Goal: Information Seeking & Learning: Learn about a topic

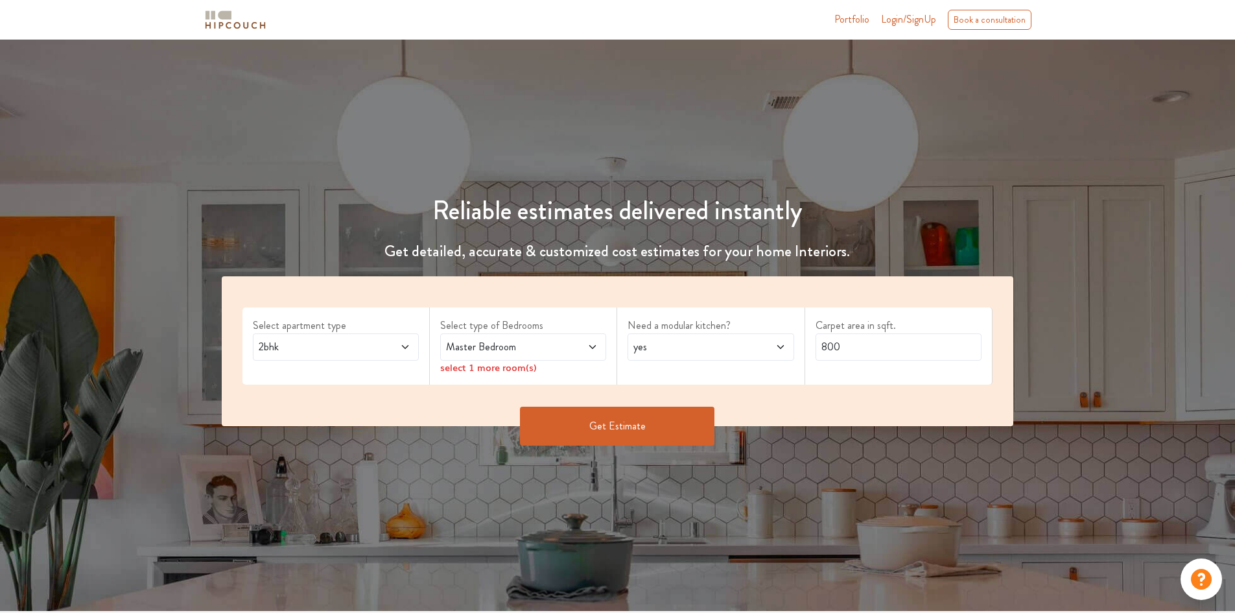
click at [403, 348] on icon at bounding box center [405, 347] width 10 height 10
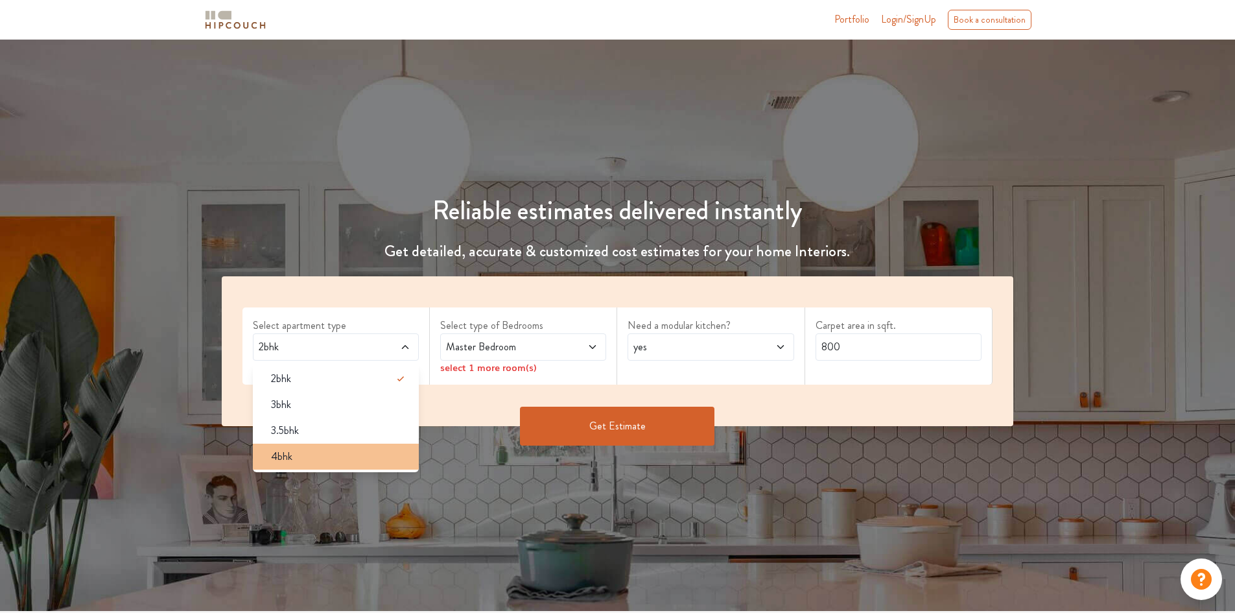
click at [287, 452] on span "4bhk" at bounding box center [281, 457] width 21 height 16
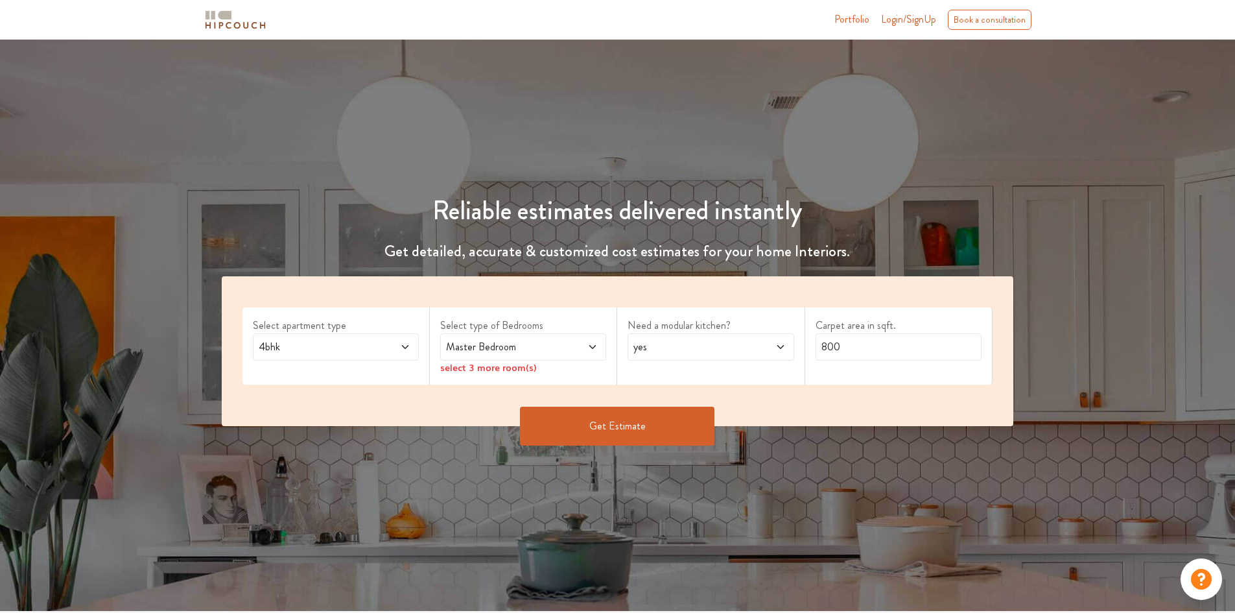
click at [589, 348] on icon at bounding box center [592, 347] width 10 height 10
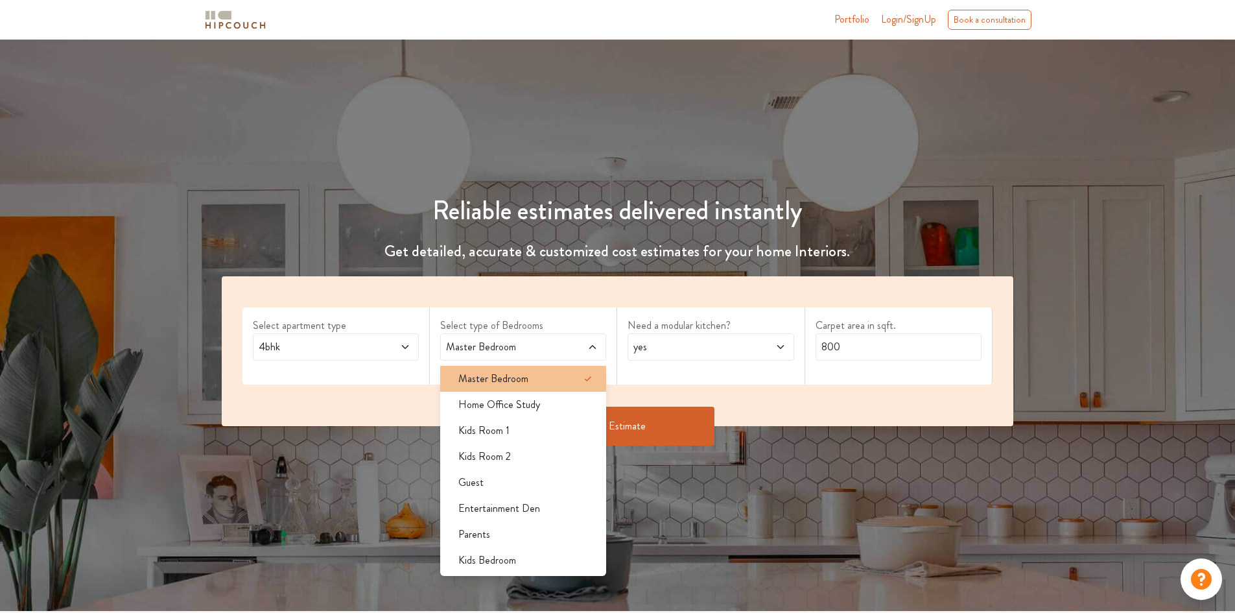
click at [591, 384] on icon at bounding box center [588, 379] width 16 height 16
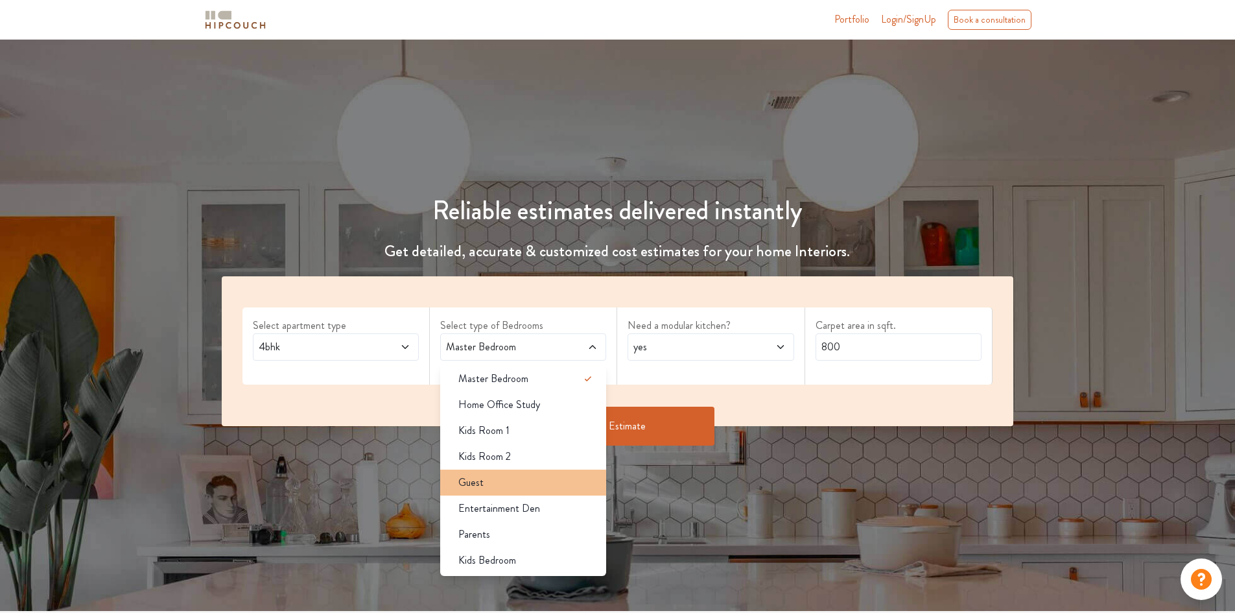
click at [559, 479] on div "Guest" at bounding box center [527, 483] width 158 height 16
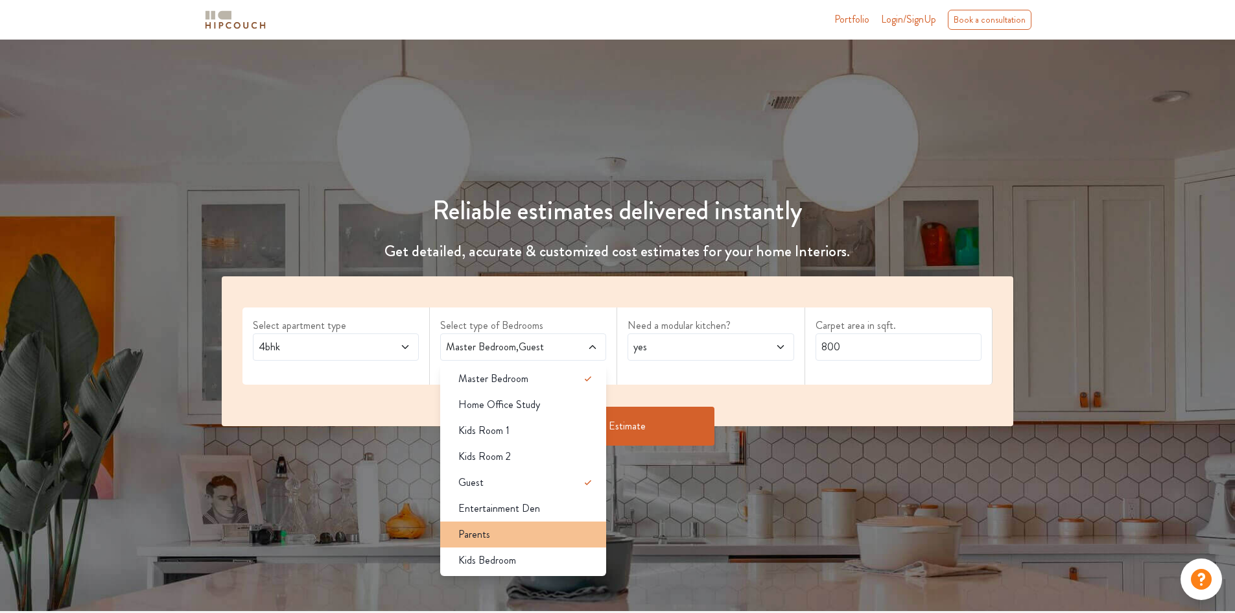
click at [546, 534] on div "Parents" at bounding box center [527, 534] width 158 height 16
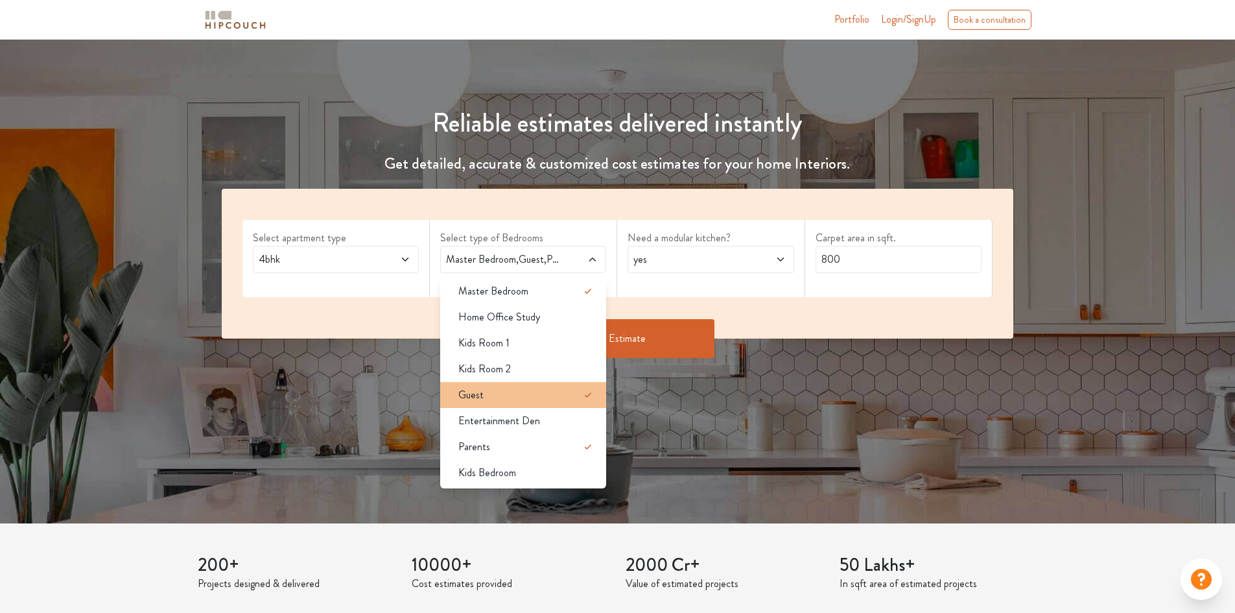
scroll to position [65, 0]
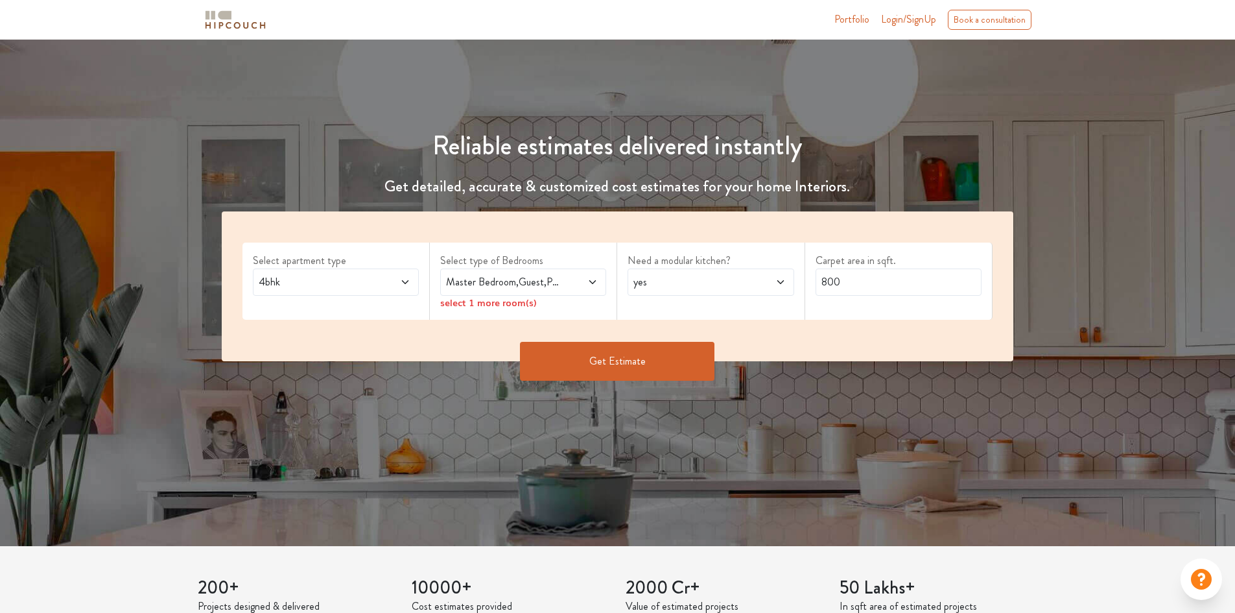
click at [688, 313] on div "Need a modular kitchen? yes" at bounding box center [710, 280] width 187 height 77
click at [591, 280] on icon at bounding box center [592, 282] width 10 height 10
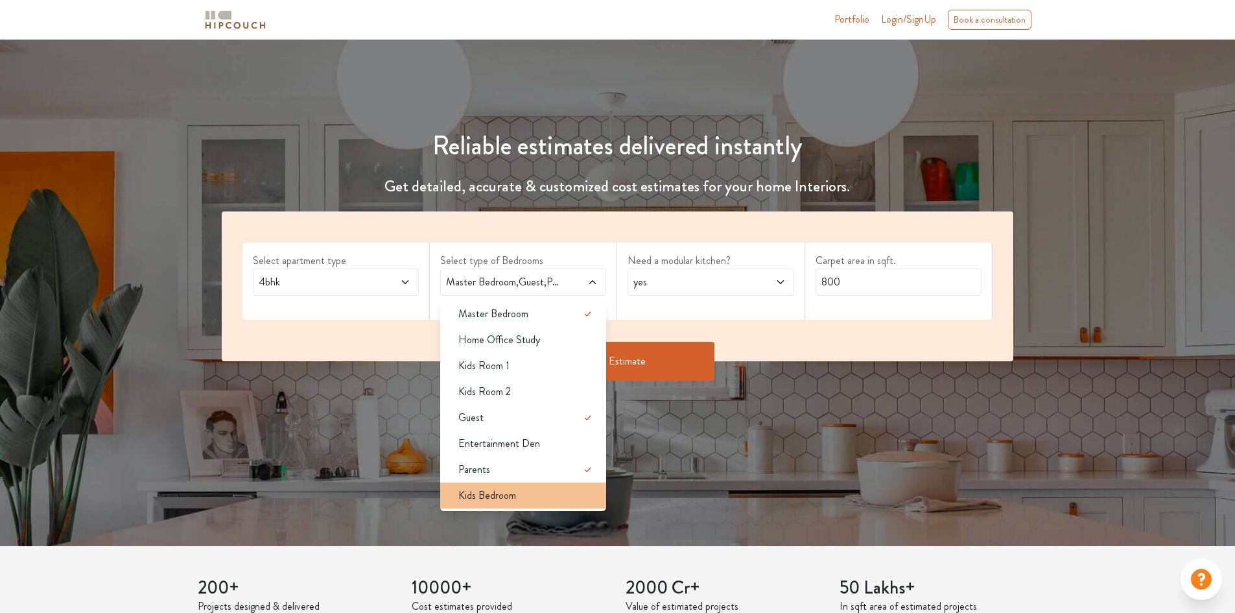
click at [535, 492] on div "Kids Bedroom" at bounding box center [527, 496] width 158 height 16
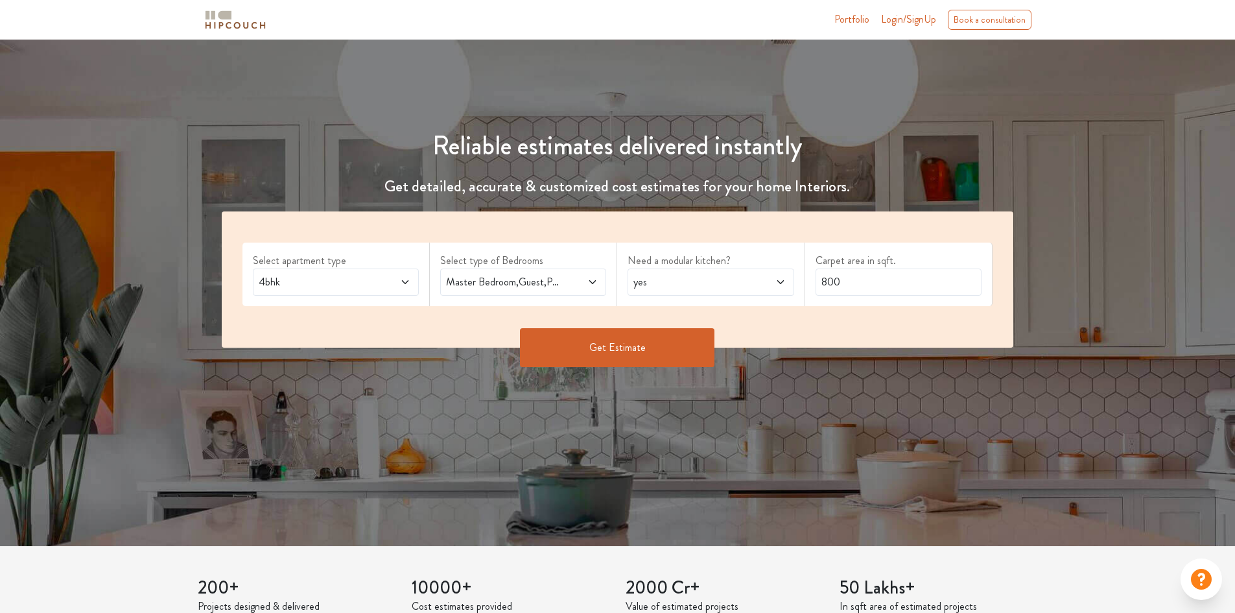
click at [716, 281] on span "yes" at bounding box center [689, 282] width 116 height 16
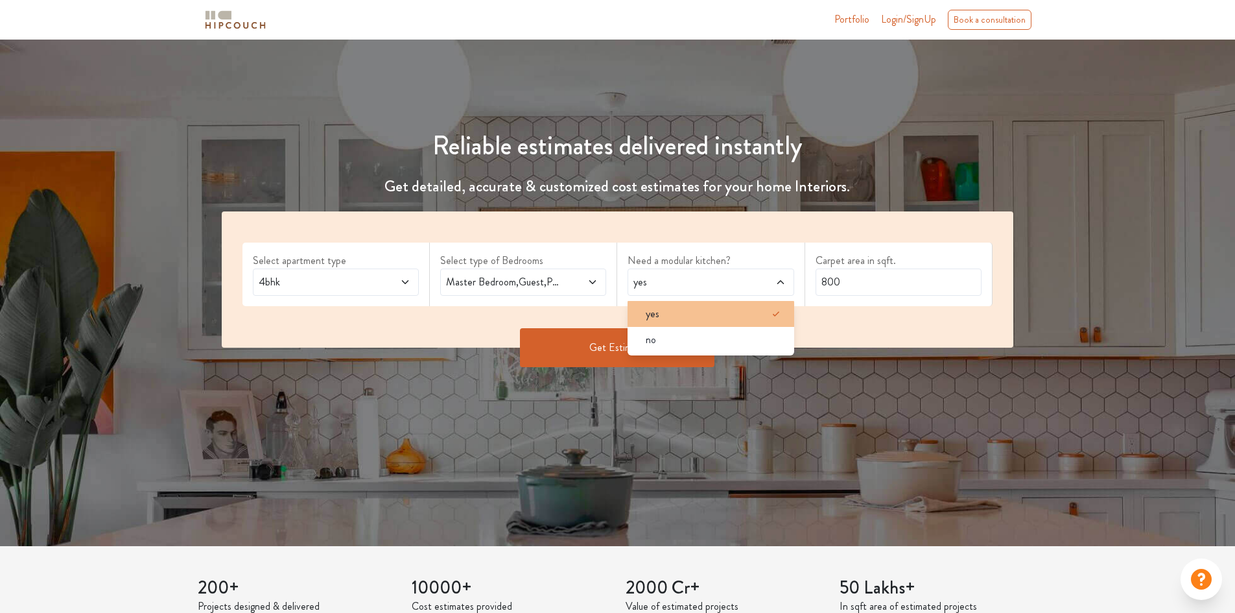
click at [698, 311] on div "yes" at bounding box center [714, 314] width 158 height 16
click at [836, 279] on input "800" at bounding box center [899, 281] width 166 height 27
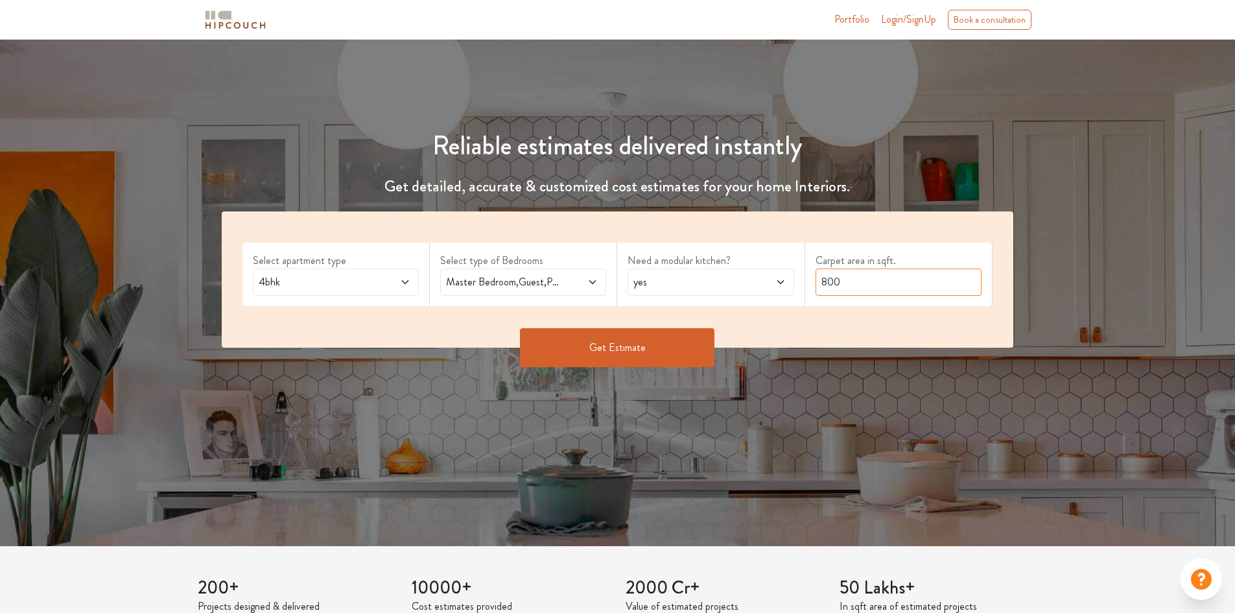
drag, startPoint x: 845, startPoint y: 278, endPoint x: 812, endPoint y: 283, distance: 33.5
click at [812, 283] on div "Carpet area in sqft. 800" at bounding box center [898, 274] width 187 height 64
type input "3000"
click at [639, 351] on button "Get Estimate" at bounding box center [617, 347] width 194 height 39
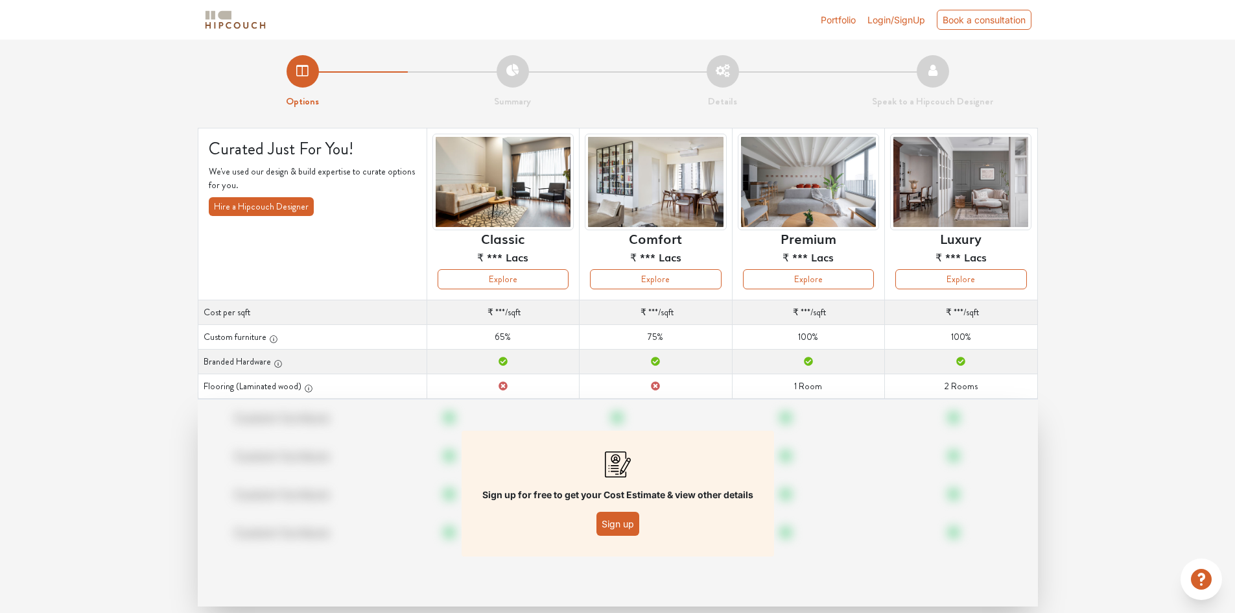
click at [618, 516] on button "Sign up" at bounding box center [617, 524] width 43 height 24
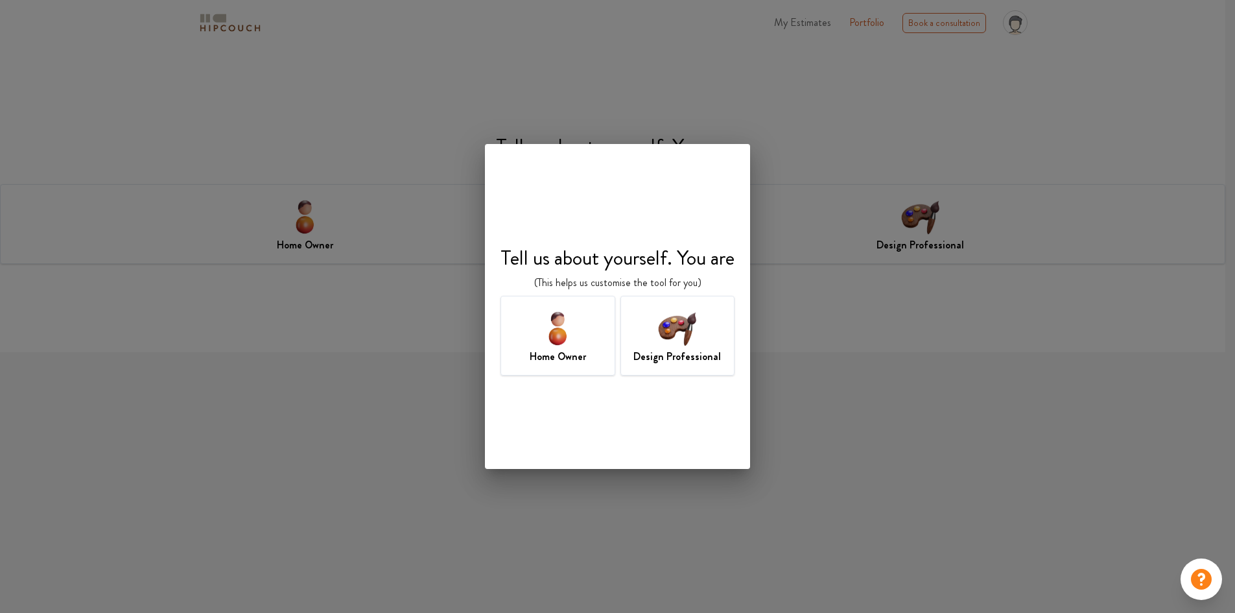
click at [687, 343] on img at bounding box center [677, 328] width 42 height 42
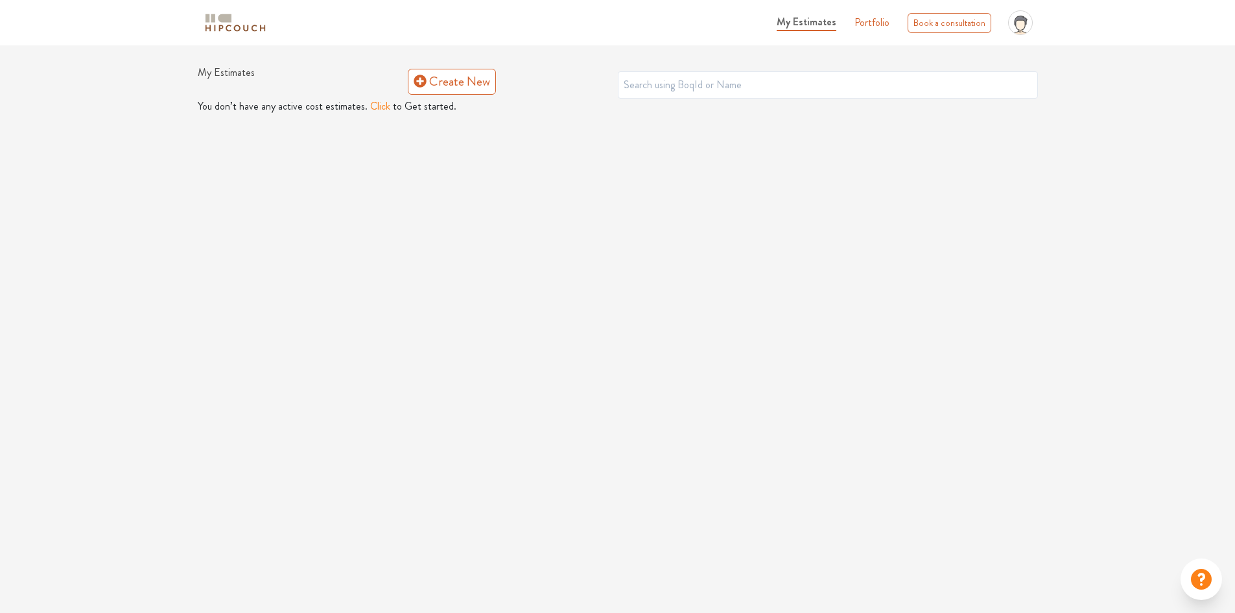
click at [374, 108] on button "Click" at bounding box center [380, 107] width 20 height 16
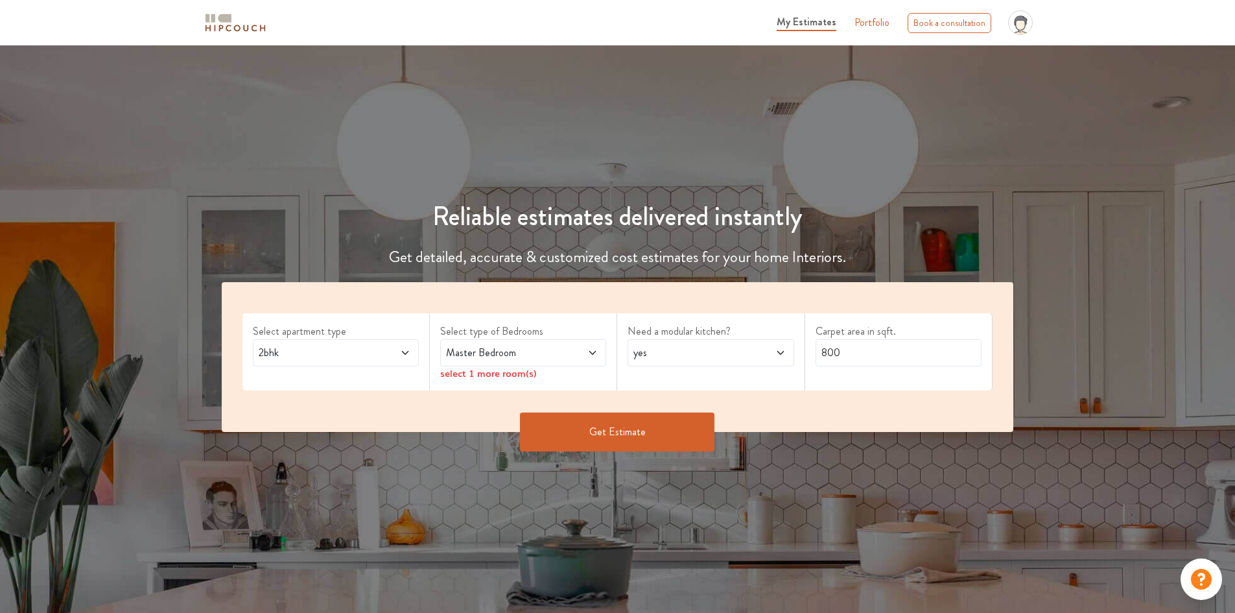
click at [353, 356] on span "2bhk" at bounding box center [314, 353] width 116 height 16
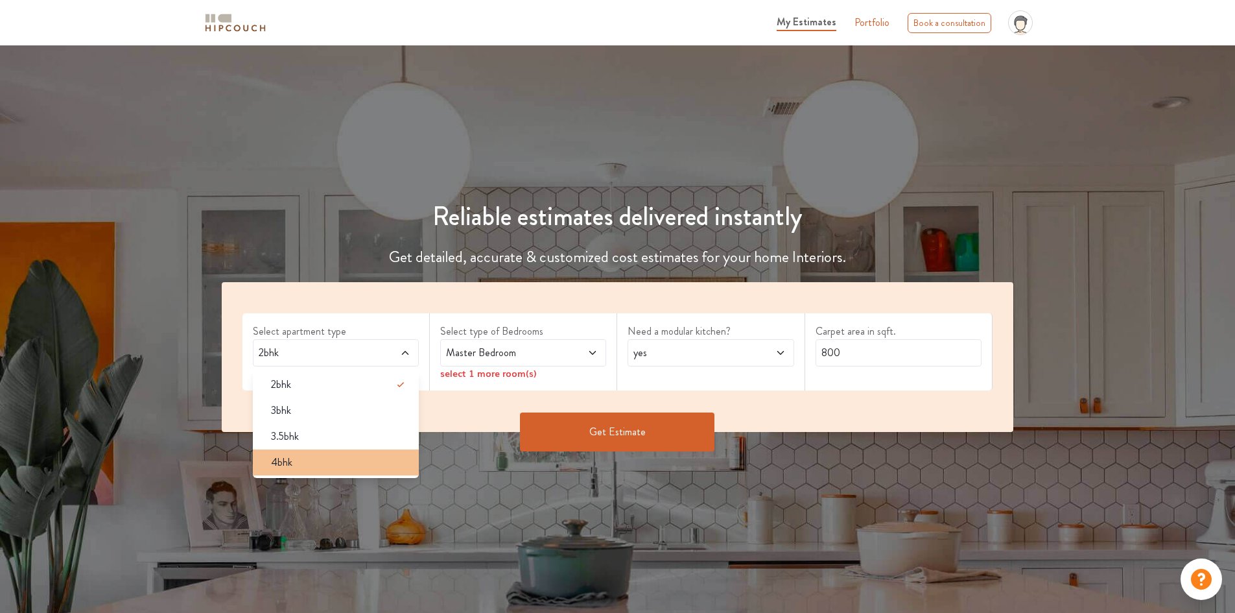
click at [298, 458] on div "4bhk" at bounding box center [340, 462] width 158 height 16
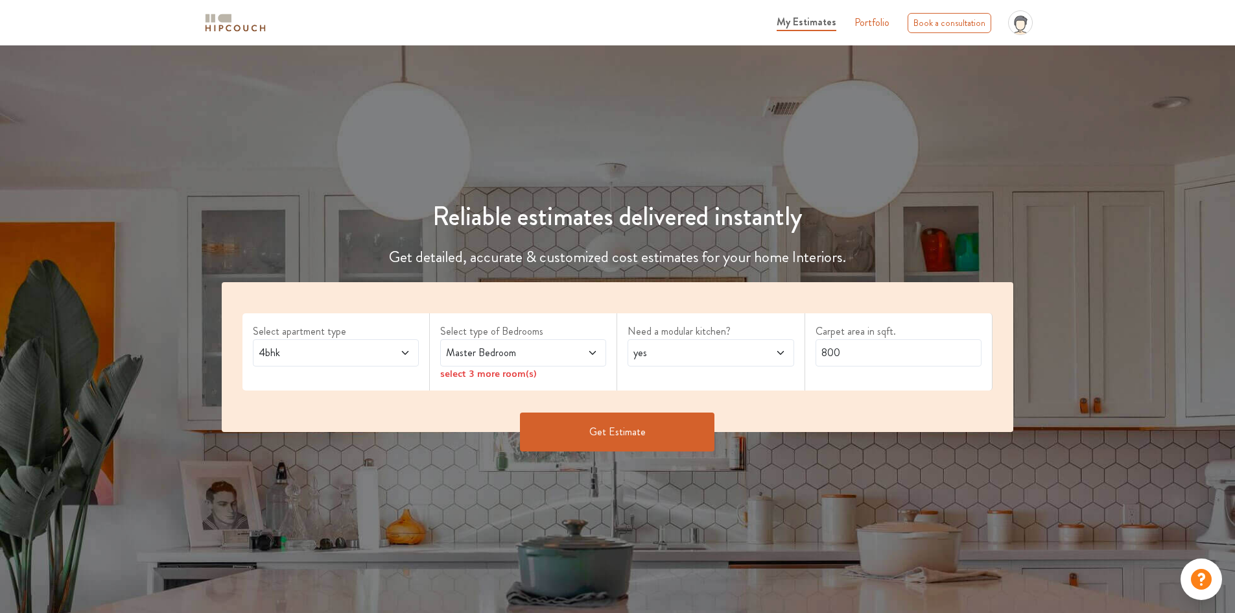
click at [498, 354] on span "Master Bedroom" at bounding box center [501, 353] width 116 height 16
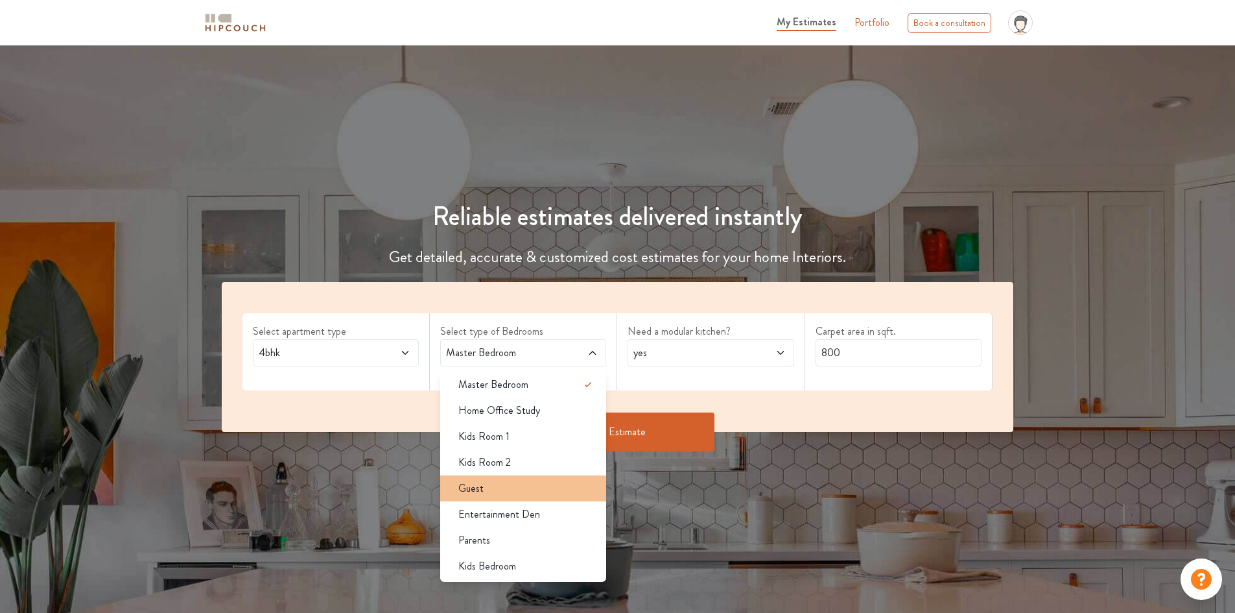
click at [497, 483] on div "Guest" at bounding box center [527, 488] width 158 height 16
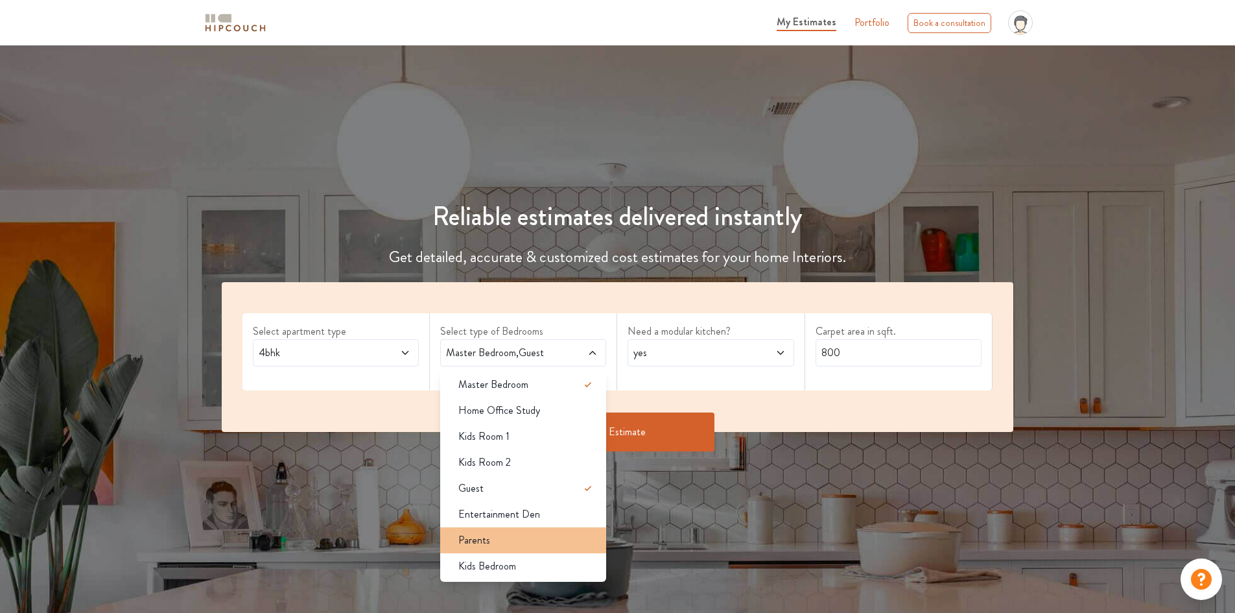
click at [489, 534] on div "Parents" at bounding box center [527, 540] width 158 height 16
click at [496, 567] on span "Kids Bedroom" at bounding box center [487, 566] width 58 height 16
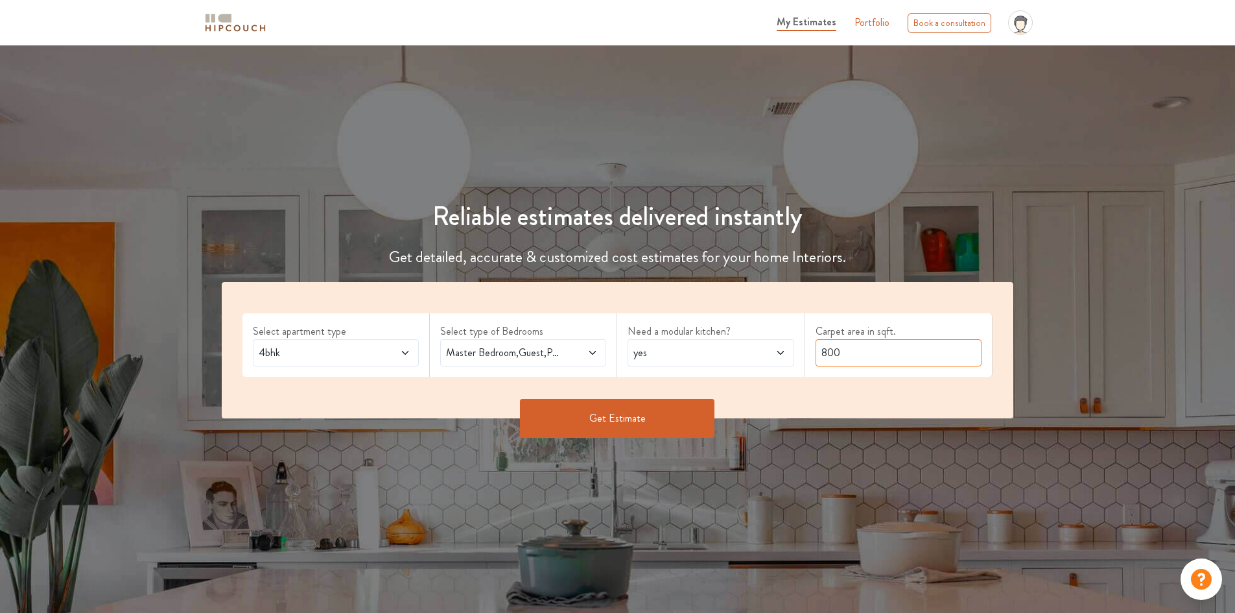
drag, startPoint x: 851, startPoint y: 350, endPoint x: 775, endPoint y: 350, distance: 75.8
click at [775, 350] on div "Select apartment type 4bhk Select type of Bedrooms Master Bedroom,Guest,Parents…" at bounding box center [618, 350] width 792 height 136
type input "3000"
click at [631, 415] on button "Get Estimate" at bounding box center [617, 418] width 194 height 39
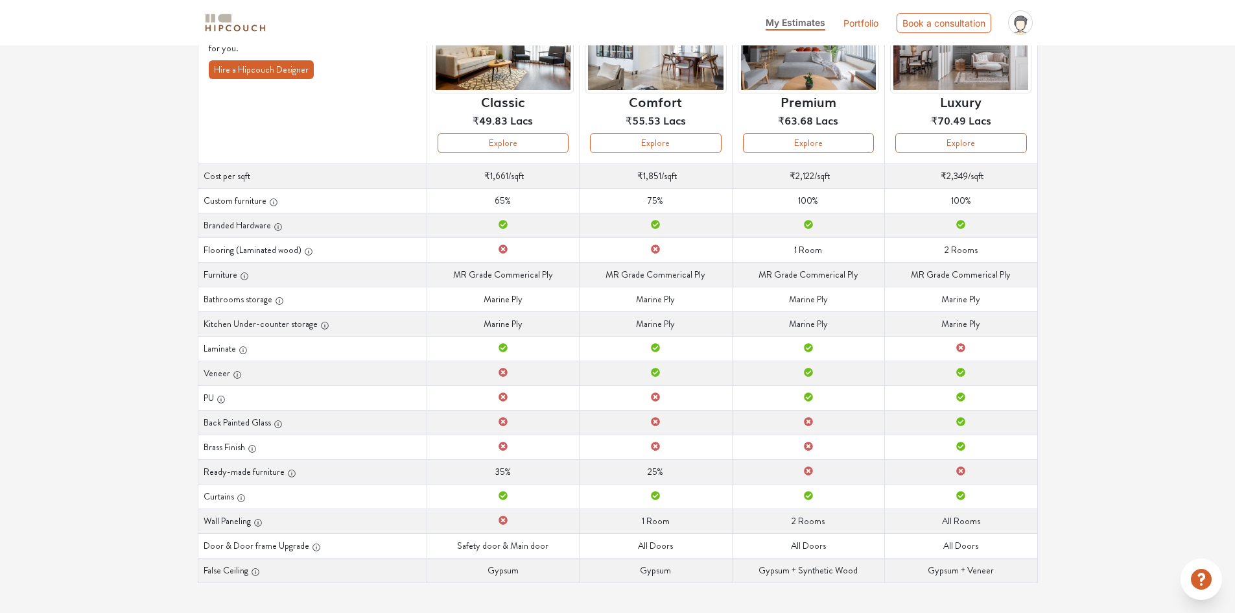
scroll to position [144, 0]
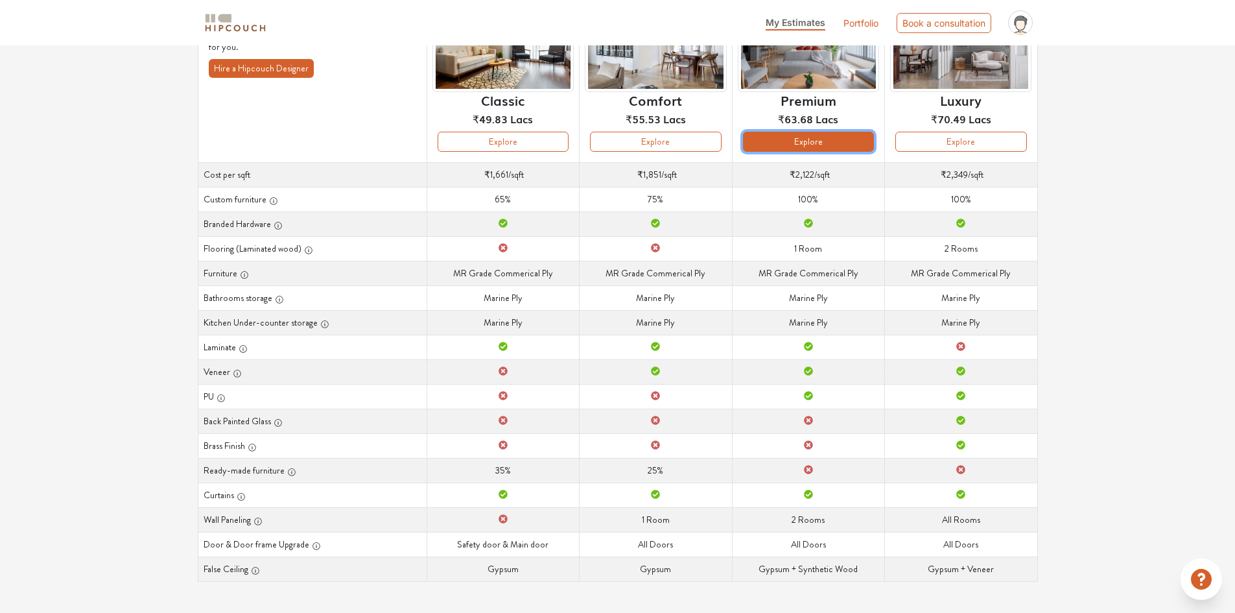
click at [811, 145] on button "Explore" at bounding box center [808, 142] width 131 height 20
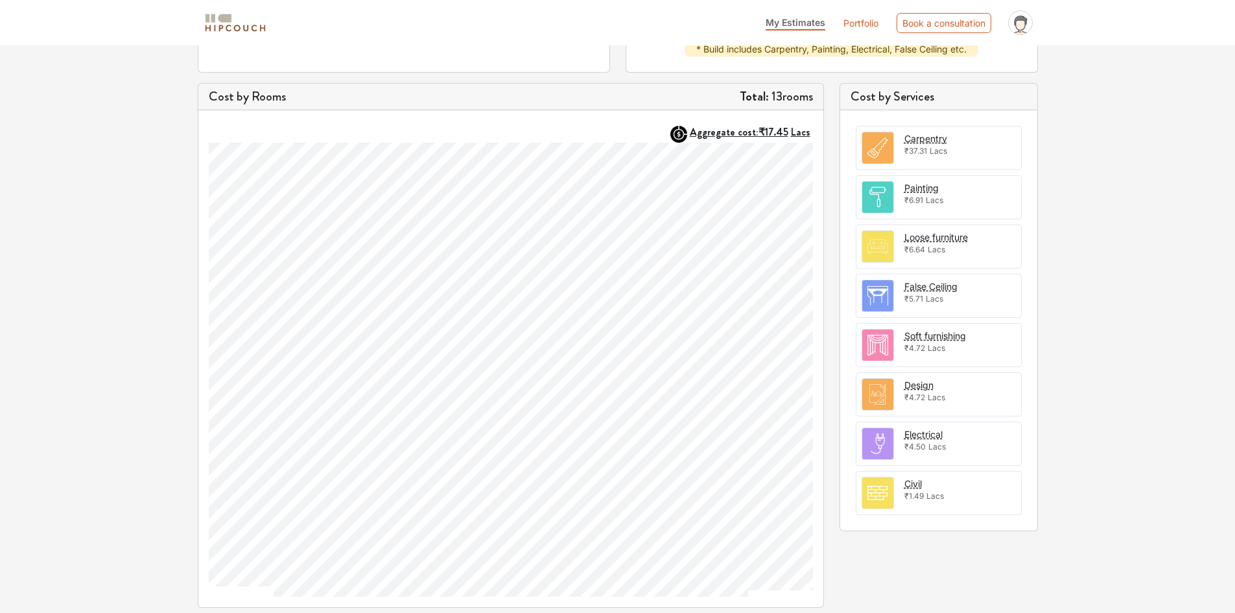
scroll to position [154, 0]
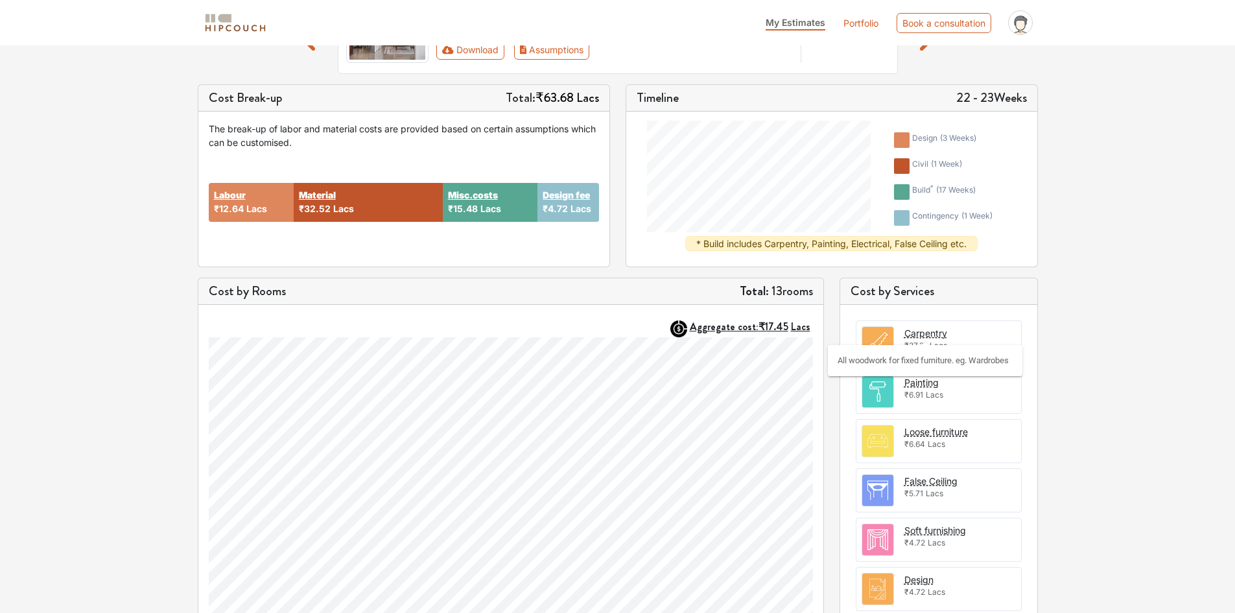
click at [921, 333] on div "Carpentry" at bounding box center [925, 333] width 43 height 14
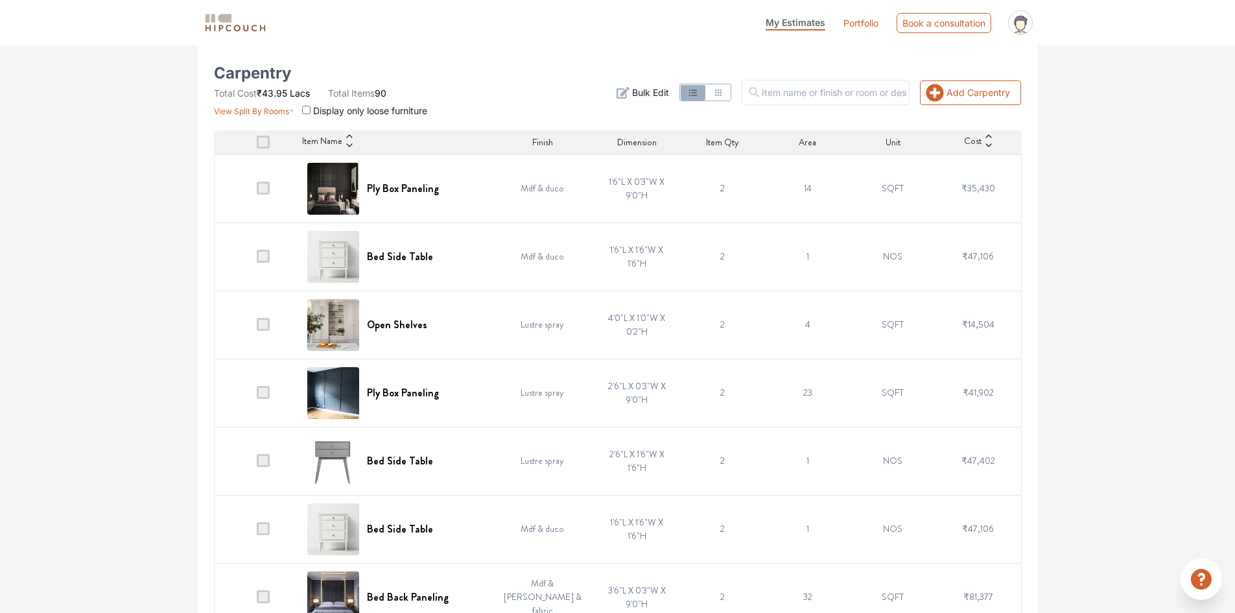
scroll to position [259, 0]
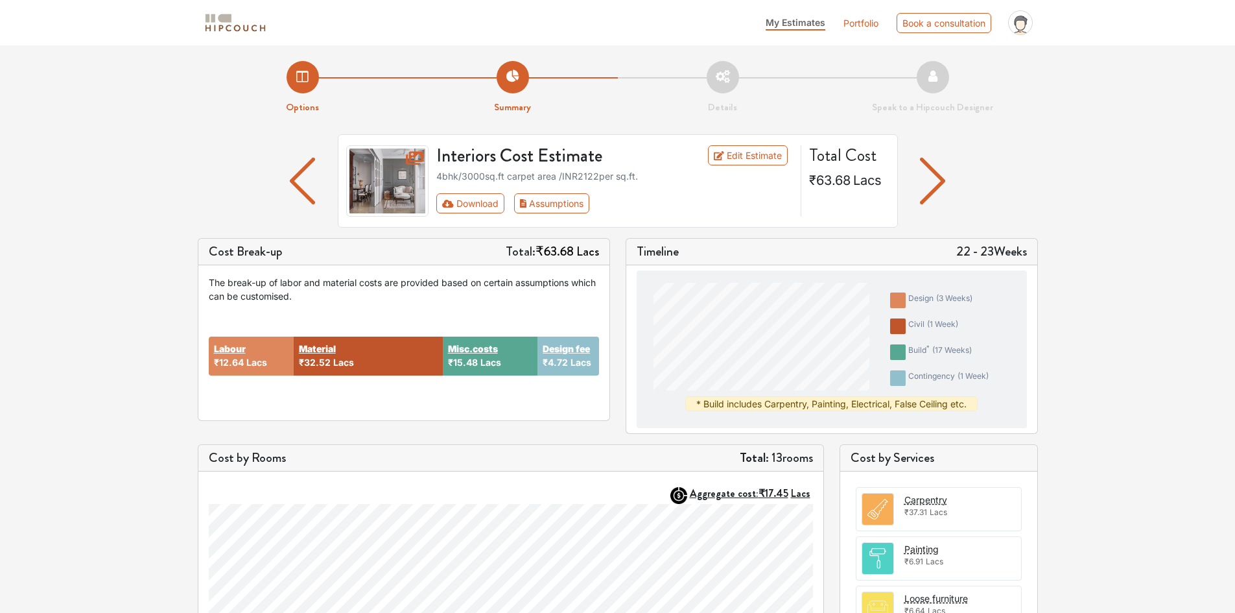
drag, startPoint x: 765, startPoint y: 158, endPoint x: 1128, endPoint y: 198, distance: 365.3
click at [1126, 198] on div "Options Summary Details Speak to a Hipcouch Designer Interiors Cost Estimate Ed…" at bounding box center [617, 509] width 1235 height 928
click at [543, 197] on button "Assumptions" at bounding box center [552, 203] width 76 height 20
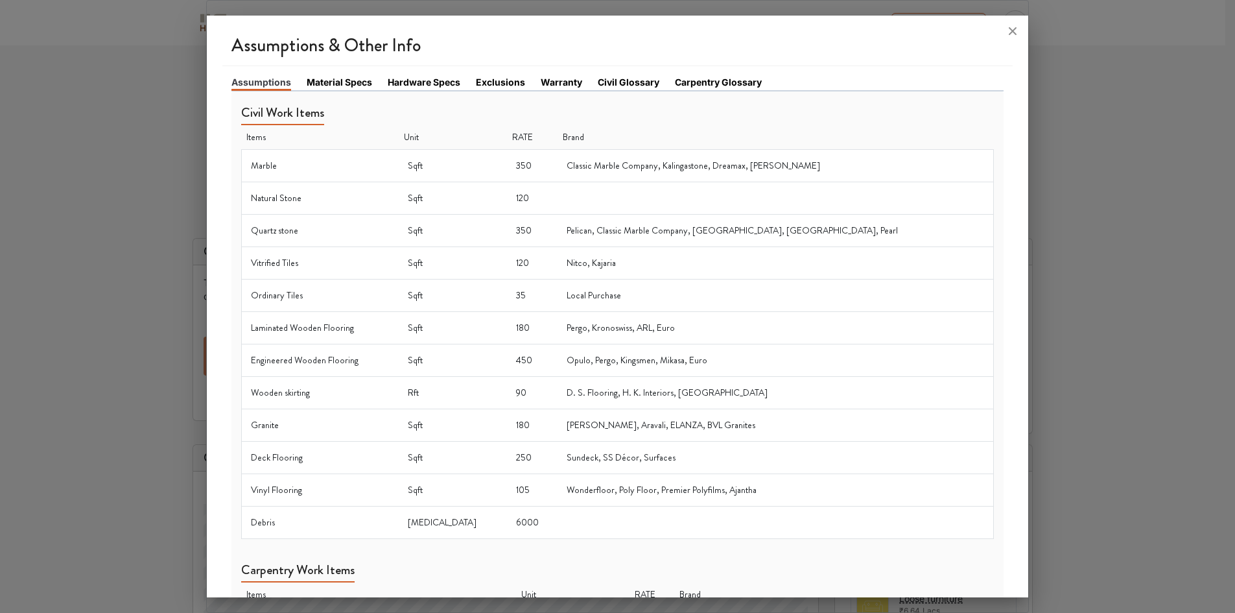
click at [329, 80] on link "Material Specs" at bounding box center [339, 82] width 65 height 14
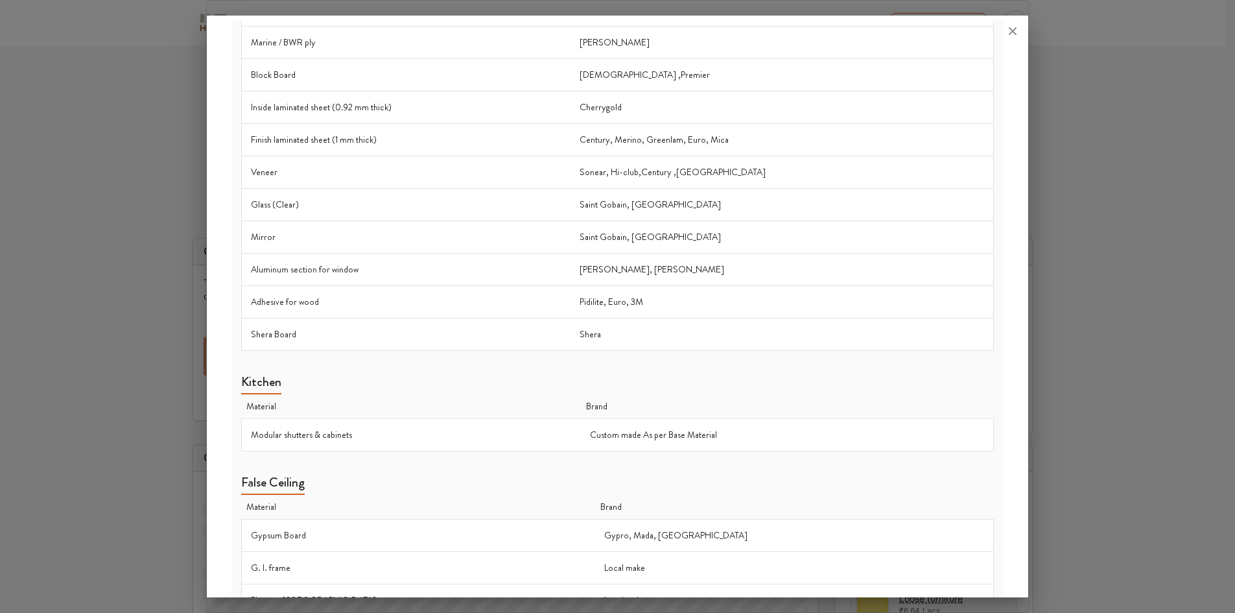
scroll to position [324, 0]
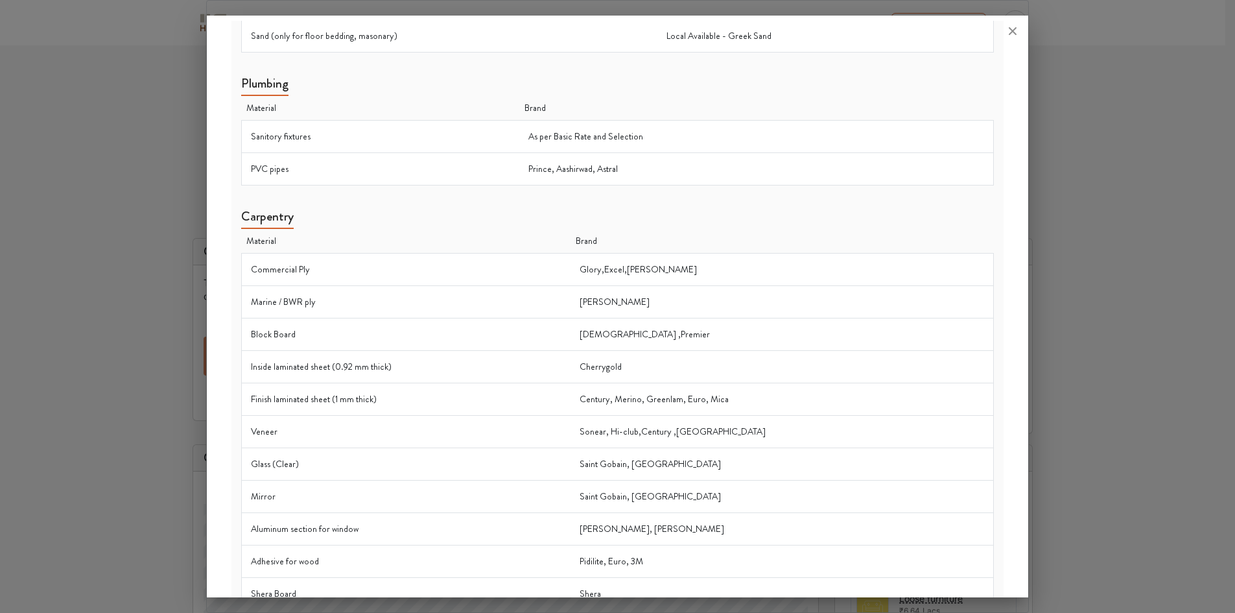
click at [294, 272] on td "Commercial Ply" at bounding box center [405, 269] width 329 height 32
click at [586, 164] on td "Prince, Aashirwad, Astral" at bounding box center [756, 169] width 475 height 32
click at [283, 169] on td "PVC pipes" at bounding box center [380, 169] width 278 height 32
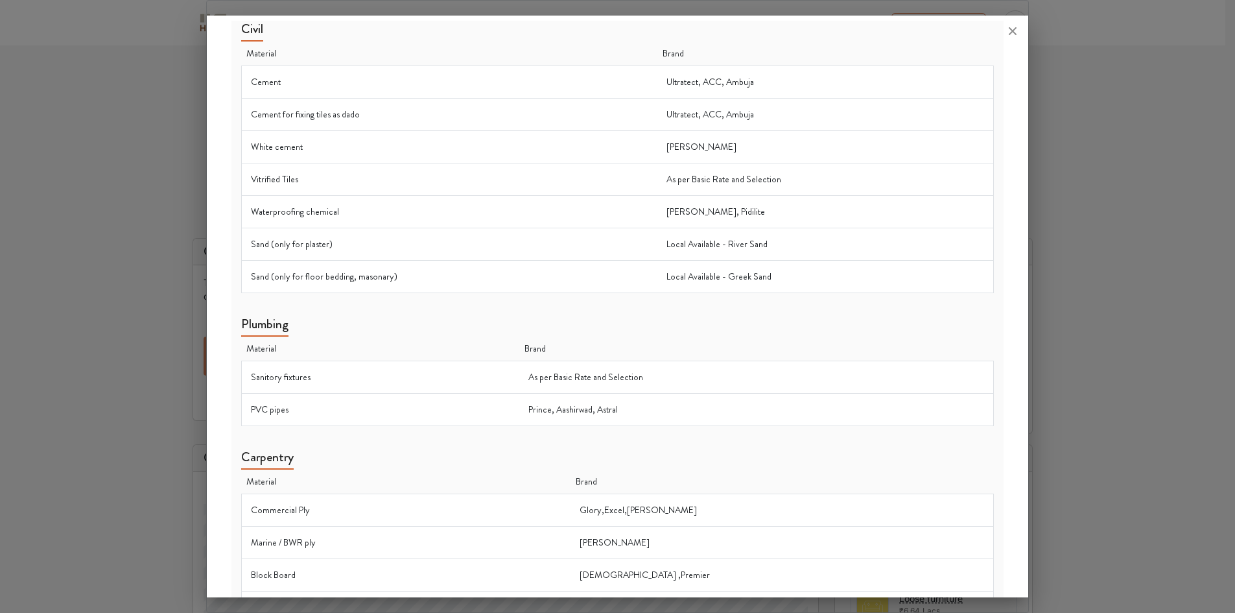
scroll to position [0, 0]
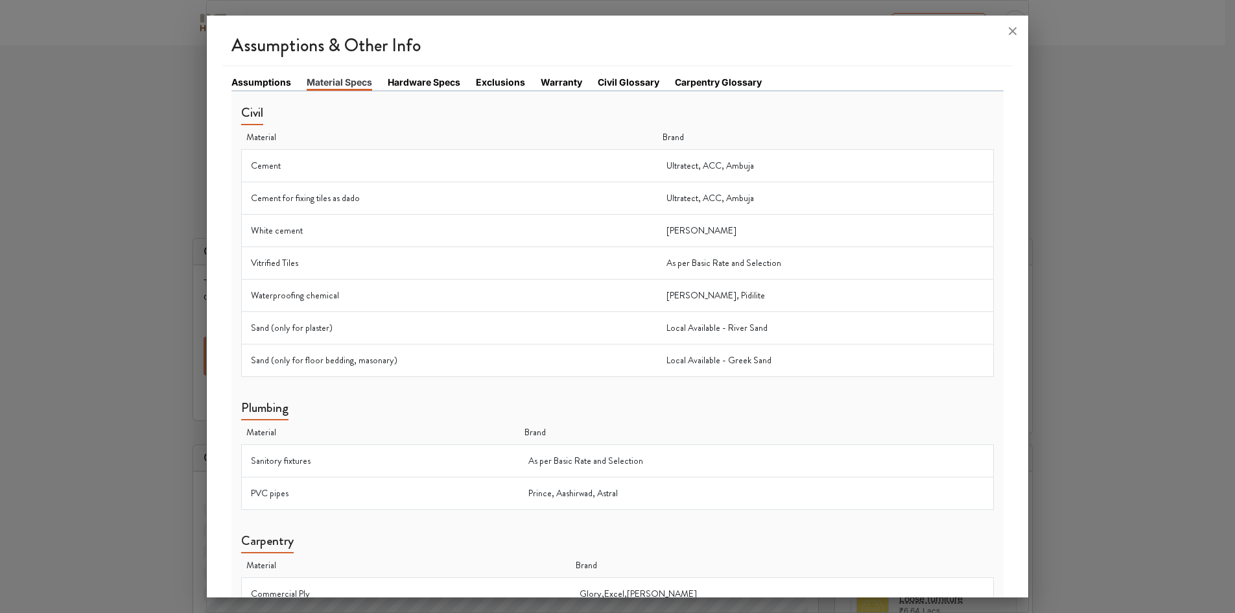
click at [435, 80] on link "Hardware Specs" at bounding box center [424, 82] width 73 height 14
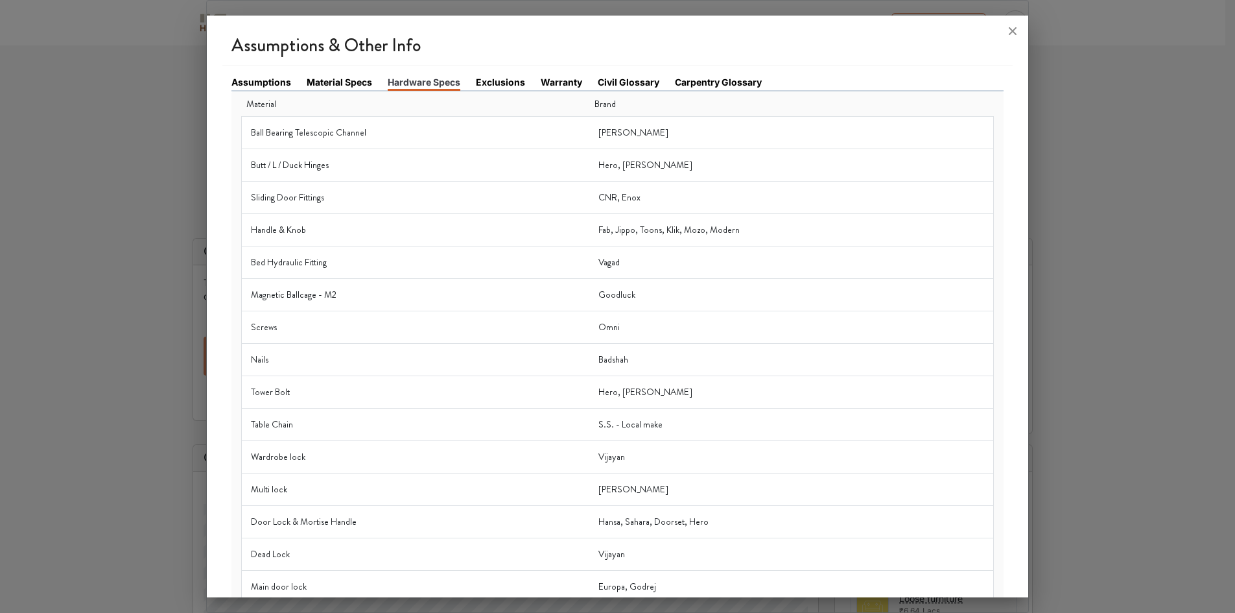
click at [502, 80] on link "Exclusions" at bounding box center [500, 82] width 49 height 14
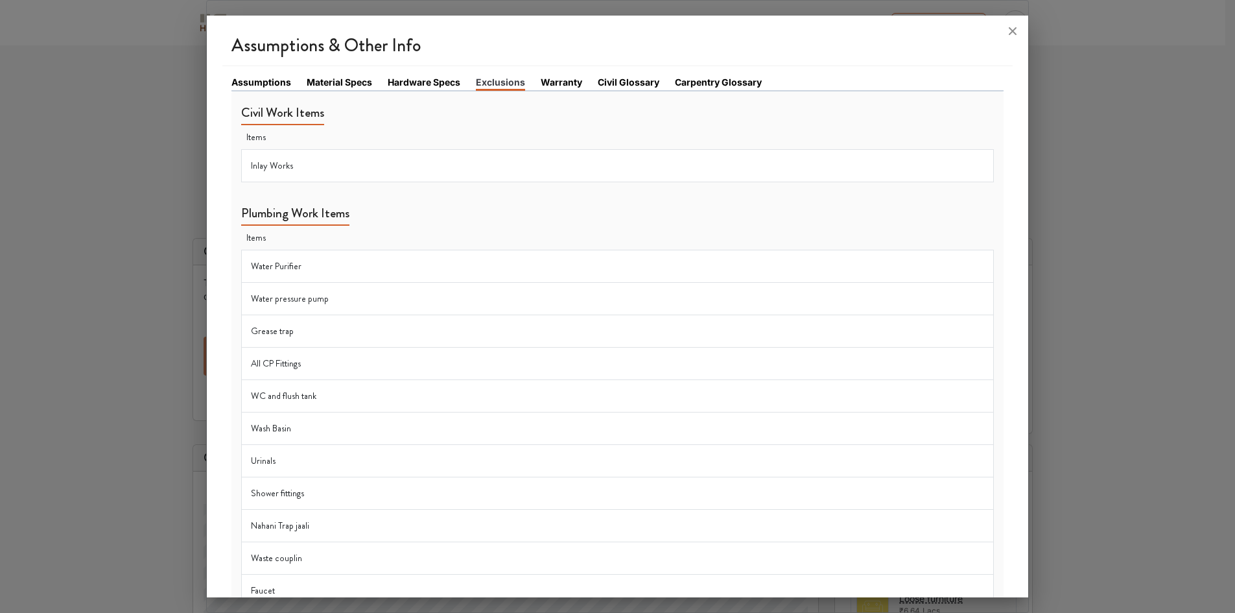
click at [566, 80] on link "Warranty" at bounding box center [561, 82] width 41 height 14
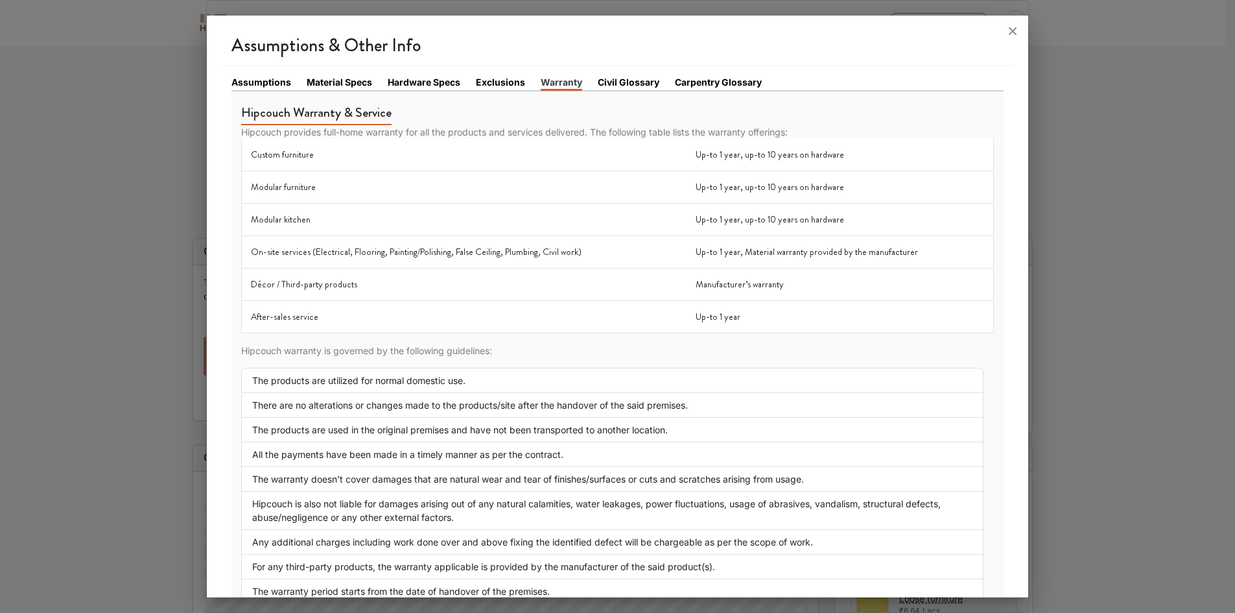
click at [626, 78] on link "Civil Glossary" at bounding box center [629, 82] width 62 height 14
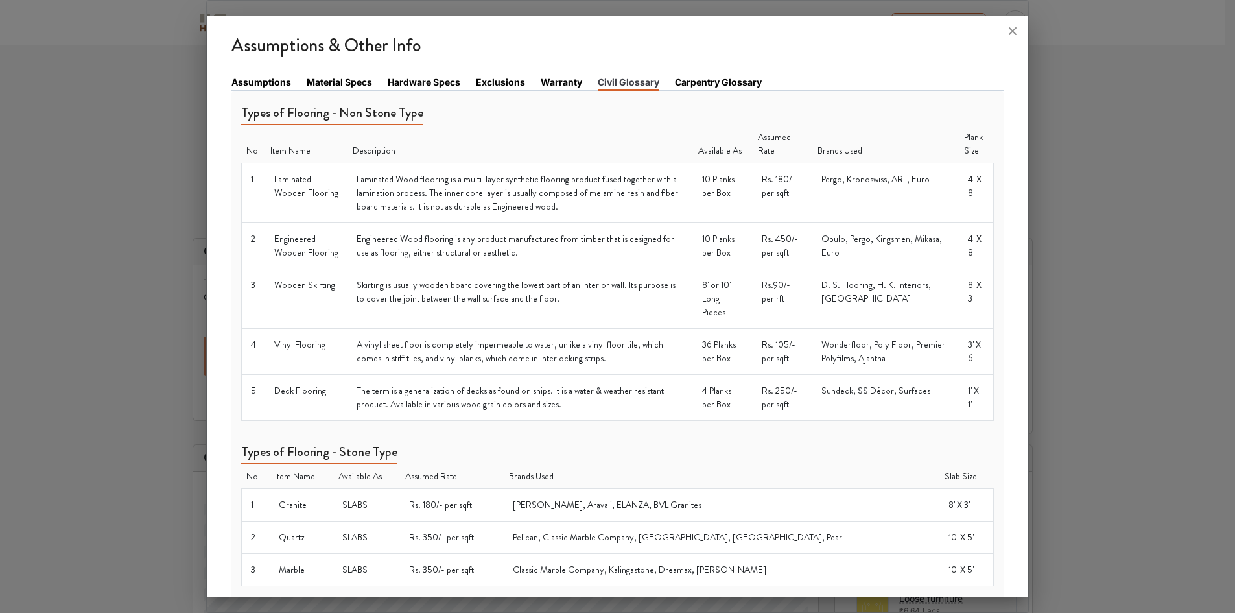
click at [722, 85] on link "Carpentry Glossary" at bounding box center [718, 82] width 87 height 14
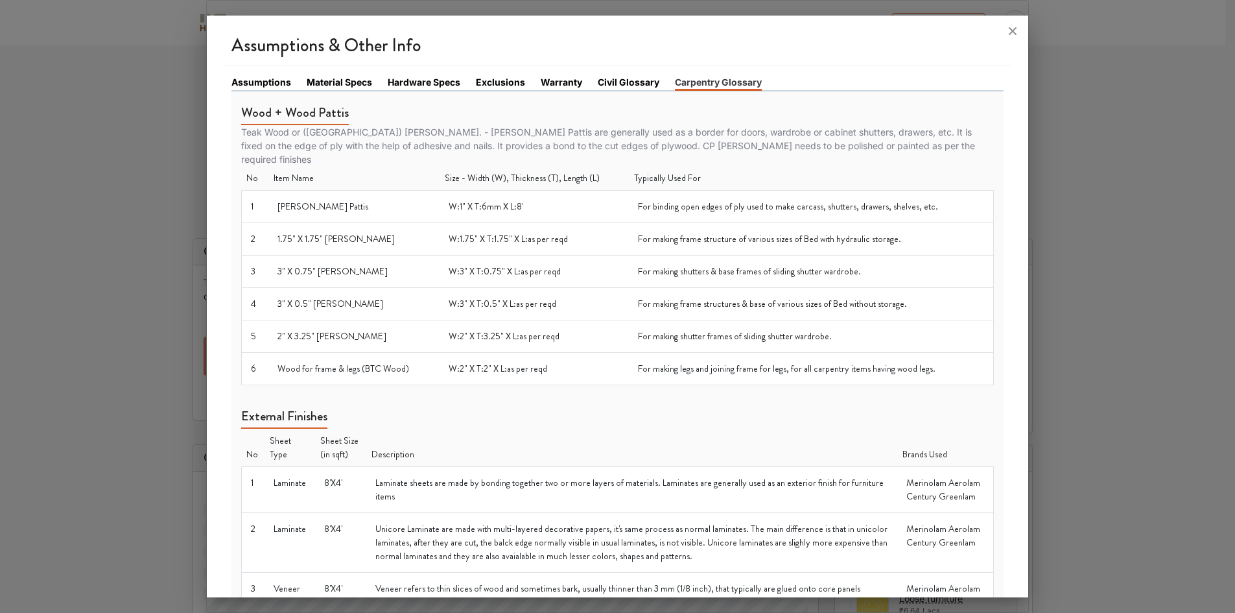
click at [637, 79] on link "Civil Glossary" at bounding box center [629, 82] width 62 height 14
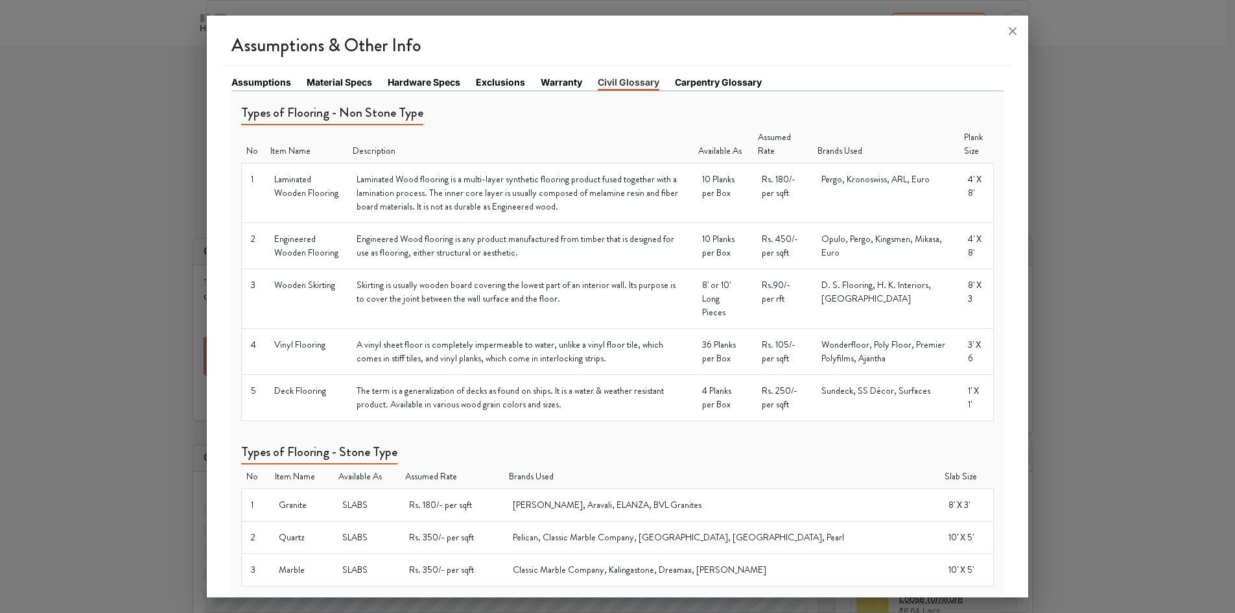
click at [696, 82] on link "Carpentry Glossary" at bounding box center [718, 82] width 87 height 14
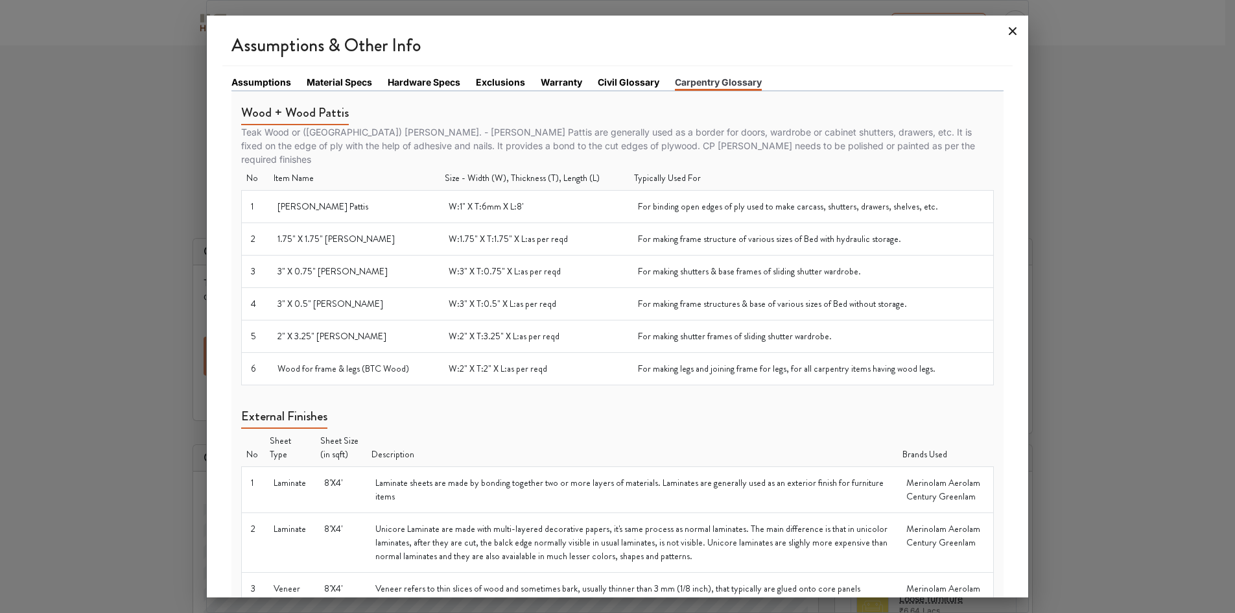
click at [1010, 30] on icon at bounding box center [1012, 31] width 21 height 21
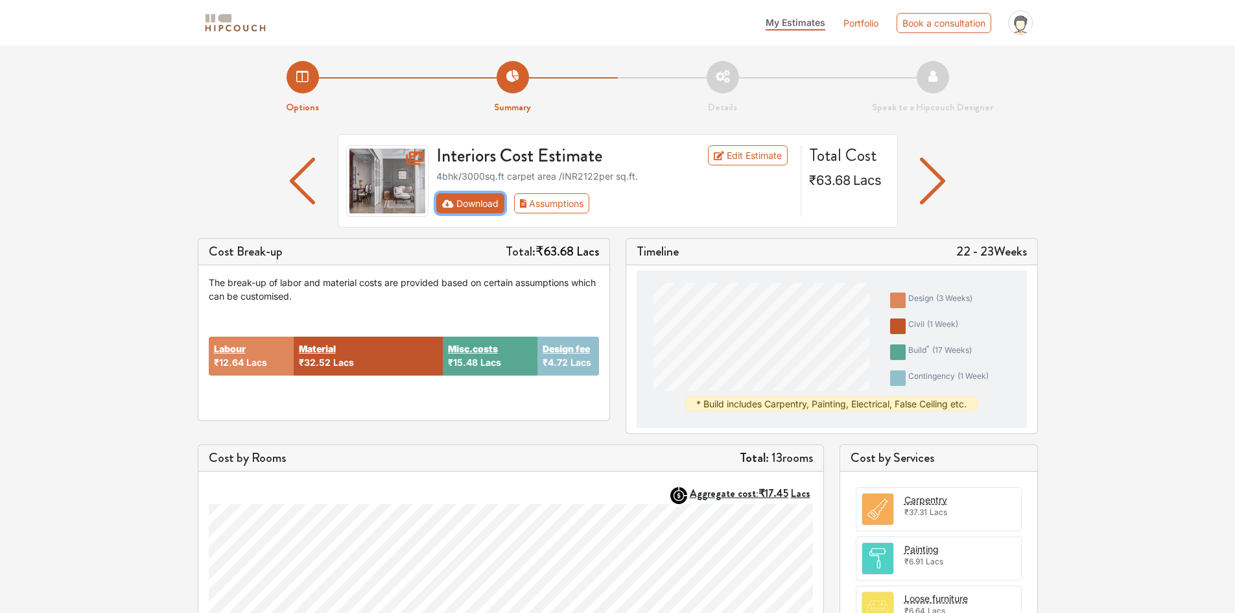
click at [463, 202] on button "Download" at bounding box center [470, 203] width 68 height 20
drag, startPoint x: 467, startPoint y: 204, endPoint x: 1096, endPoint y: 196, distance: 629.5
click at [1096, 196] on div "Options Summary Details Speak to a Hipcouch Designer Interiors Cost Estimate Ed…" at bounding box center [617, 509] width 1235 height 928
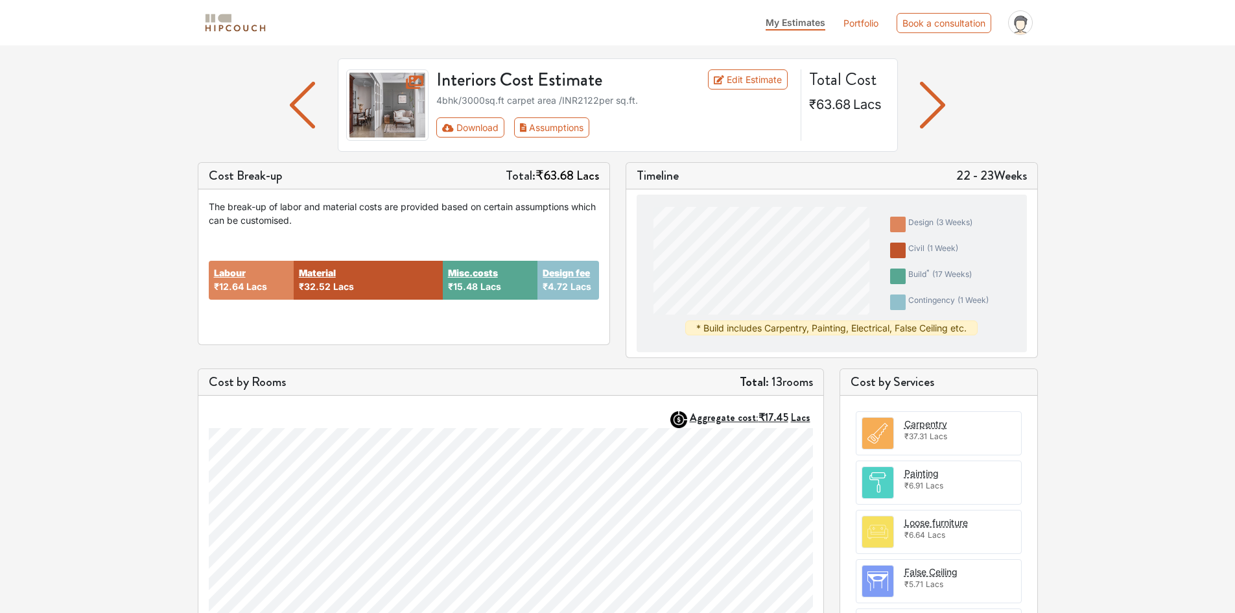
scroll to position [194, 0]
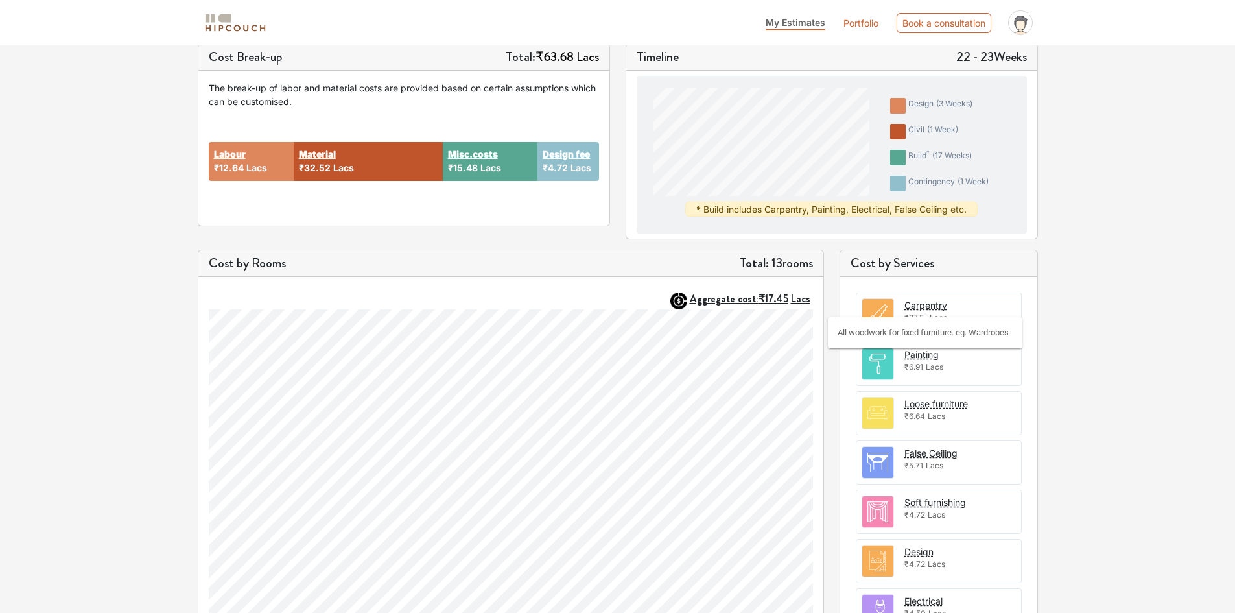
click at [924, 309] on div "Carpentry" at bounding box center [925, 305] width 43 height 14
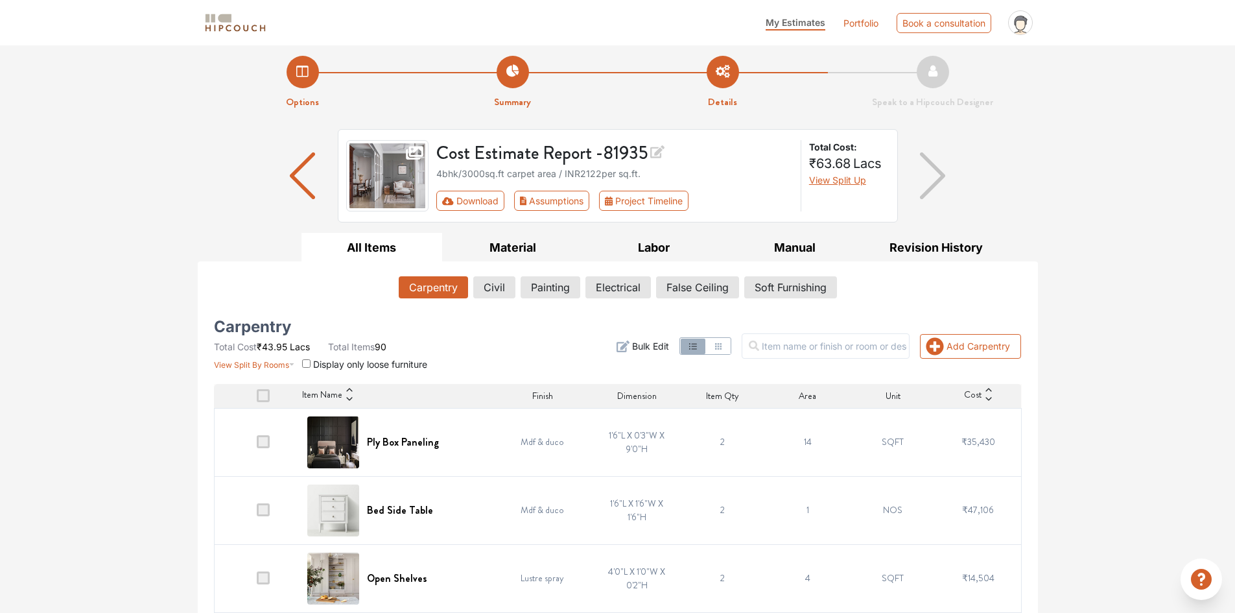
scroll to position [194, 0]
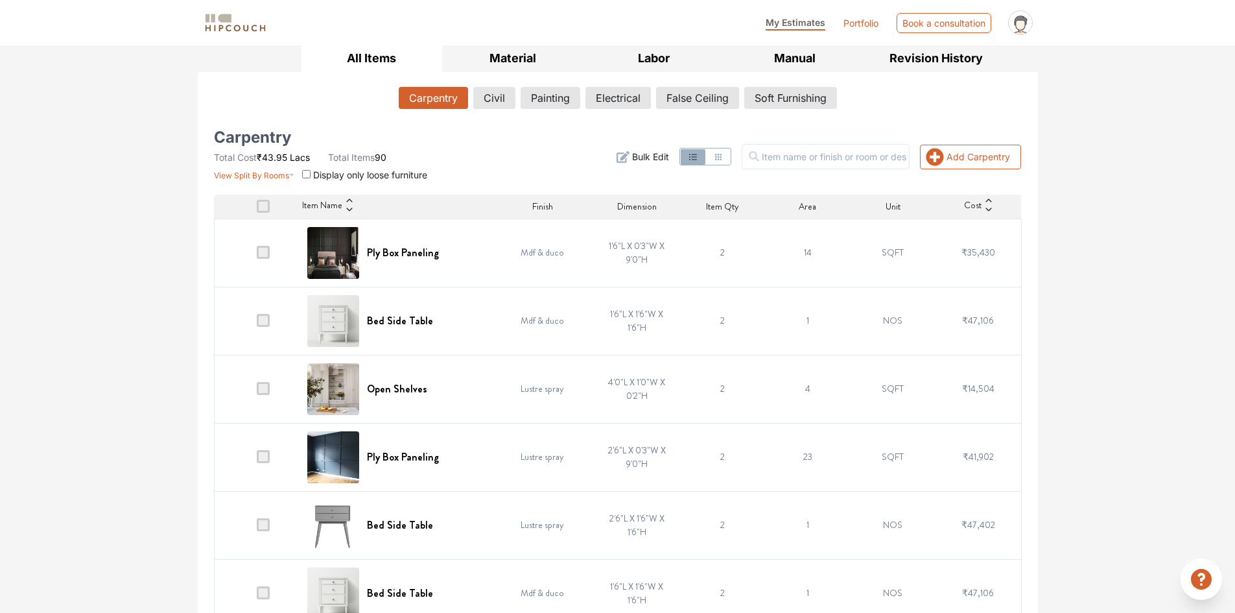
click at [266, 321] on span at bounding box center [263, 320] width 13 height 13
click at [257, 323] on input "checkbox" at bounding box center [257, 323] width 0 height 0
click at [270, 388] on span at bounding box center [263, 388] width 13 height 13
click at [257, 392] on input "checkbox" at bounding box center [257, 392] width 0 height 0
click at [265, 454] on span at bounding box center [263, 456] width 13 height 13
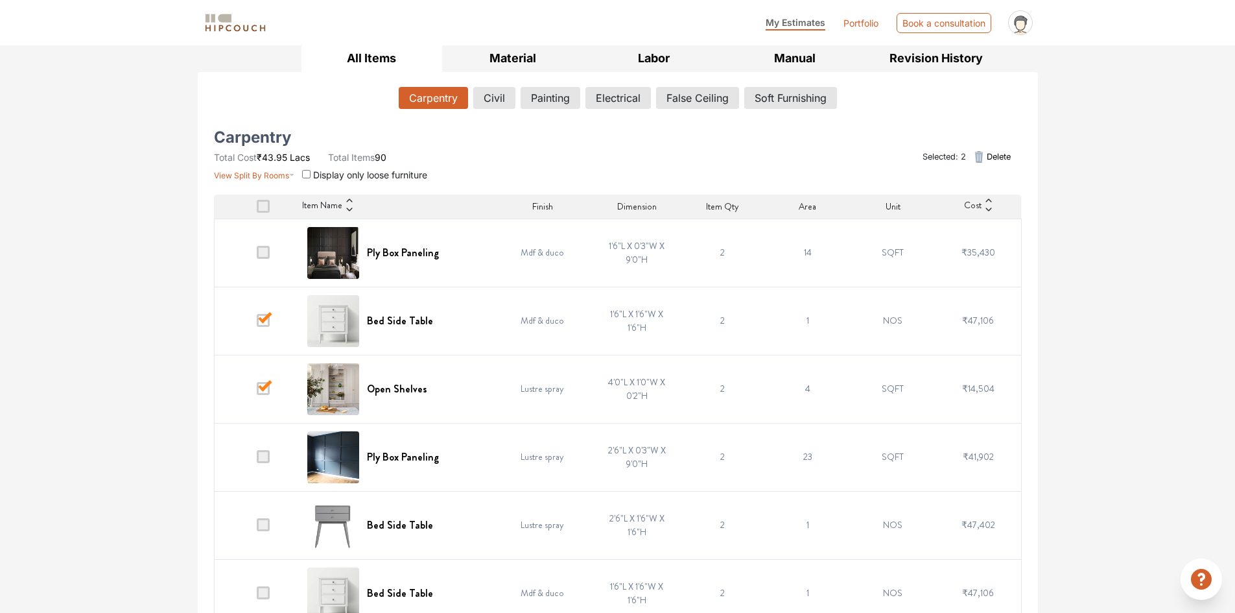
click at [257, 460] on input "checkbox" at bounding box center [257, 460] width 0 height 0
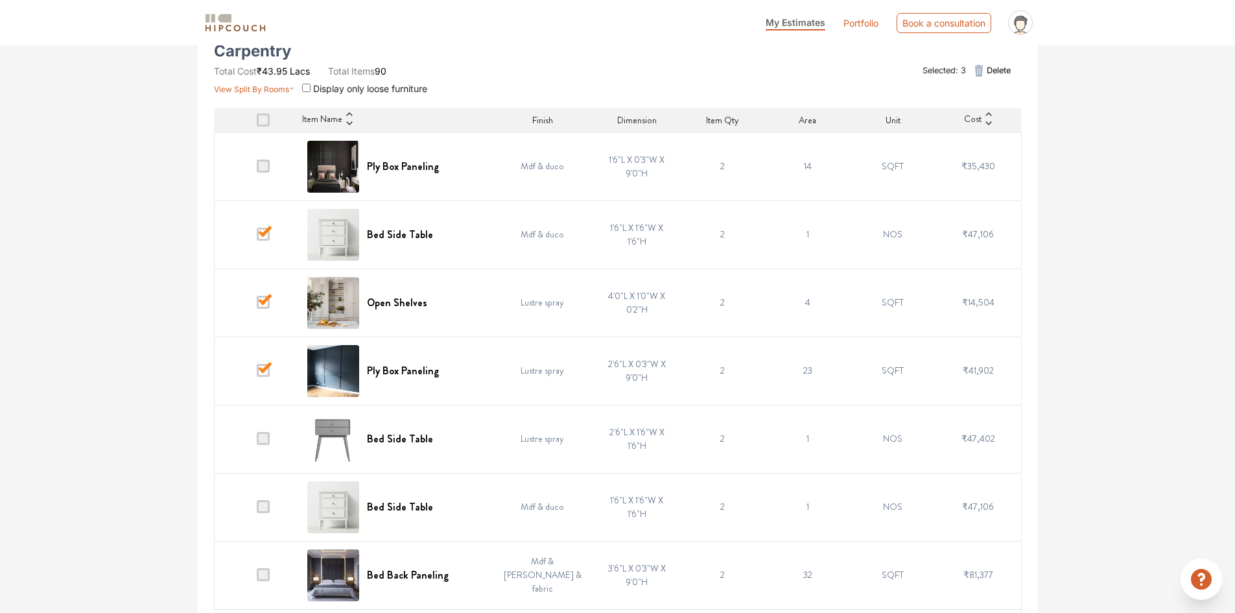
scroll to position [389, 0]
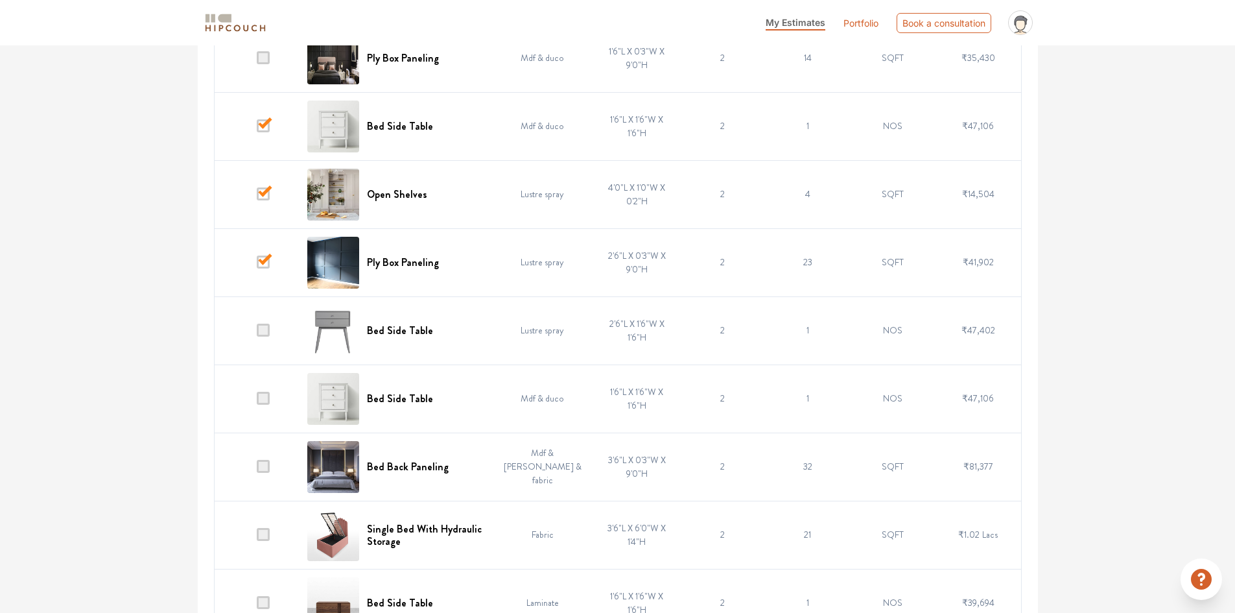
click at [265, 261] on span at bounding box center [263, 261] width 13 height 13
click at [257, 265] on input "checkbox" at bounding box center [257, 265] width 0 height 0
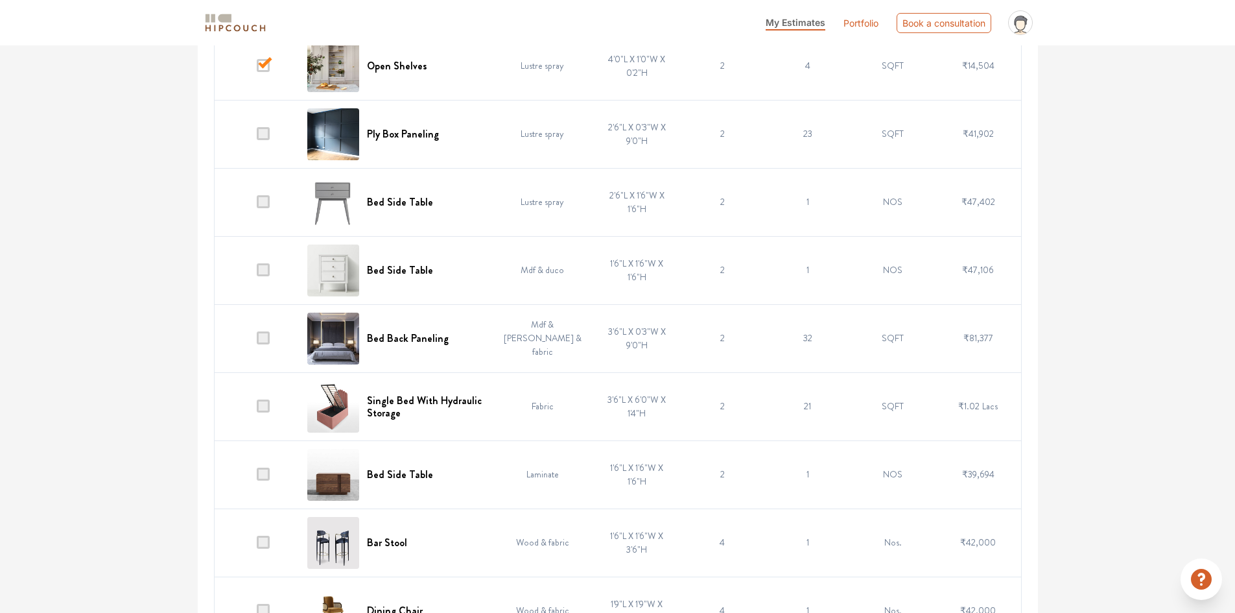
scroll to position [519, 0]
click at [261, 333] on span at bounding box center [263, 336] width 13 height 13
click at [257, 340] on input "checkbox" at bounding box center [257, 340] width 0 height 0
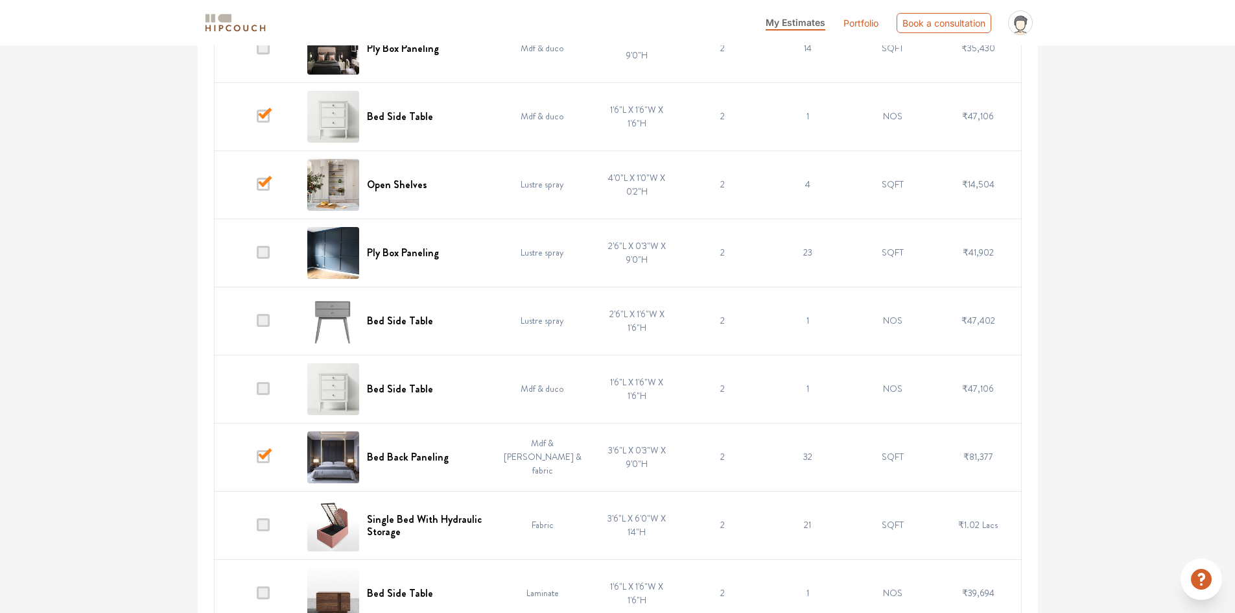
scroll to position [389, 0]
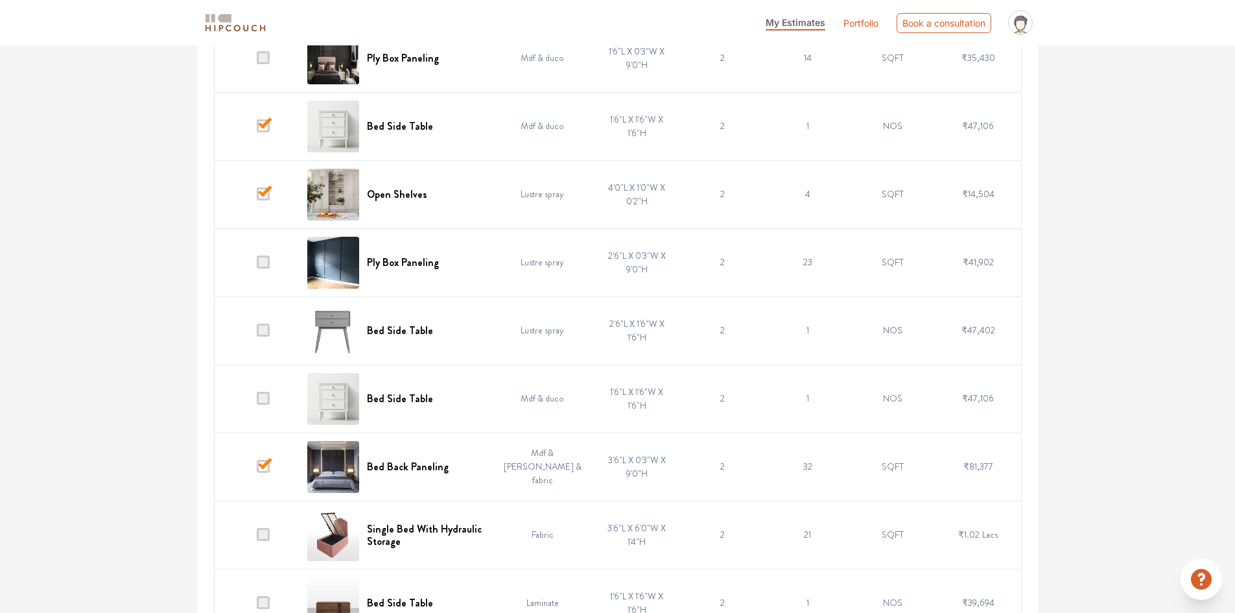
click at [274, 192] on td at bounding box center [257, 194] width 86 height 68
click at [267, 129] on span at bounding box center [263, 125] width 13 height 13
click at [257, 129] on input "checkbox" at bounding box center [257, 129] width 0 height 0
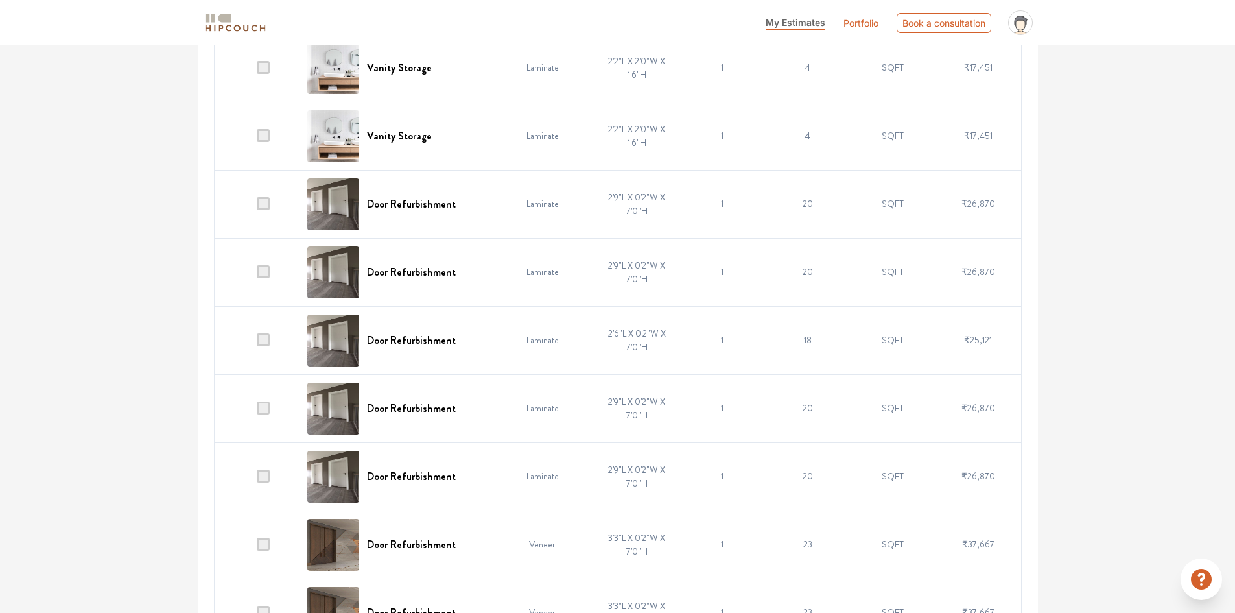
scroll to position [2334, 0]
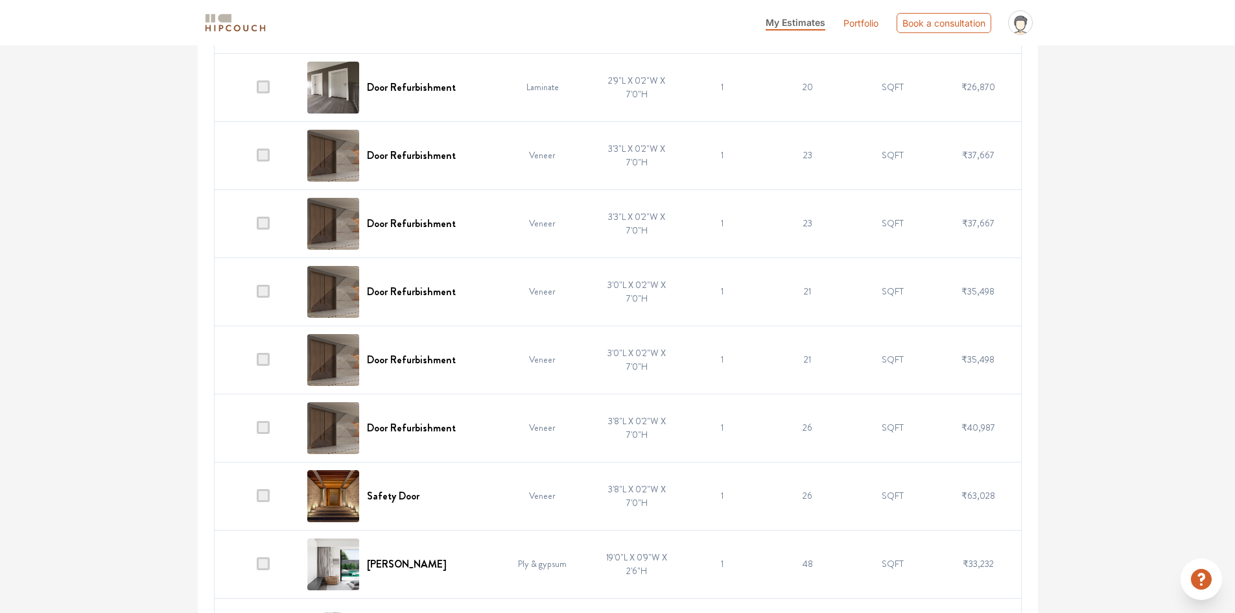
click at [268, 429] on span at bounding box center [263, 427] width 13 height 13
click at [257, 430] on input "checkbox" at bounding box center [257, 430] width 0 height 0
click at [265, 494] on span at bounding box center [263, 495] width 13 height 13
click at [257, 499] on input "checkbox" at bounding box center [257, 499] width 0 height 0
click at [270, 565] on span at bounding box center [263, 563] width 13 height 13
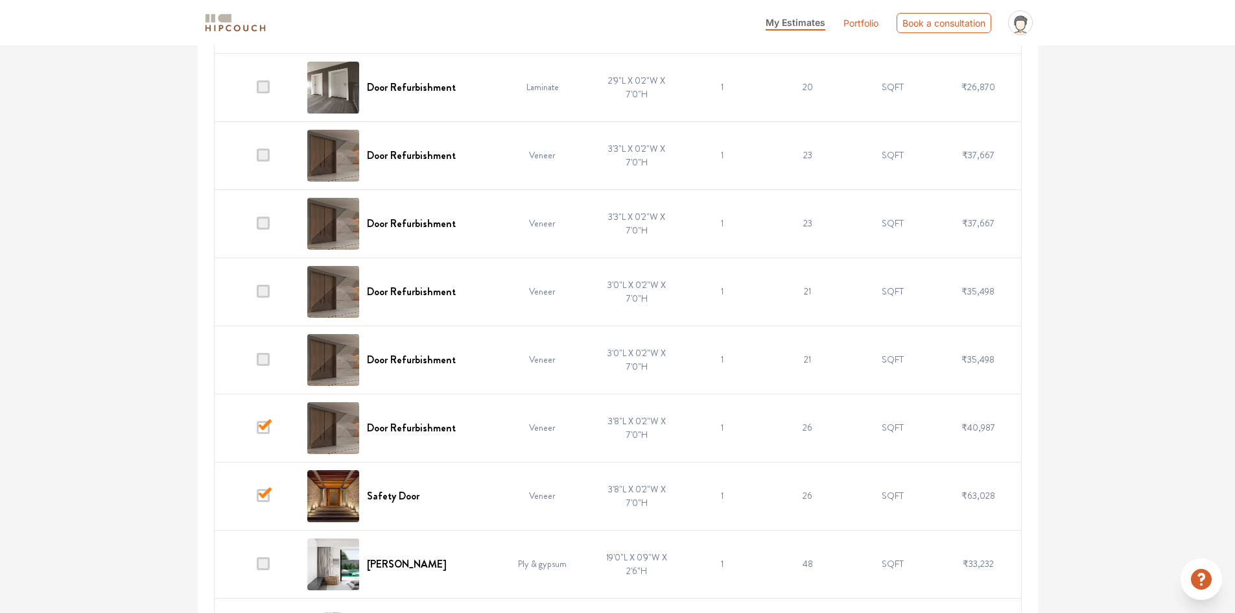
click at [257, 567] on input "checkbox" at bounding box center [257, 567] width 0 height 0
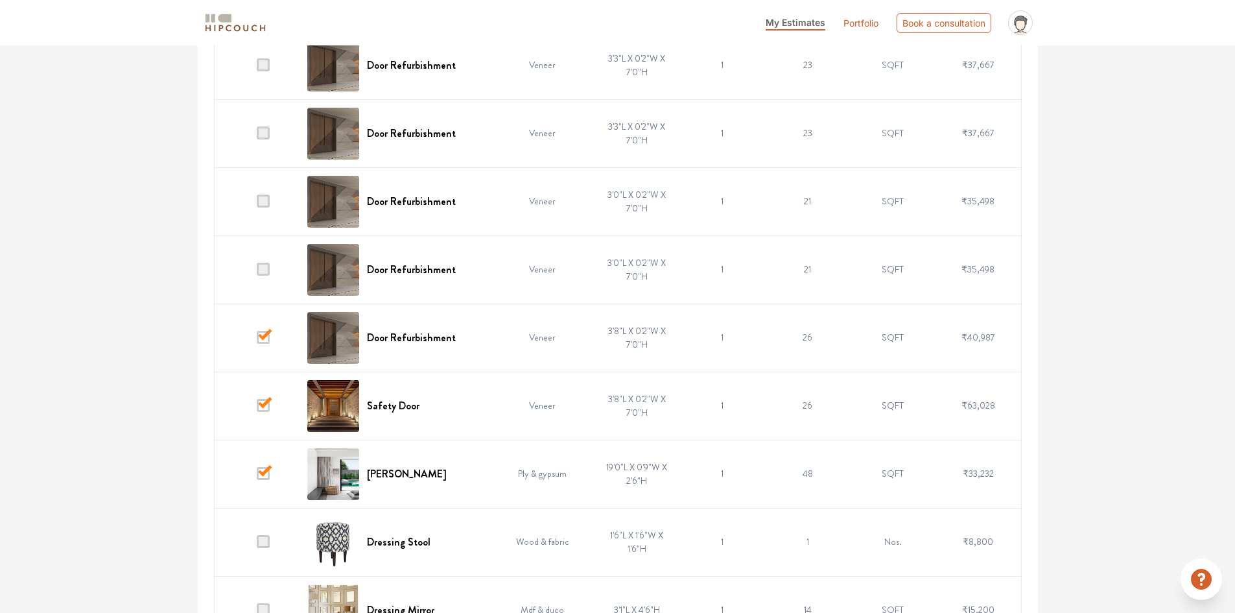
scroll to position [2593, 0]
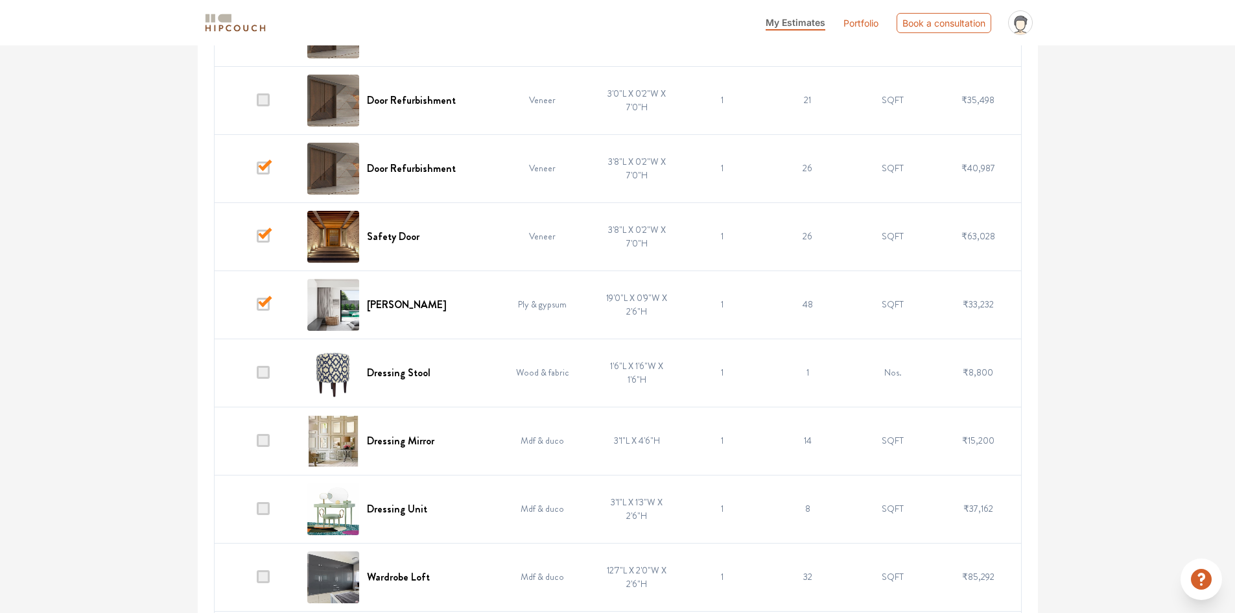
click at [558, 303] on td "Ply & gypsum" at bounding box center [543, 304] width 104 height 68
click at [264, 370] on span at bounding box center [263, 372] width 13 height 13
click at [257, 375] on input "checkbox" at bounding box center [257, 375] width 0 height 0
click at [266, 440] on span at bounding box center [263, 440] width 13 height 13
click at [257, 443] on input "checkbox" at bounding box center [257, 443] width 0 height 0
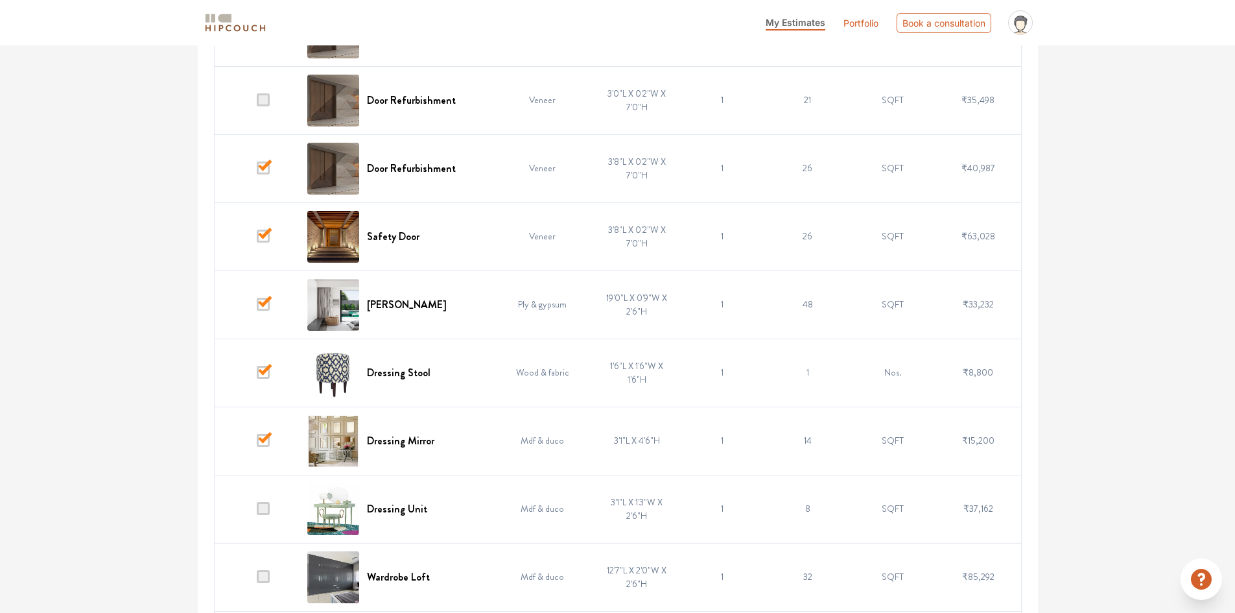
click at [260, 515] on span at bounding box center [263, 508] width 13 height 13
click at [257, 512] on input "checkbox" at bounding box center [257, 512] width 0 height 0
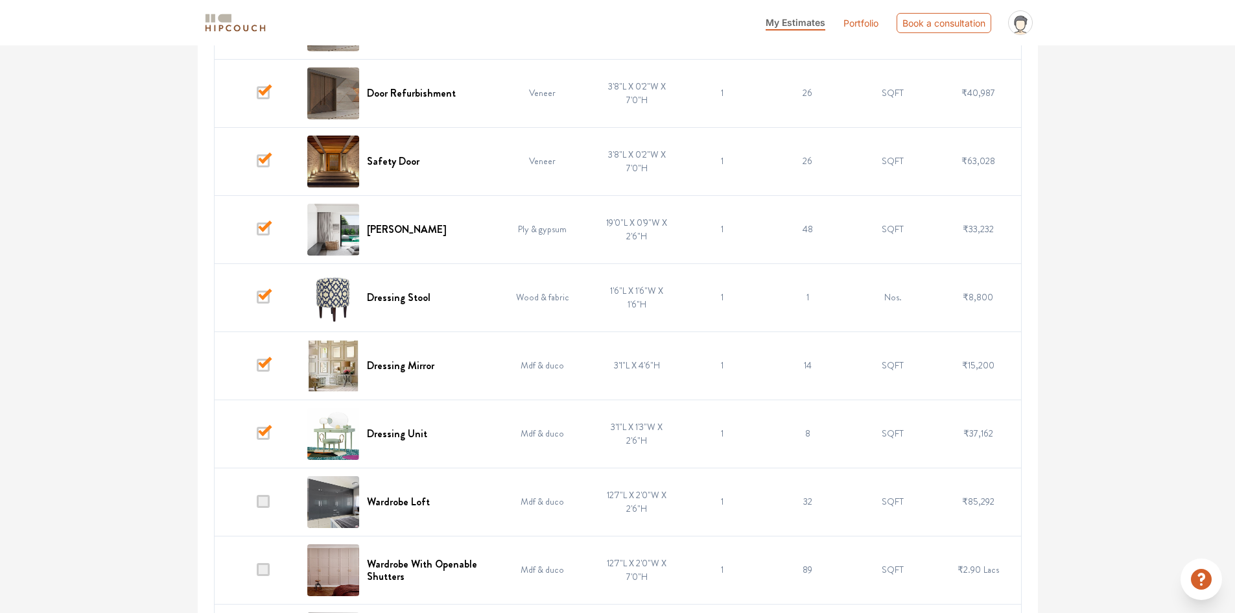
scroll to position [2788, 0]
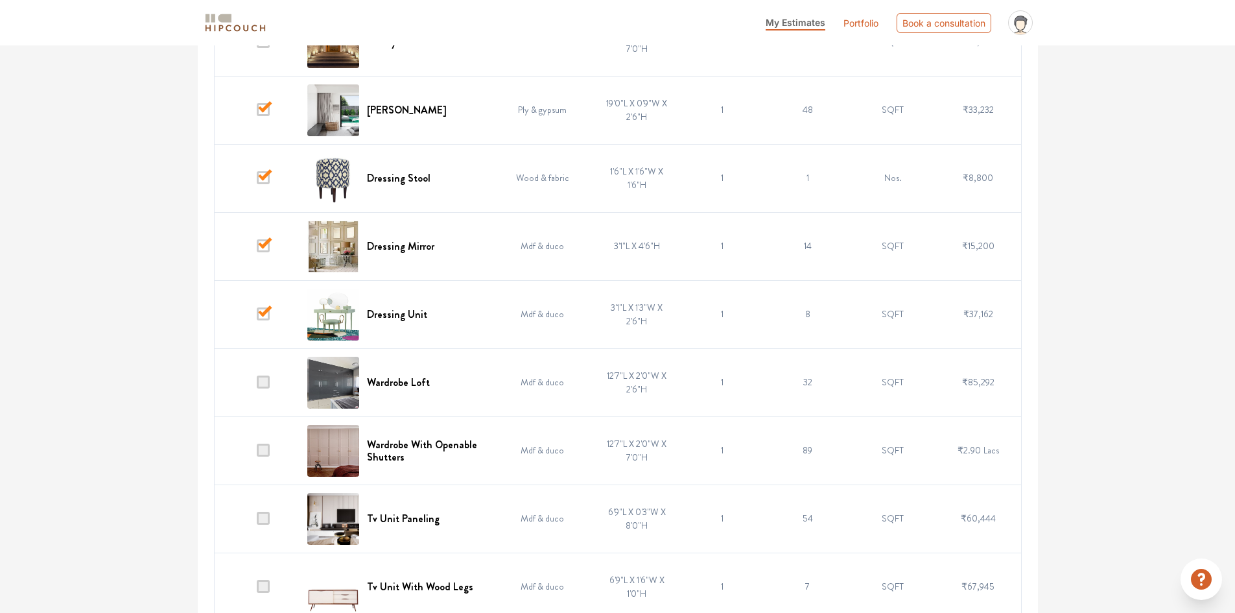
click at [263, 380] on span at bounding box center [263, 381] width 13 height 13
click at [257, 385] on input "checkbox" at bounding box center [257, 385] width 0 height 0
click at [263, 380] on span at bounding box center [263, 381] width 13 height 13
click at [257, 385] on input "checkbox" at bounding box center [257, 385] width 0 height 0
click at [264, 453] on span at bounding box center [263, 449] width 13 height 13
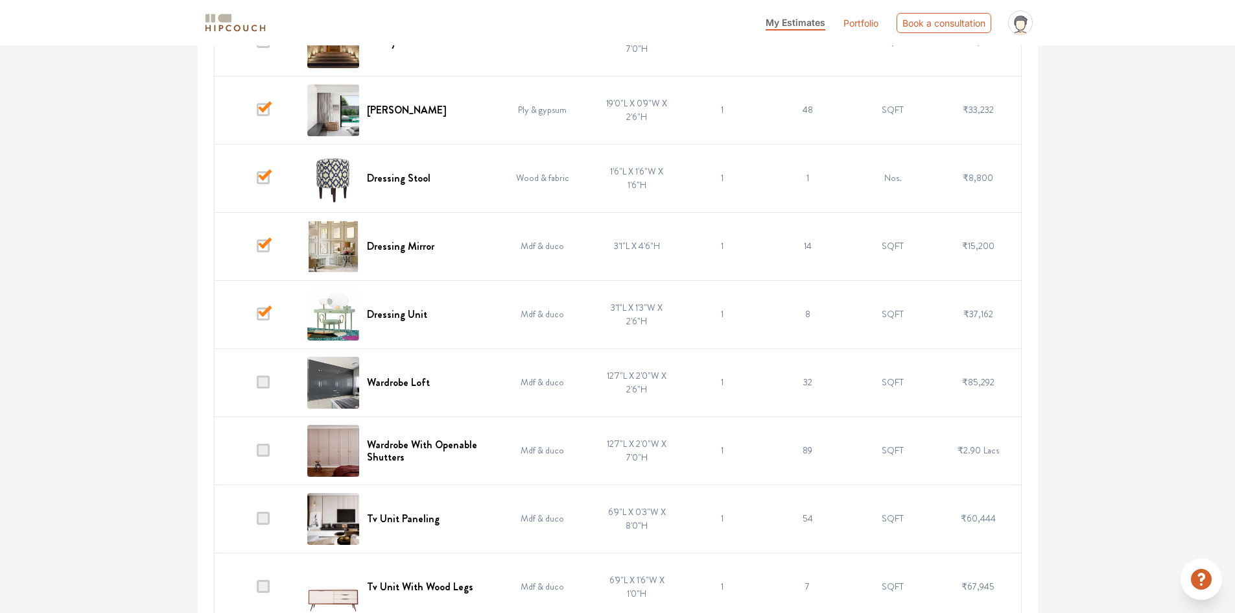
click at [257, 453] on input "checkbox" at bounding box center [257, 453] width 0 height 0
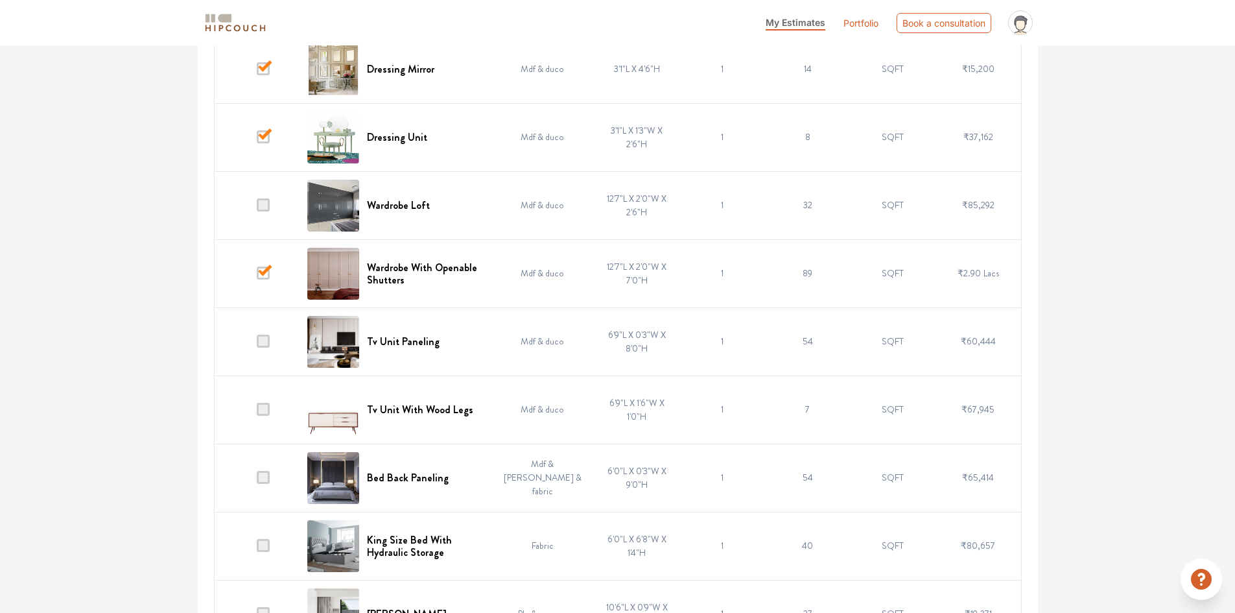
scroll to position [2982, 0]
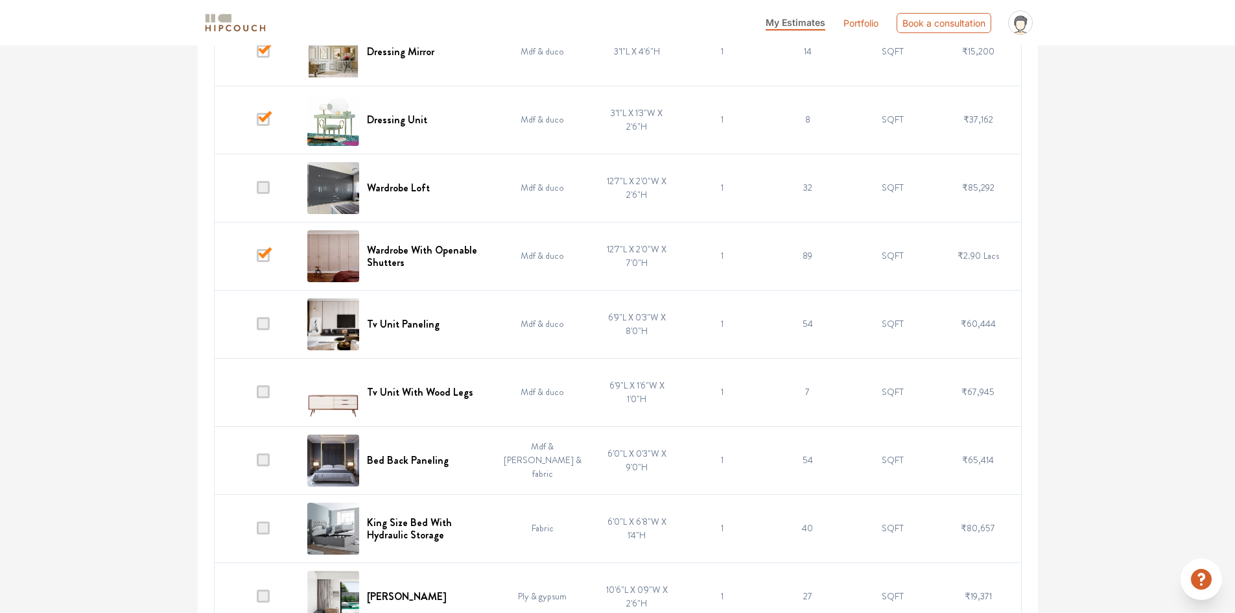
click at [267, 322] on span at bounding box center [263, 323] width 13 height 13
click at [257, 327] on input "checkbox" at bounding box center [257, 327] width 0 height 0
click at [261, 394] on span at bounding box center [263, 391] width 13 height 13
click at [257, 395] on input "checkbox" at bounding box center [257, 395] width 0 height 0
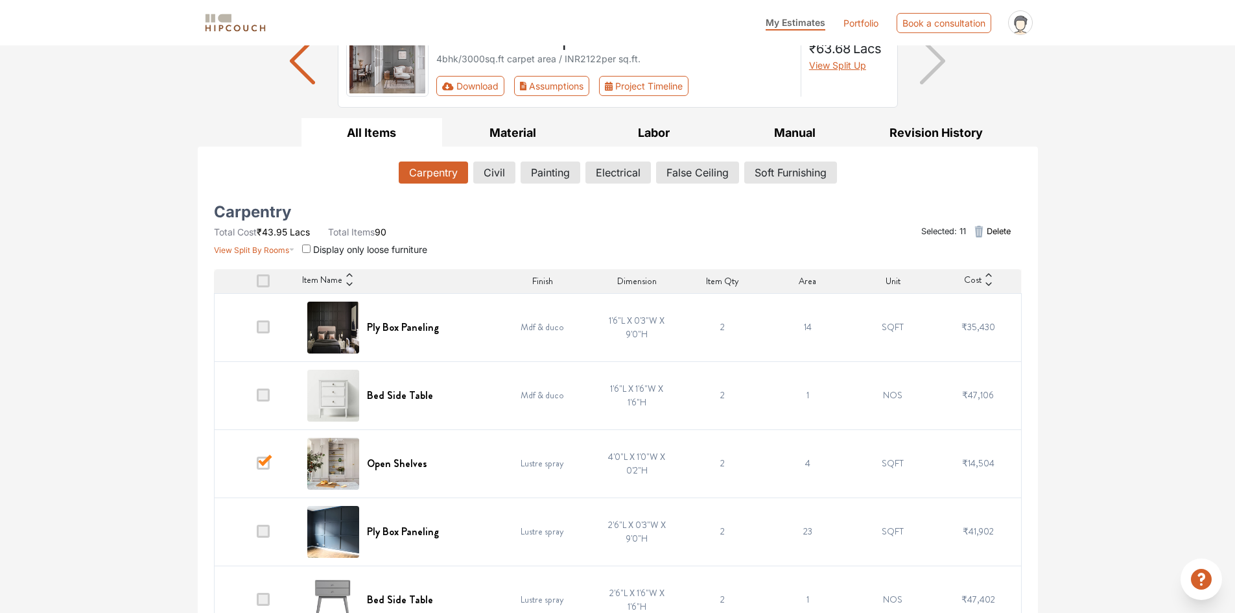
scroll to position [0, 0]
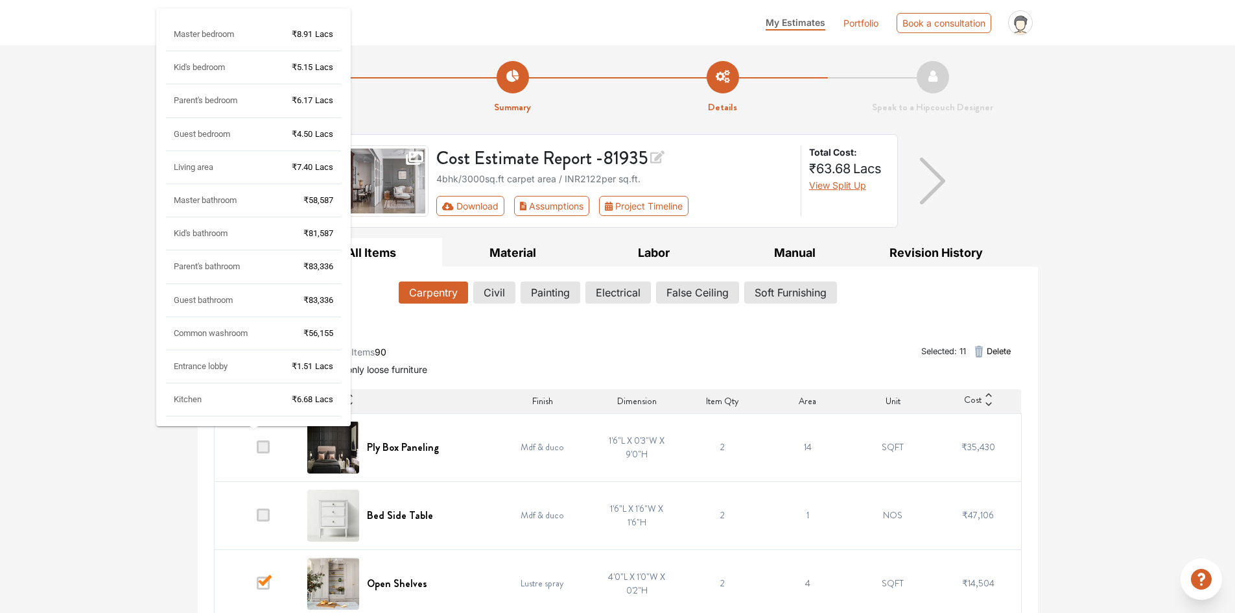
click at [292, 370] on span "₹1.51" at bounding box center [302, 366] width 21 height 10
click at [255, 371] on div "Master bedroom ₹8.91 Lacs Kid's bedroom ₹5.15 Lacs Parent's bedroom ₹6.17 Lacs …" at bounding box center [253, 223] width 175 height 388
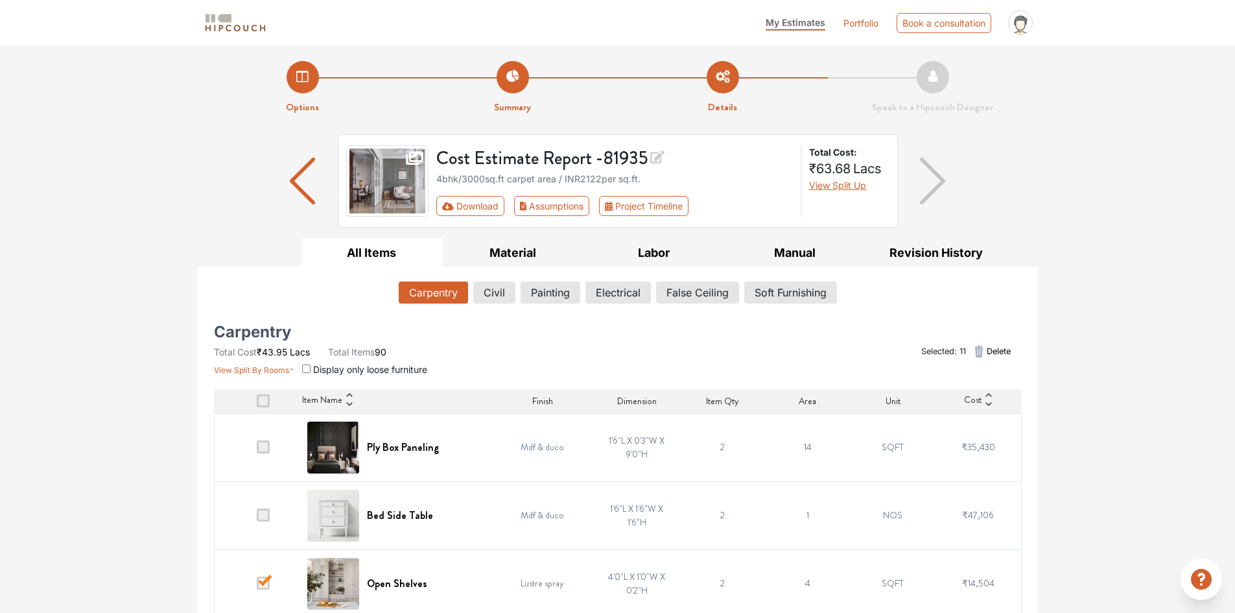
click at [524, 351] on div "Selected: 11 Delete" at bounding box center [754, 351] width 549 height 49
click at [542, 293] on button "Painting" at bounding box center [550, 292] width 58 height 22
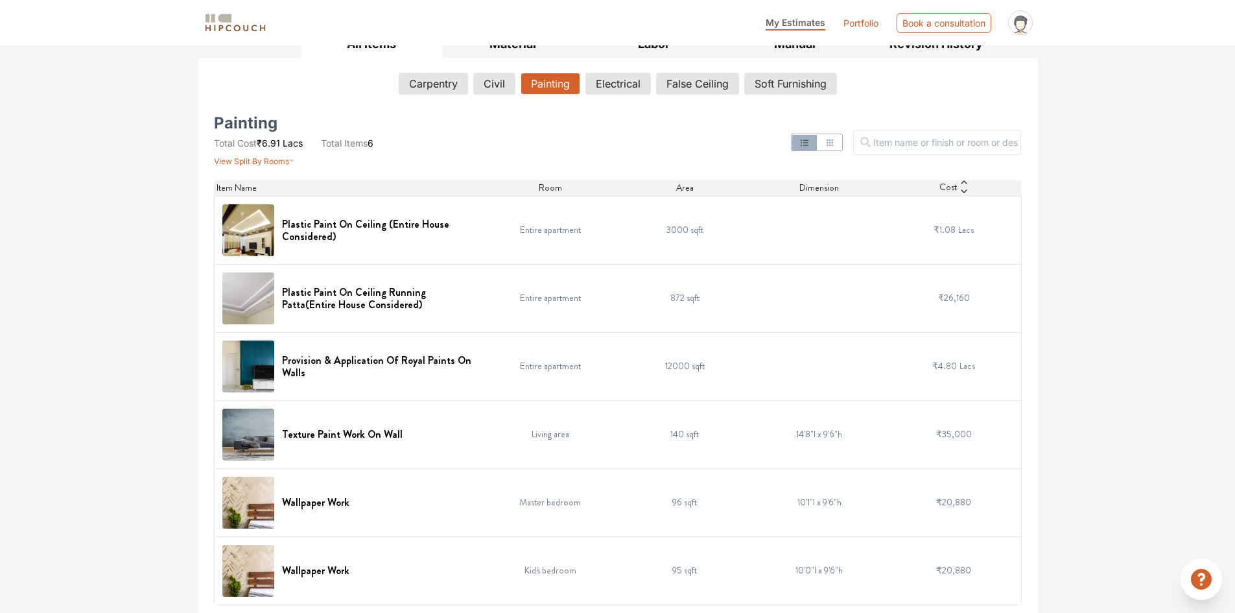
scroll to position [211, 0]
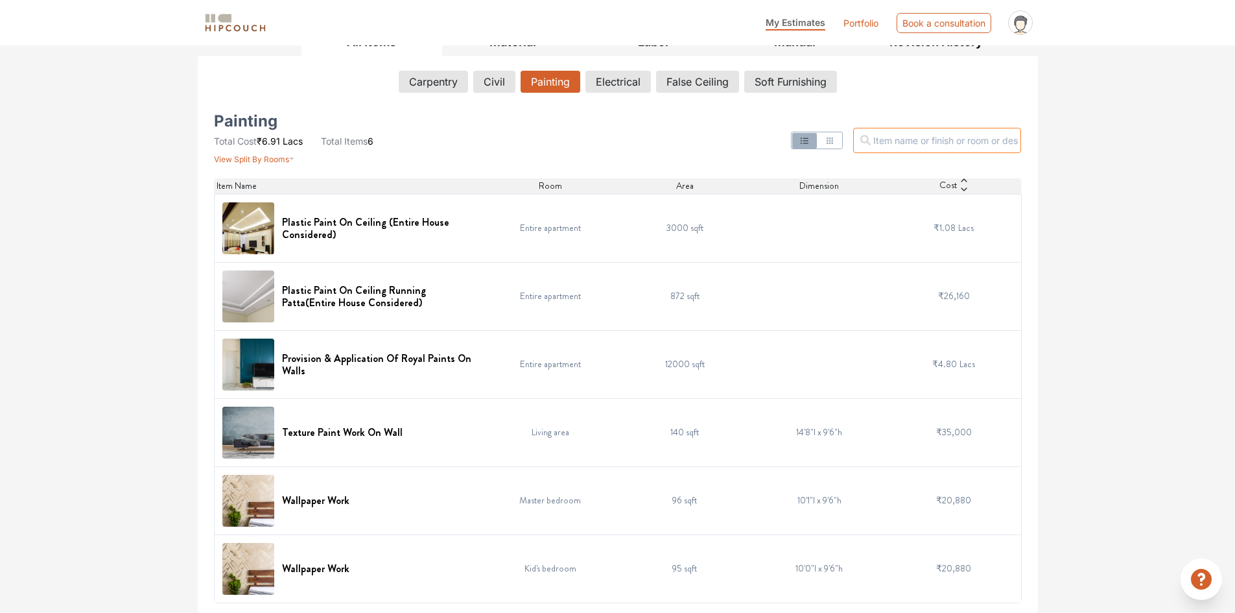
click at [904, 139] on input "text" at bounding box center [937, 140] width 168 height 25
click at [841, 145] on button "button" at bounding box center [829, 141] width 25 height 16
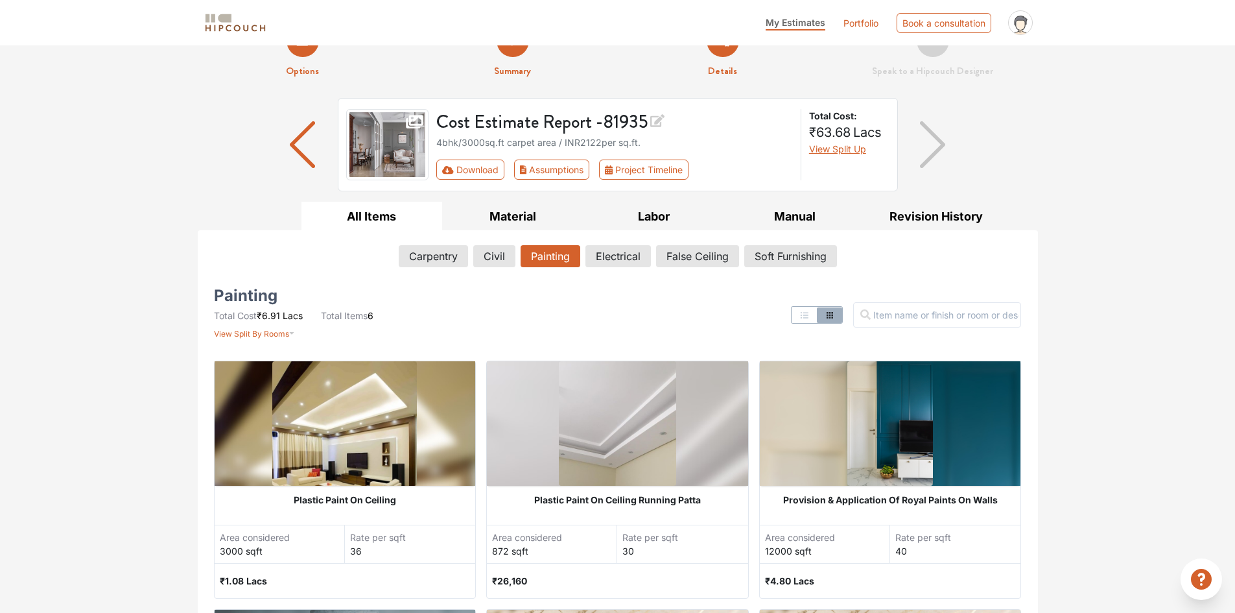
scroll to position [0, 0]
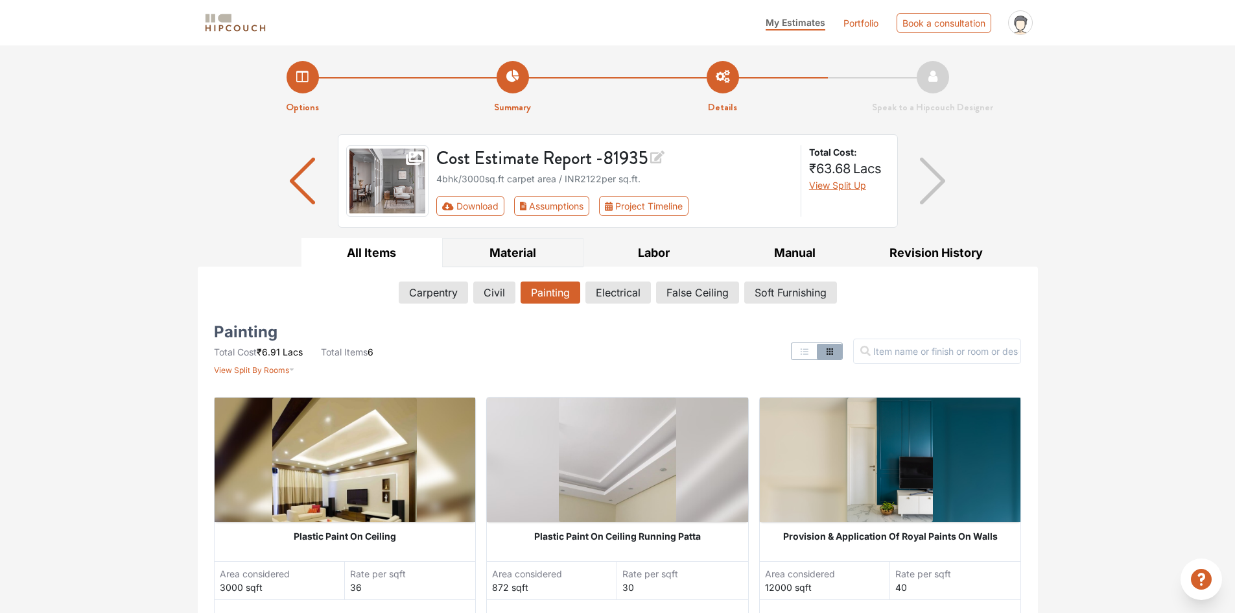
click at [490, 250] on button "Material" at bounding box center [512, 252] width 141 height 29
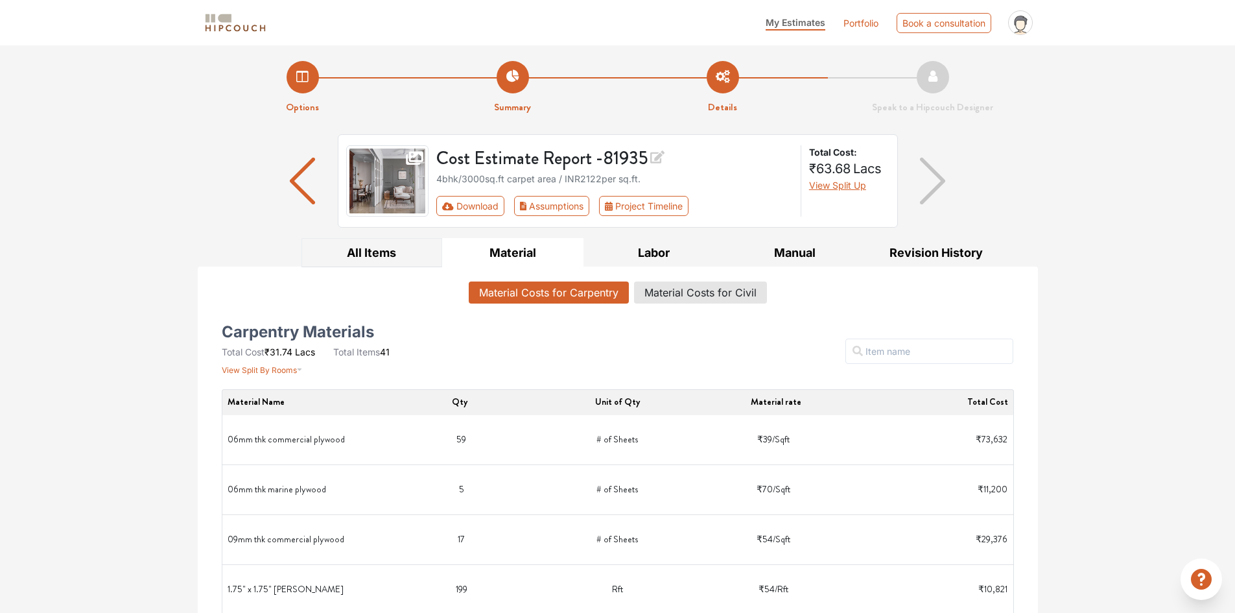
click at [366, 255] on button "All Items" at bounding box center [371, 252] width 141 height 29
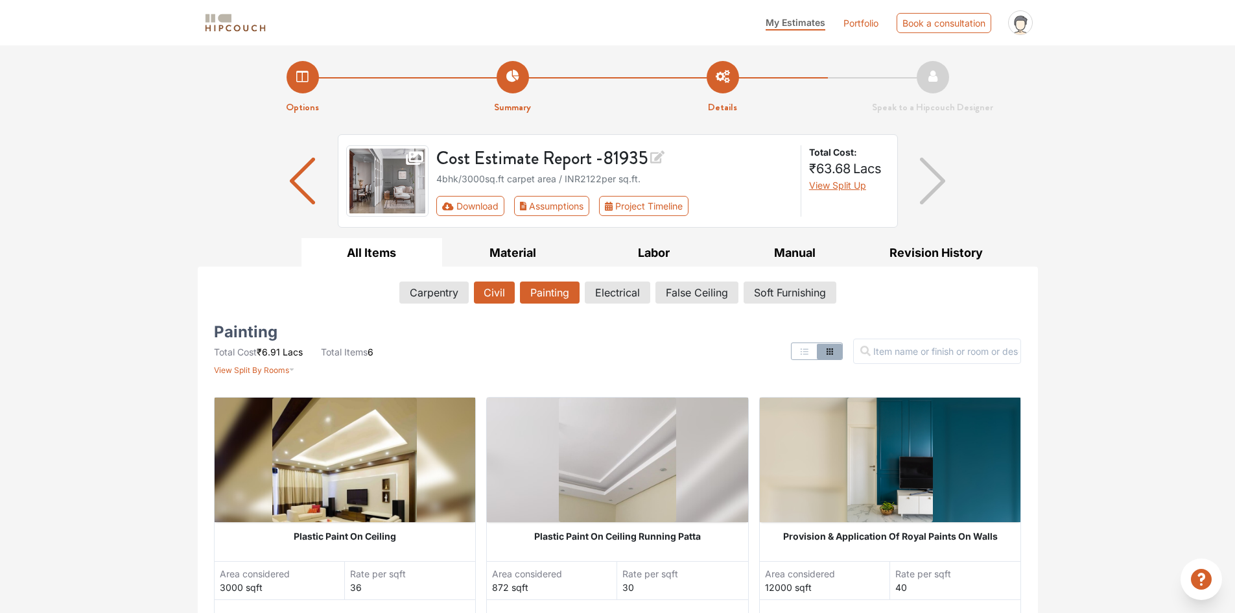
click at [493, 298] on button "Civil" at bounding box center [494, 292] width 41 height 22
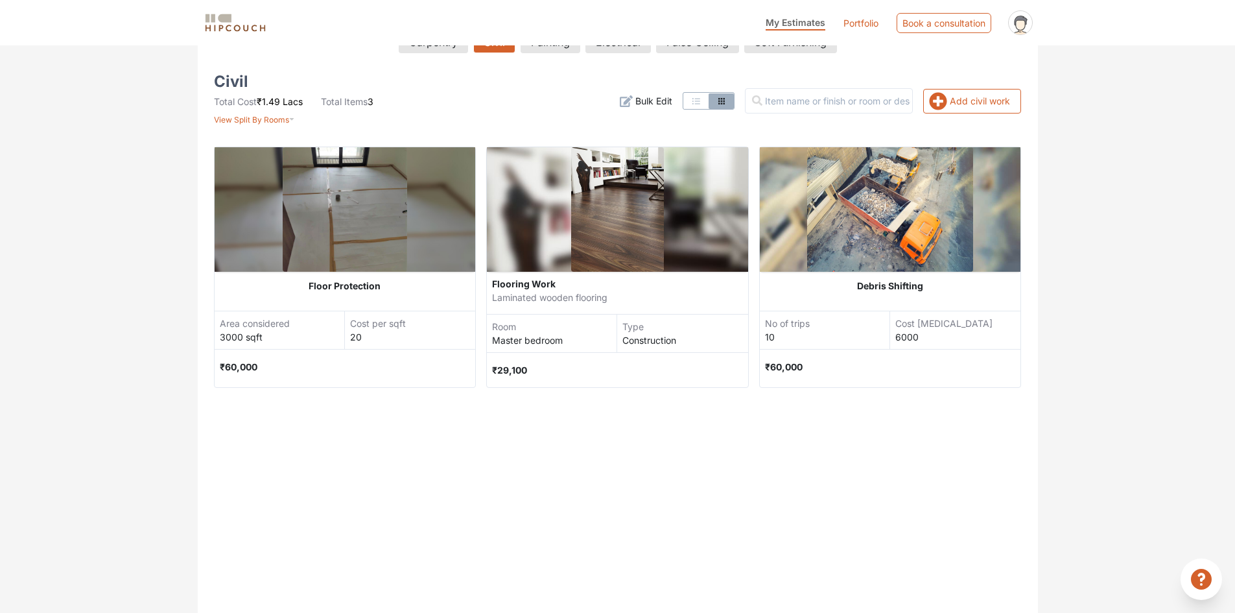
scroll to position [259, 0]
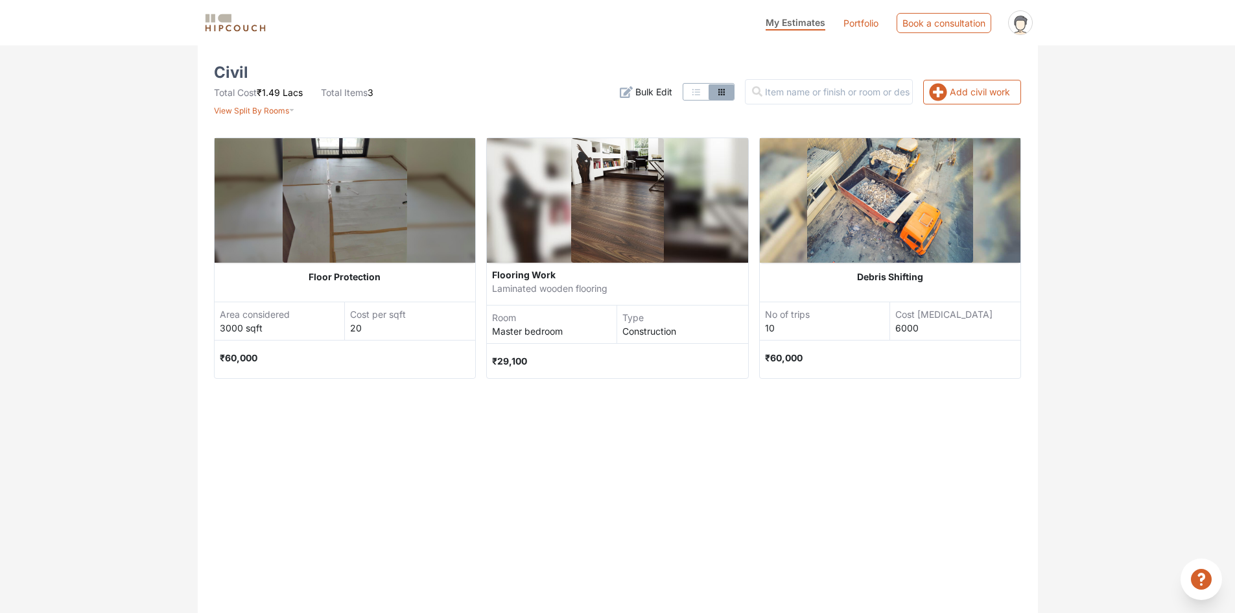
click at [593, 276] on div "Flooring Work" at bounding box center [617, 275] width 251 height 14
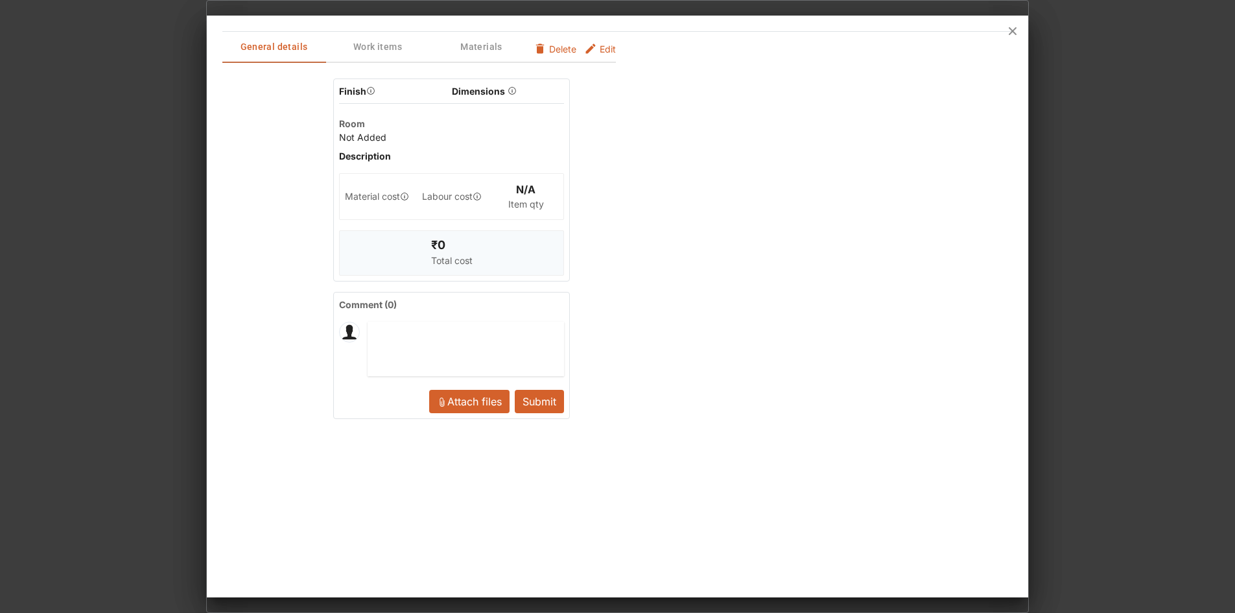
scroll to position [0, 0]
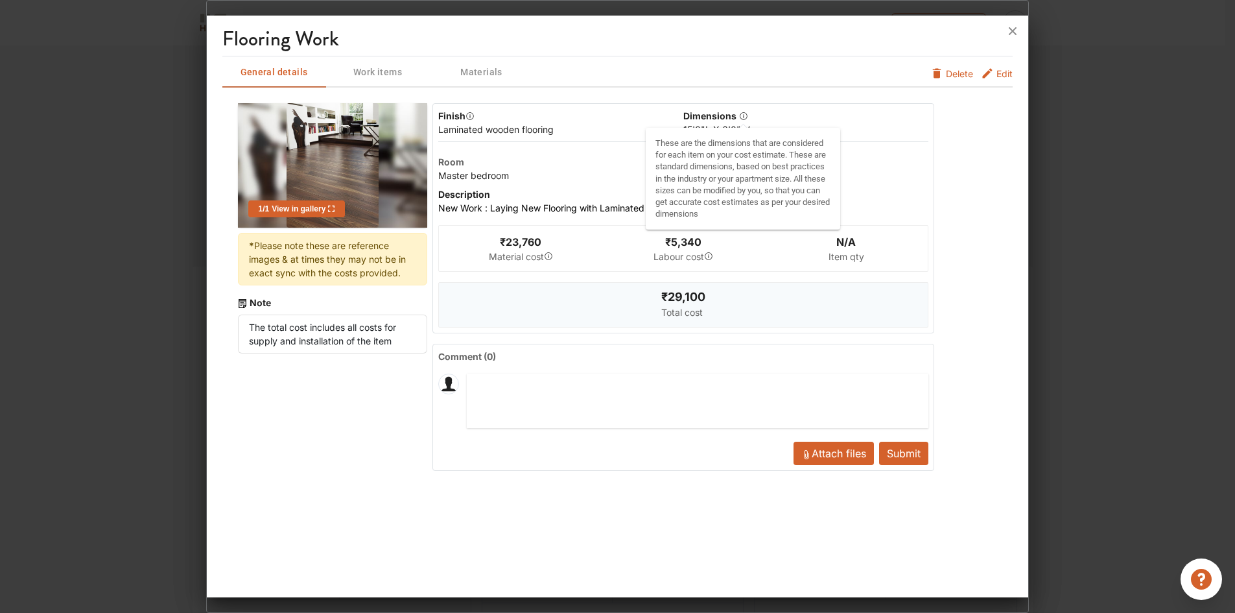
click at [744, 115] on icon "button" at bounding box center [744, 115] width 1 height 3
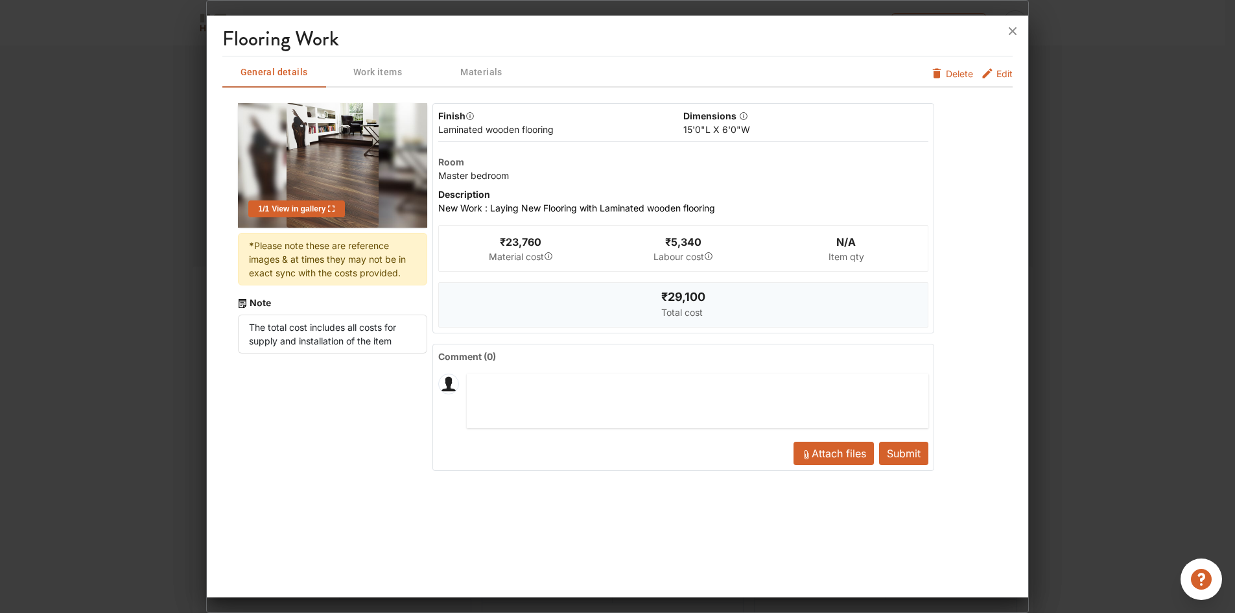
click at [992, 73] on icon "furniture info tabs" at bounding box center [987, 73] width 13 height 13
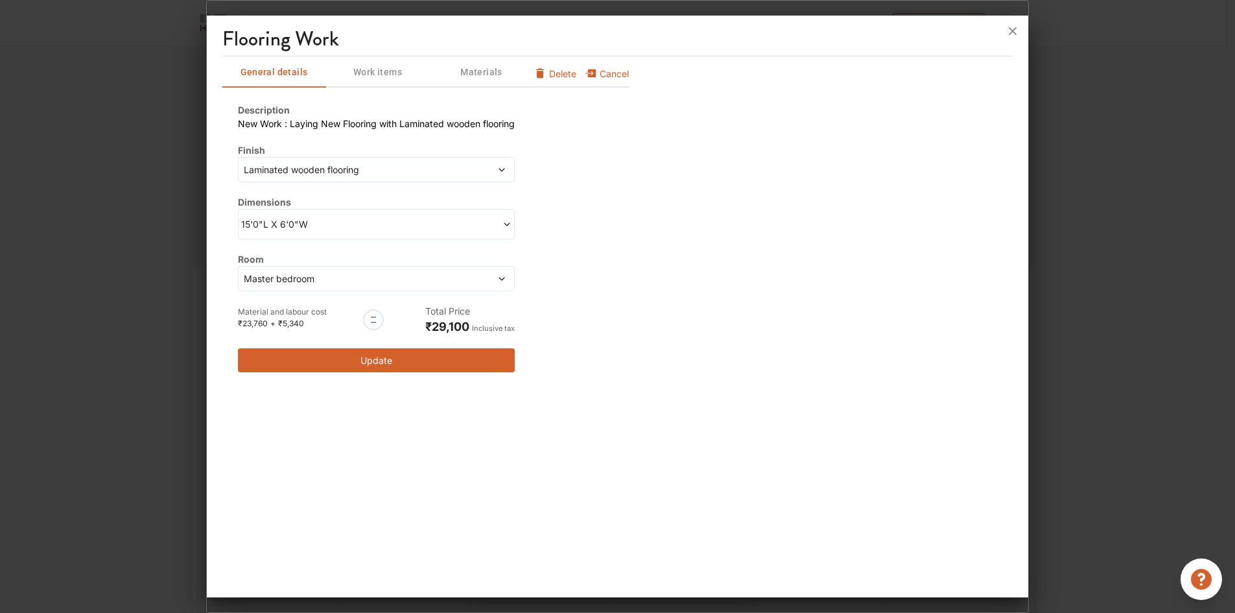
click at [364, 169] on span "Laminated wooden flooring" at bounding box center [340, 170] width 199 height 14
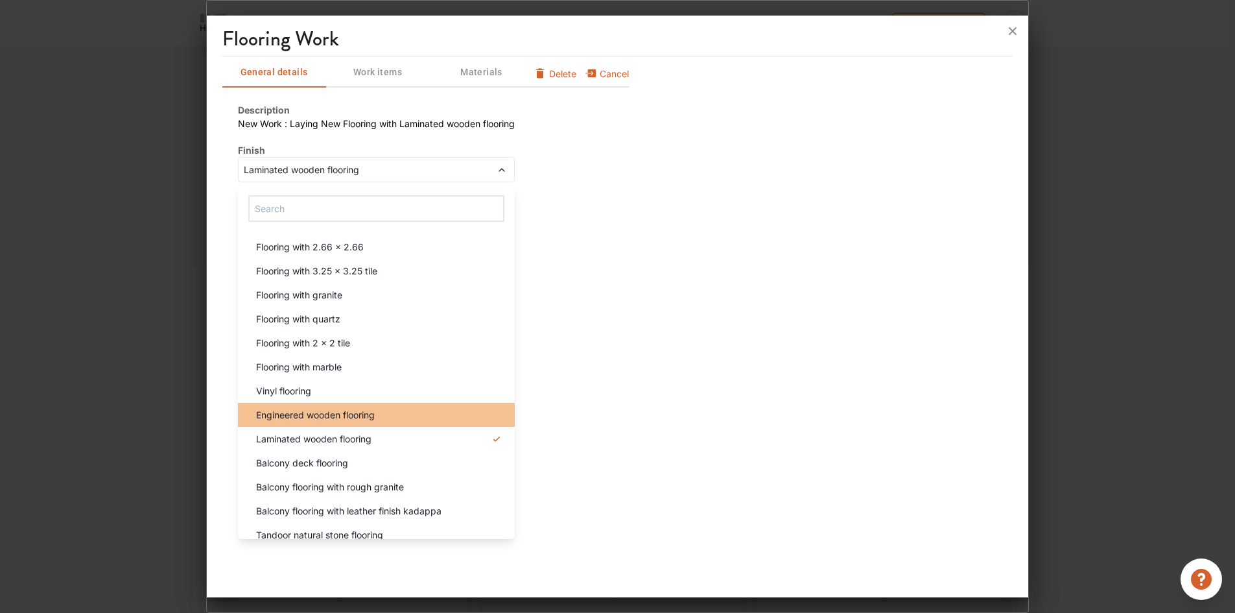
click at [359, 413] on span "Engineered wooden flooring" at bounding box center [315, 415] width 119 height 14
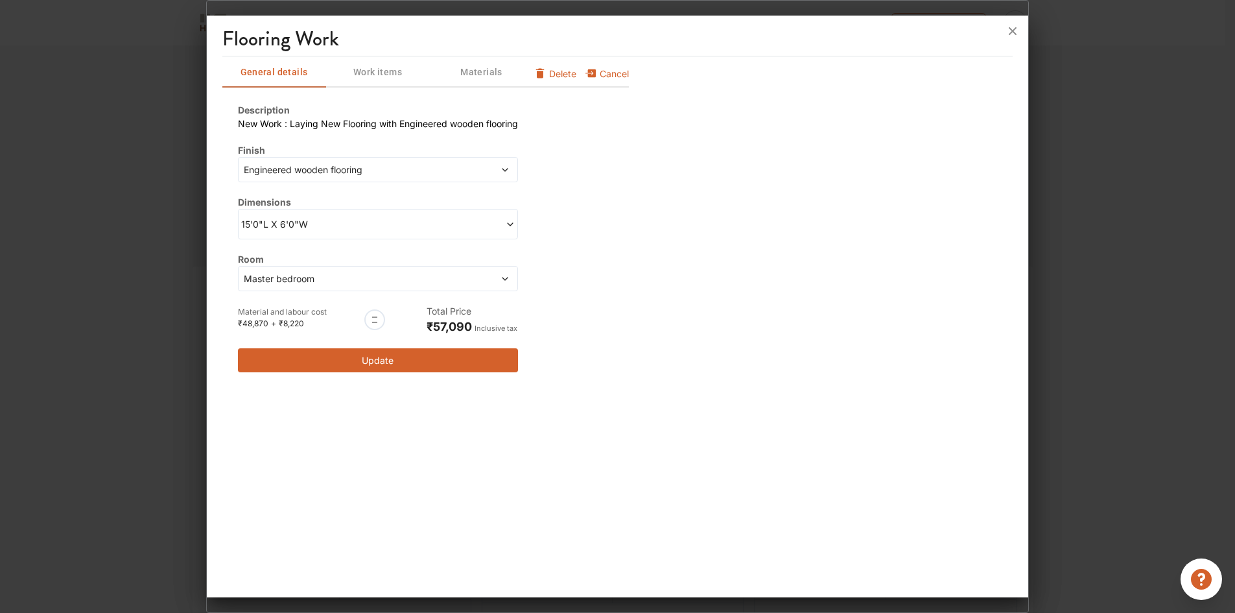
click at [374, 363] on button "Update" at bounding box center [378, 360] width 280 height 24
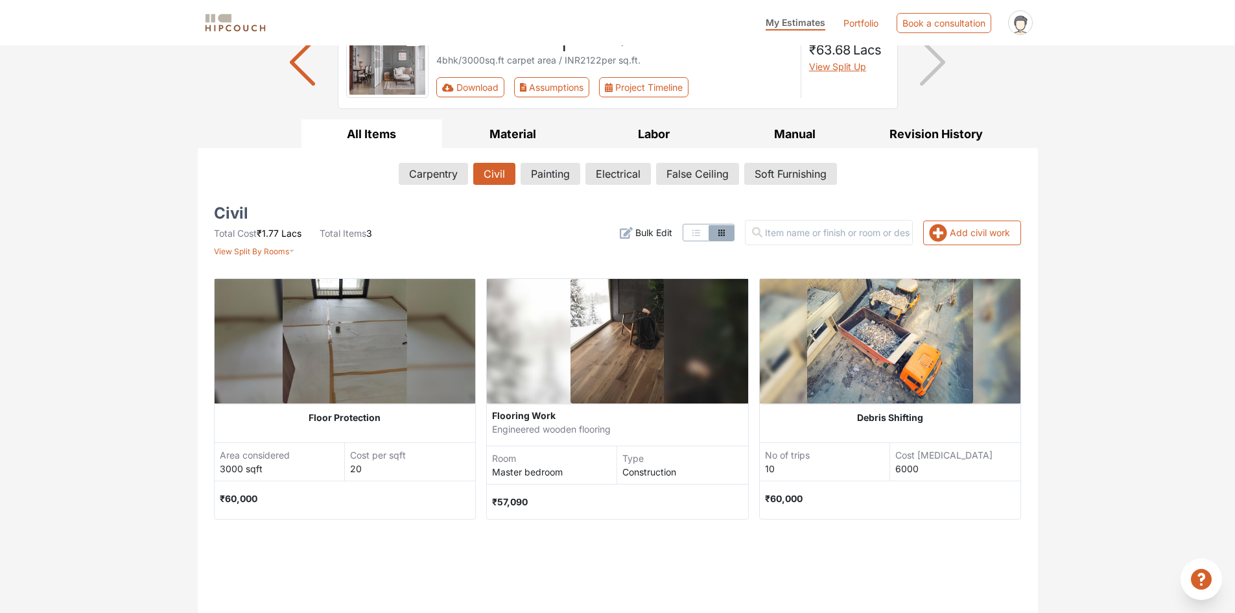
scroll to position [130, 0]
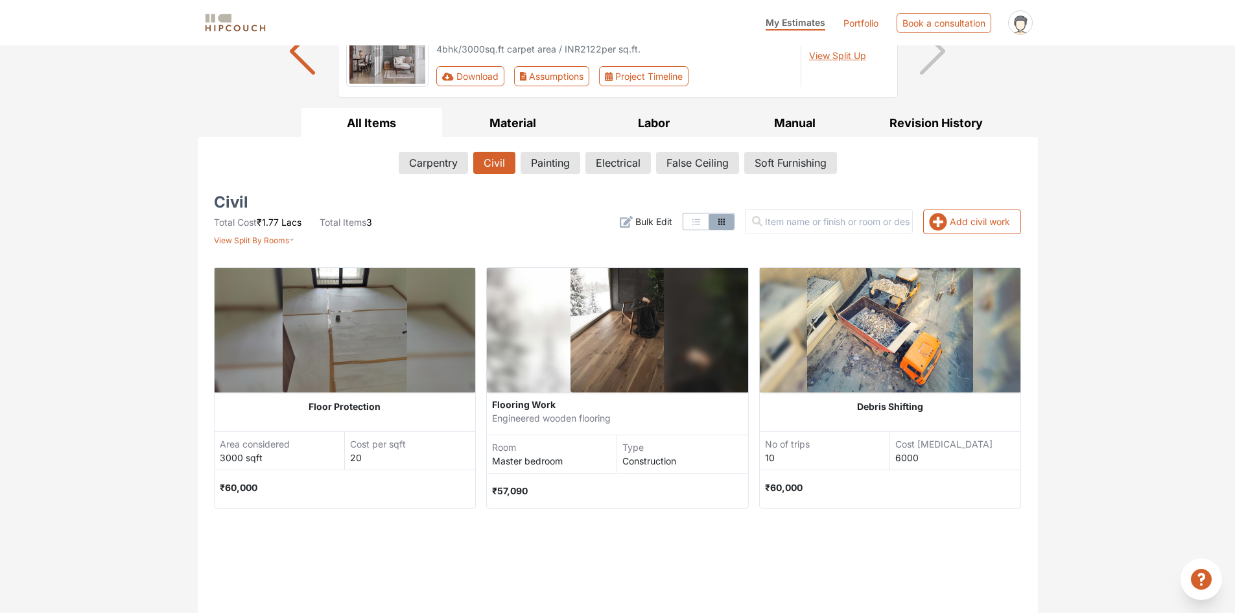
click at [556, 486] on div "₹57,090" at bounding box center [617, 490] width 251 height 34
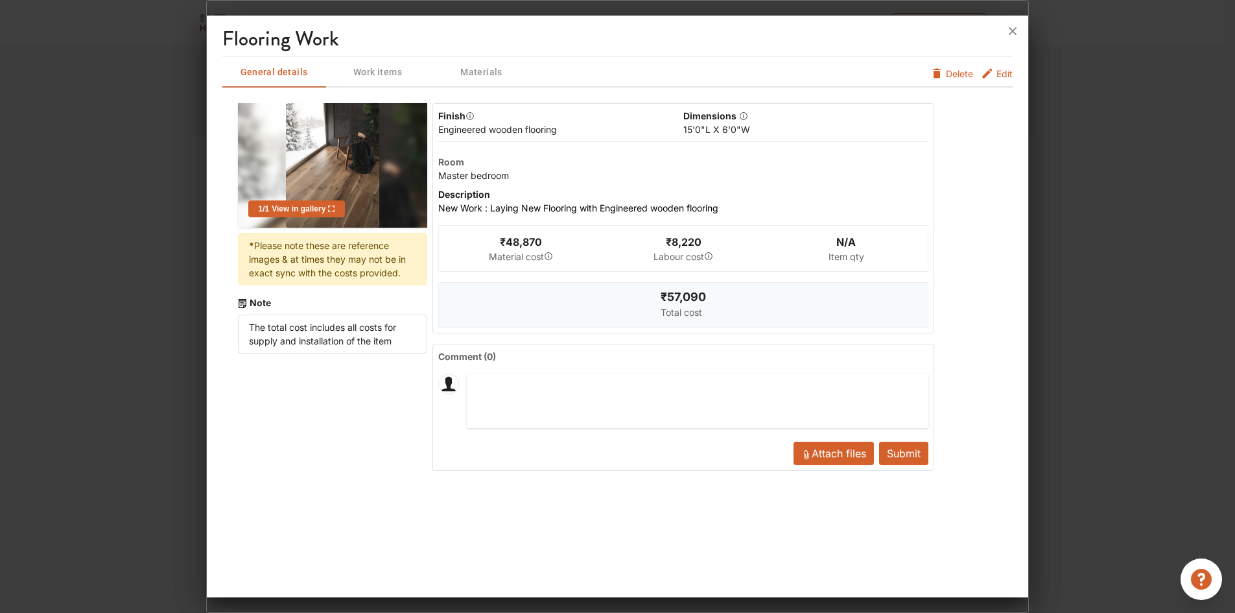
click at [493, 74] on span "Materials" at bounding box center [481, 72] width 101 height 16
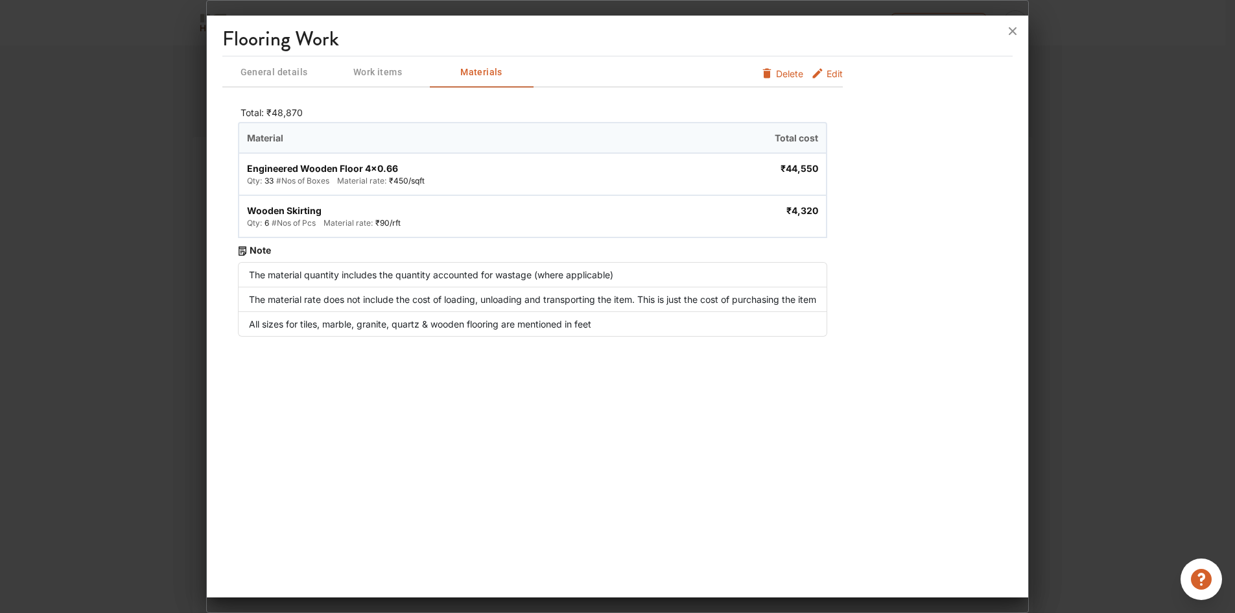
click at [382, 67] on span "Work items" at bounding box center [377, 72] width 101 height 16
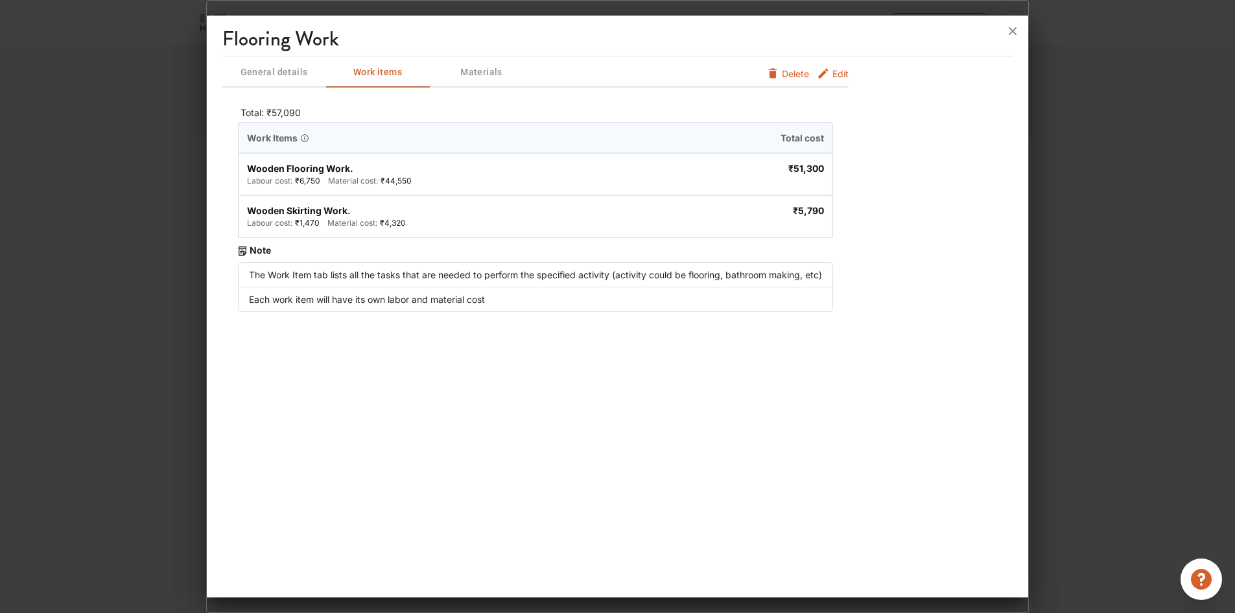
click at [480, 78] on span "Materials" at bounding box center [481, 72] width 101 height 16
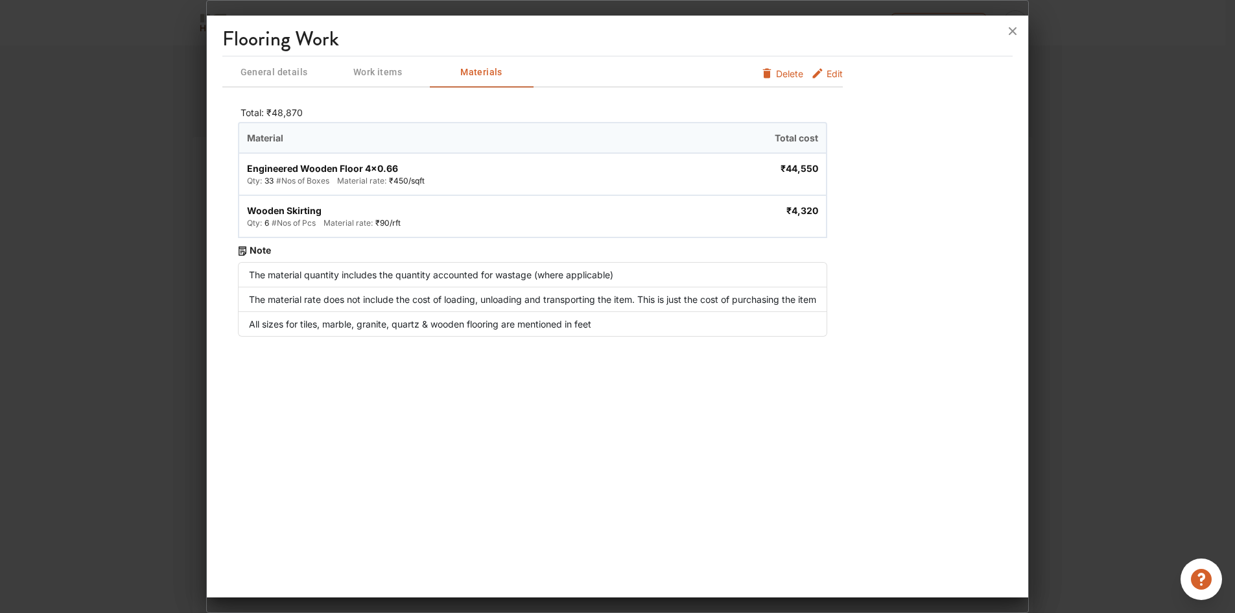
click at [388, 67] on span "Work items" at bounding box center [377, 72] width 101 height 16
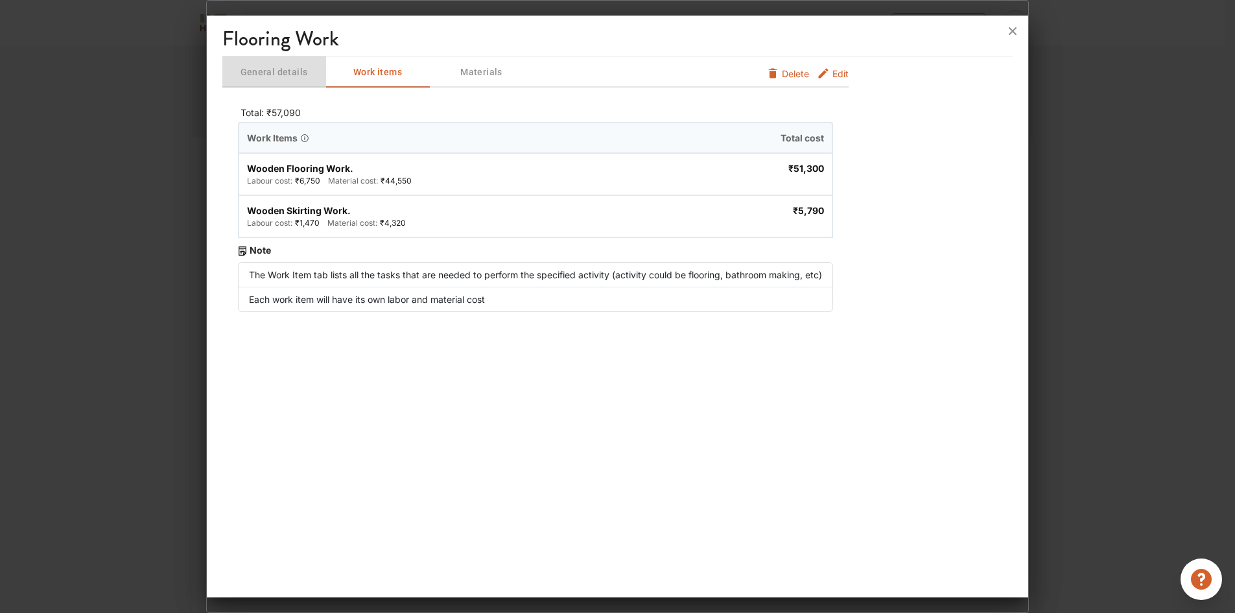
click at [316, 68] on span "General details" at bounding box center [274, 72] width 101 height 16
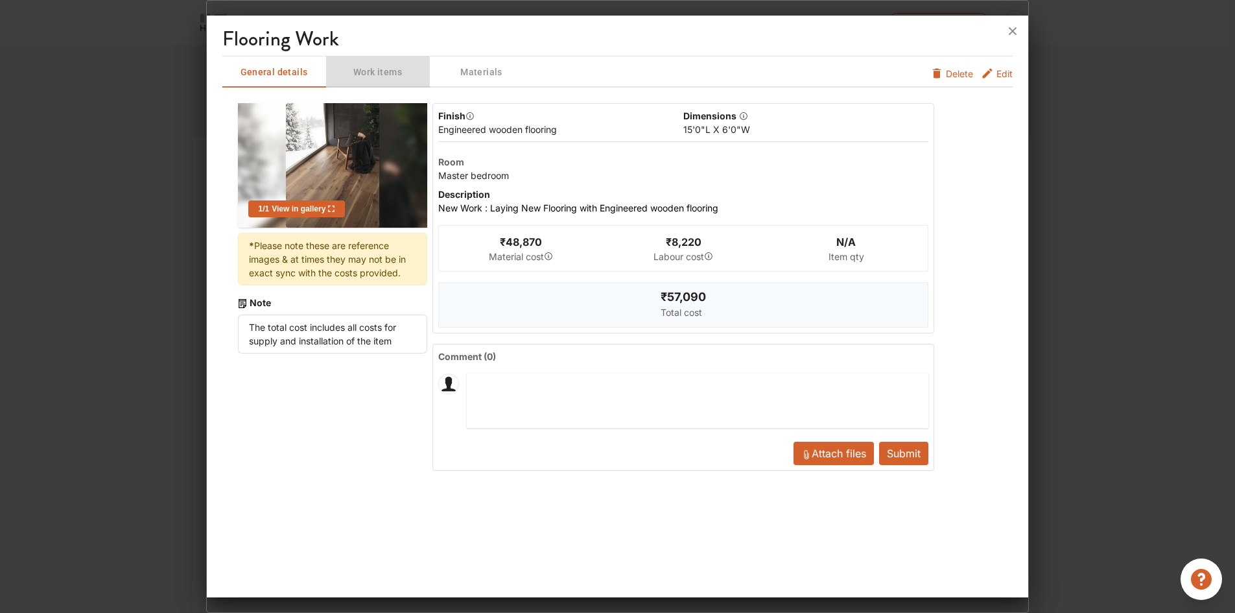
click at [373, 67] on span "Work items" at bounding box center [377, 72] width 101 height 16
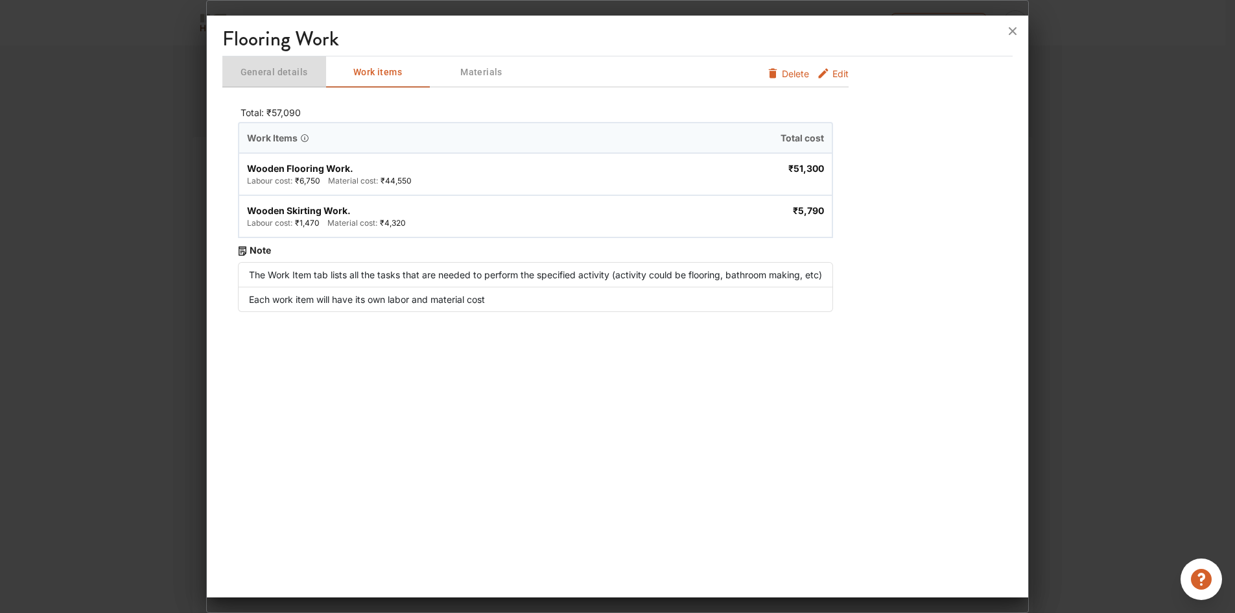
click at [309, 72] on span "General details" at bounding box center [274, 72] width 101 height 16
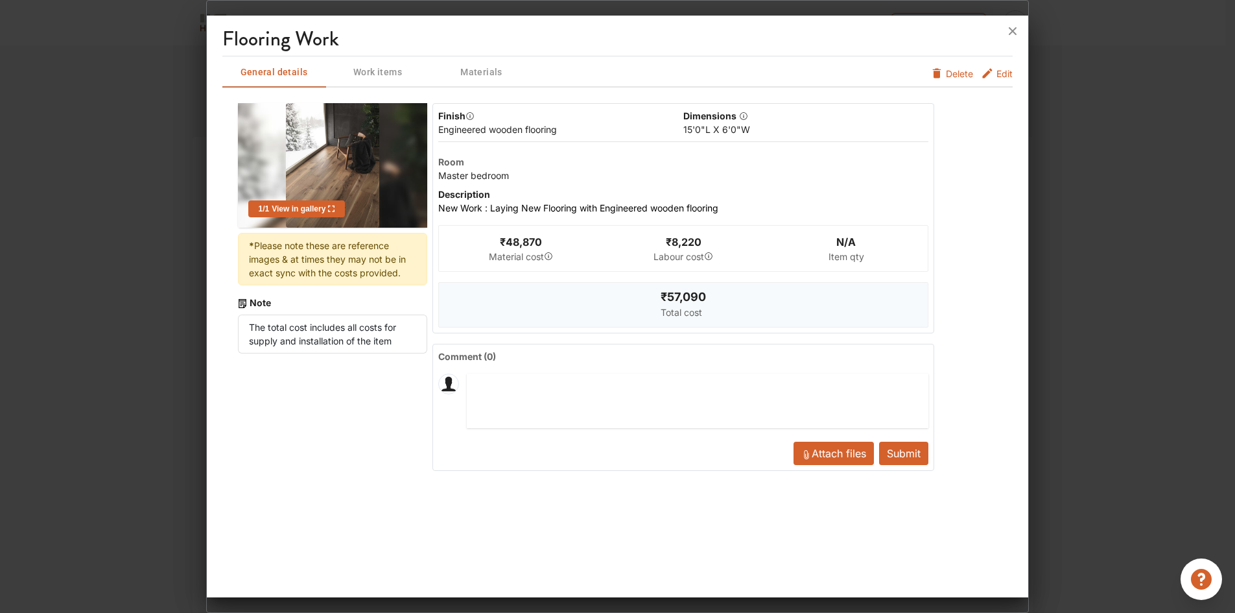
click at [474, 75] on span "Materials" at bounding box center [481, 72] width 101 height 16
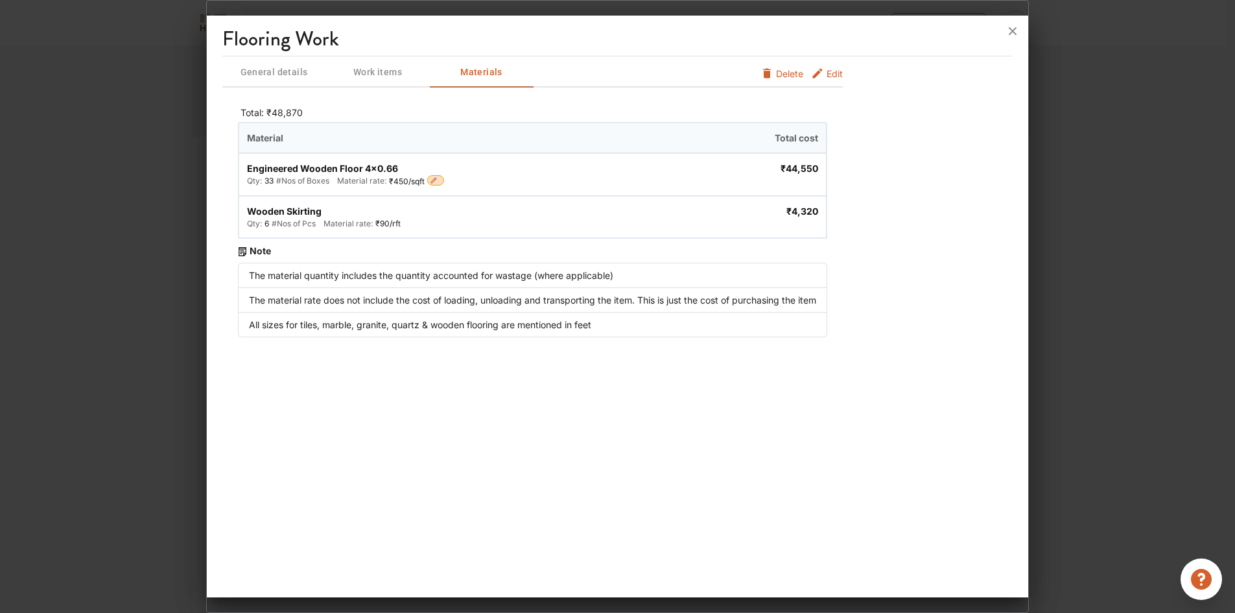
click at [434, 181] on icon "button" at bounding box center [434, 180] width 8 height 8
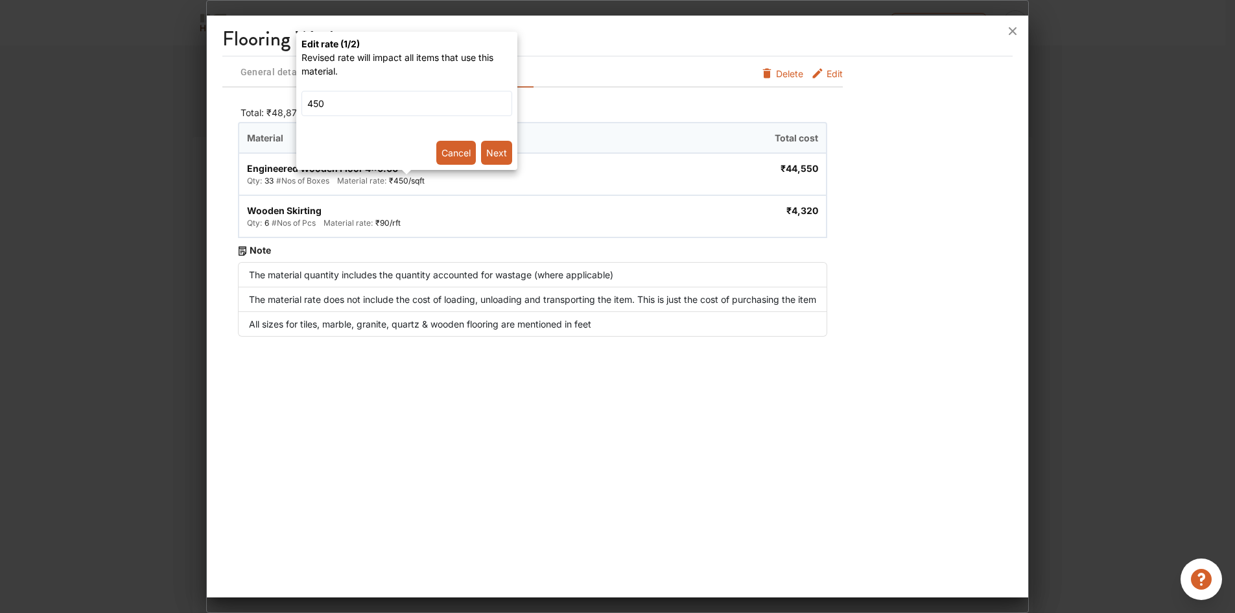
click at [565, 138] on div at bounding box center [617, 306] width 1235 height 613
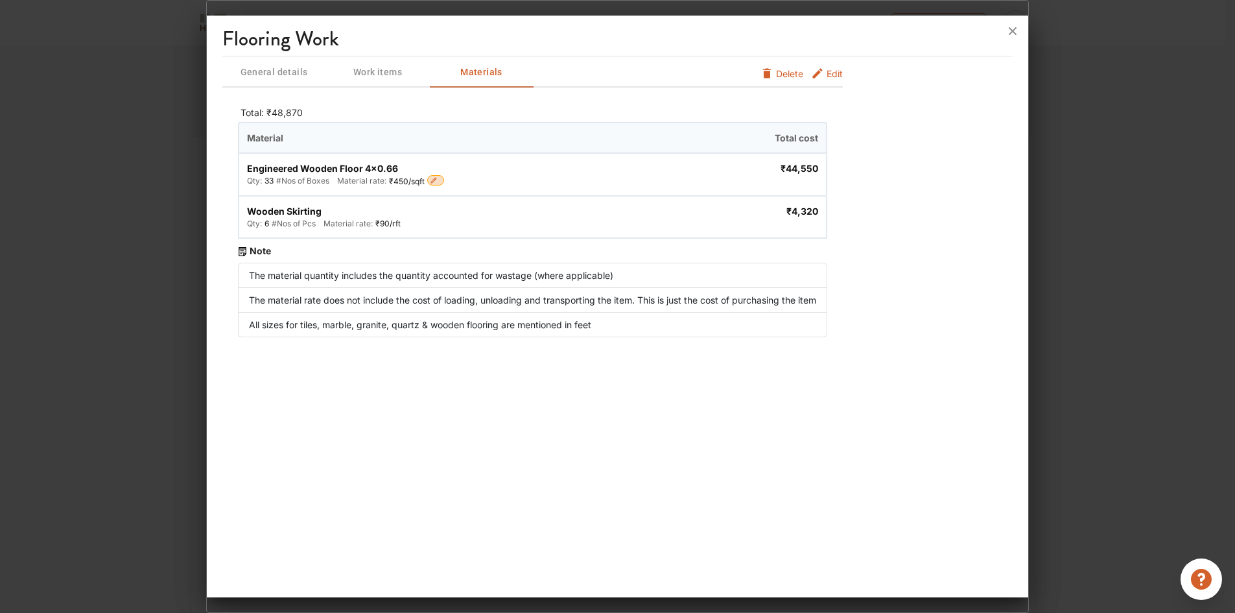
click at [441, 178] on button "button" at bounding box center [435, 180] width 17 height 10
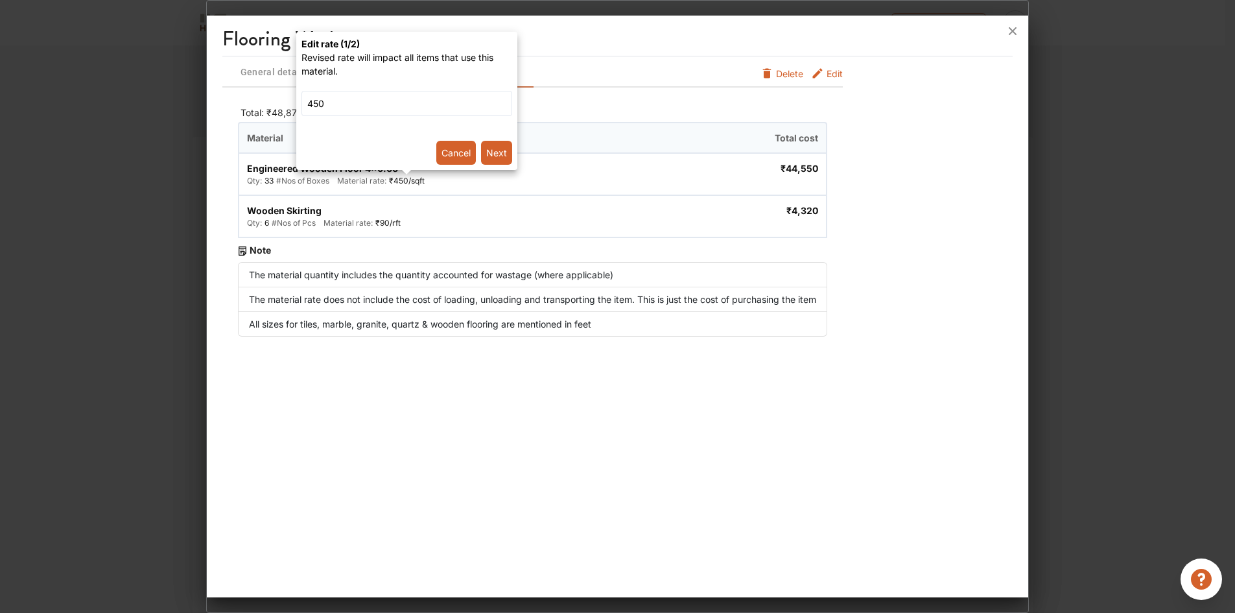
click at [508, 276] on div at bounding box center [617, 306] width 1235 height 613
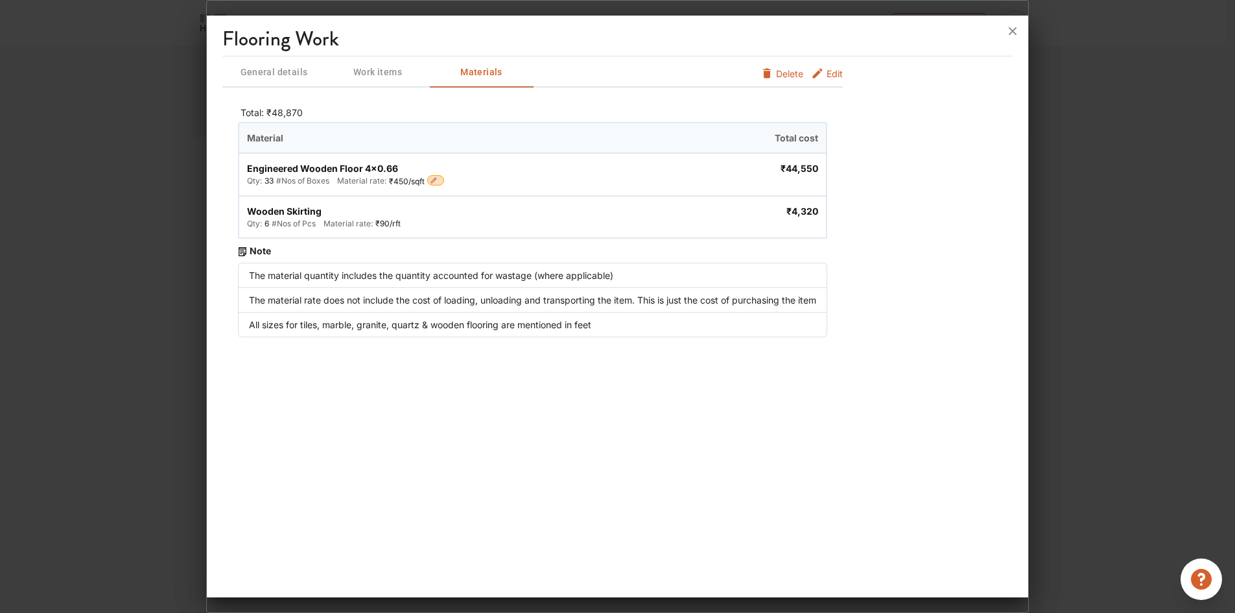
click at [368, 71] on span "Work items" at bounding box center [377, 72] width 101 height 16
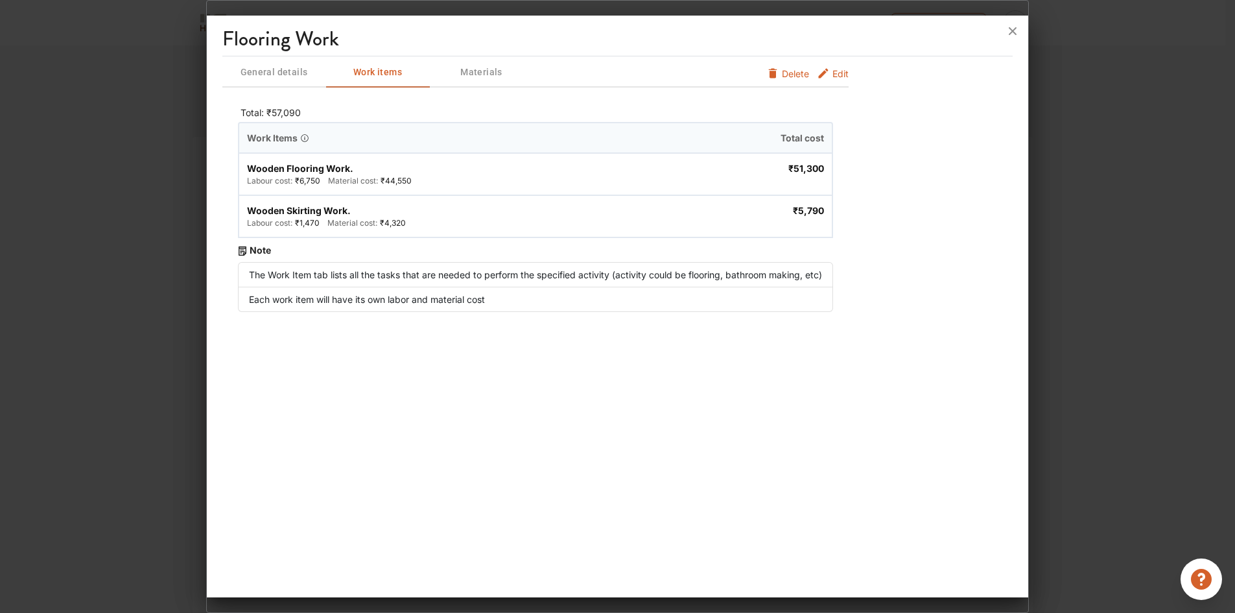
click at [306, 70] on span "General details" at bounding box center [274, 72] width 101 height 16
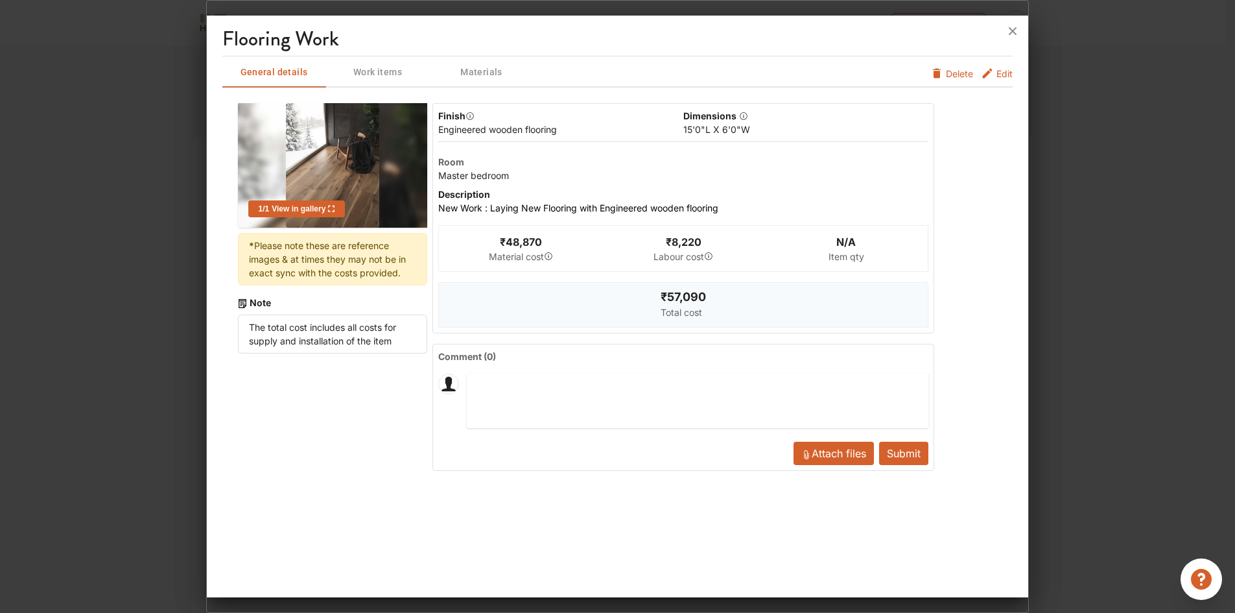
click at [984, 69] on icon "furniture info tabs" at bounding box center [987, 73] width 13 height 13
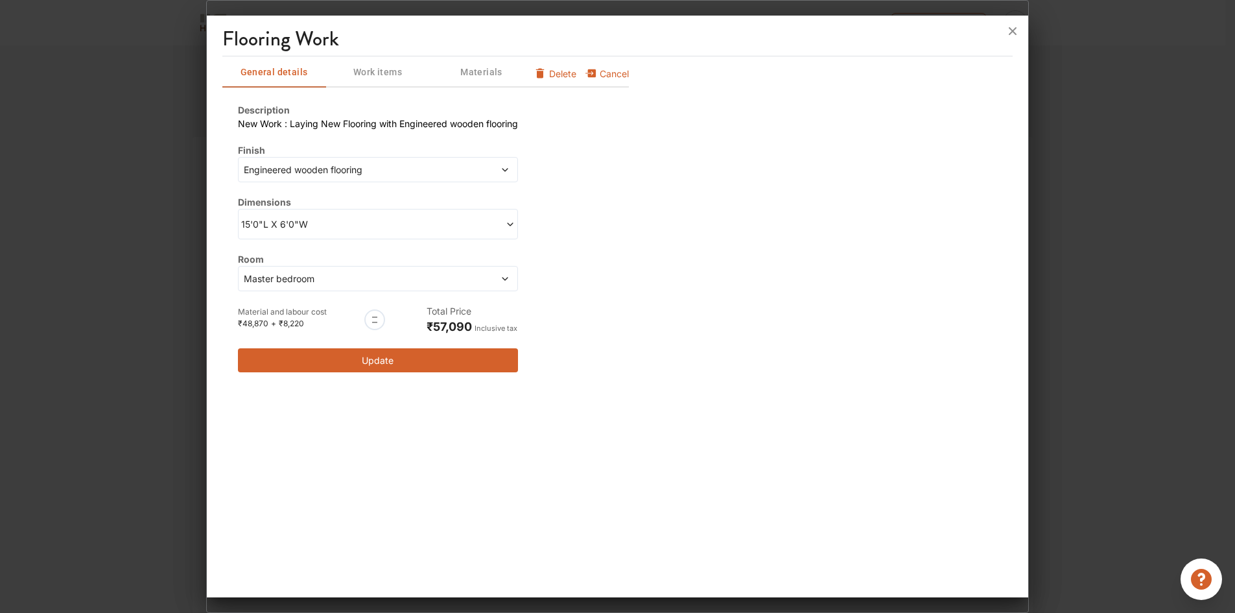
click at [503, 218] on span at bounding box center [446, 224] width 137 height 14
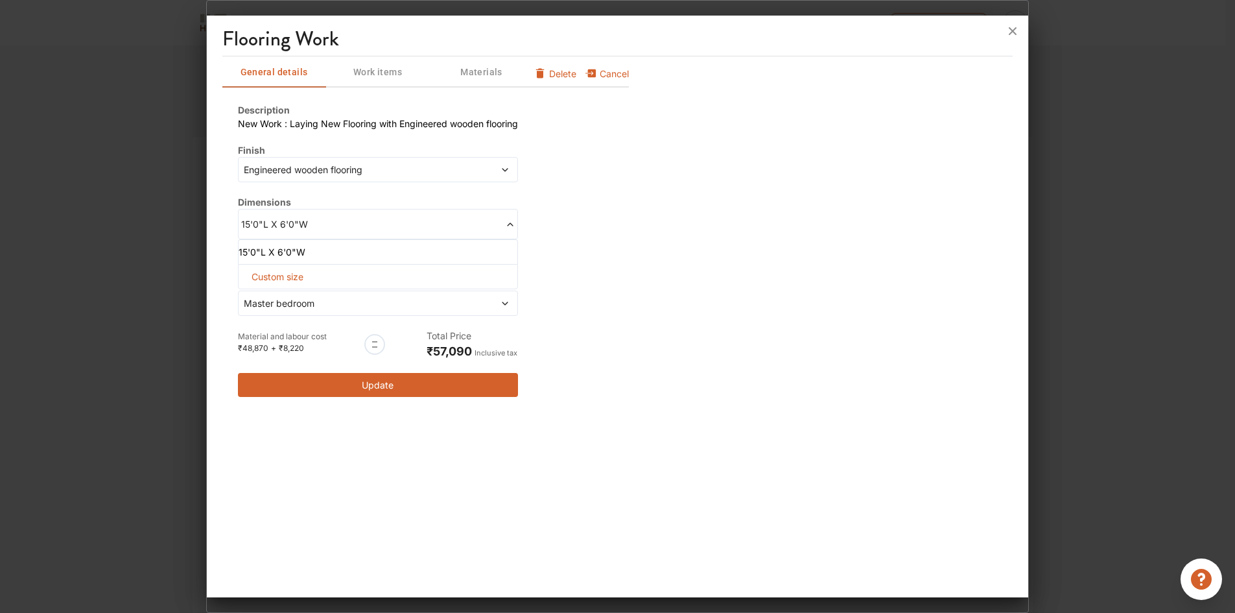
click at [277, 276] on span "Custom size" at bounding box center [277, 277] width 62 height 24
click at [288, 297] on input "text" at bounding box center [294, 297] width 30 height 23
click at [268, 298] on input "text" at bounding box center [264, 297] width 30 height 23
click at [327, 300] on input "text" at bounding box center [330, 297] width 30 height 23
drag, startPoint x: 258, startPoint y: 297, endPoint x: 242, endPoint y: 297, distance: 16.2
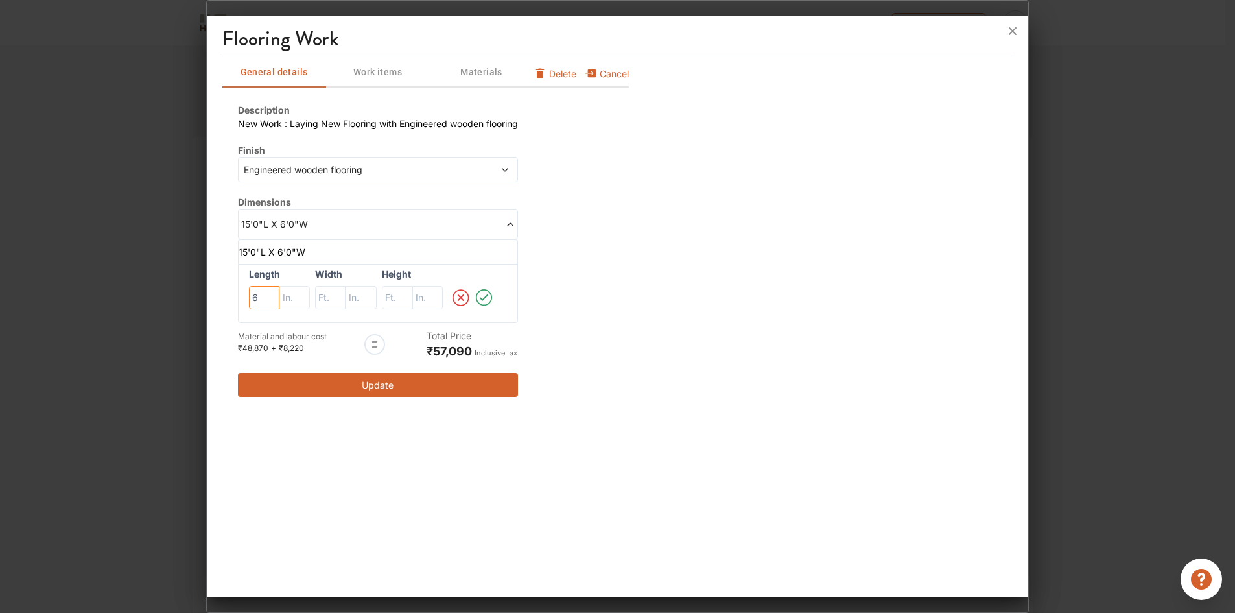
click at [242, 297] on div "Length 6 Width Height" at bounding box center [378, 293] width 280 height 59
type input "14"
click at [329, 298] on input "text" at bounding box center [330, 297] width 30 height 23
type input "14"
click at [397, 430] on div "Flooring Work General details Work items Materials Cancel Delete Description Ne…" at bounding box center [618, 309] width 822 height 577
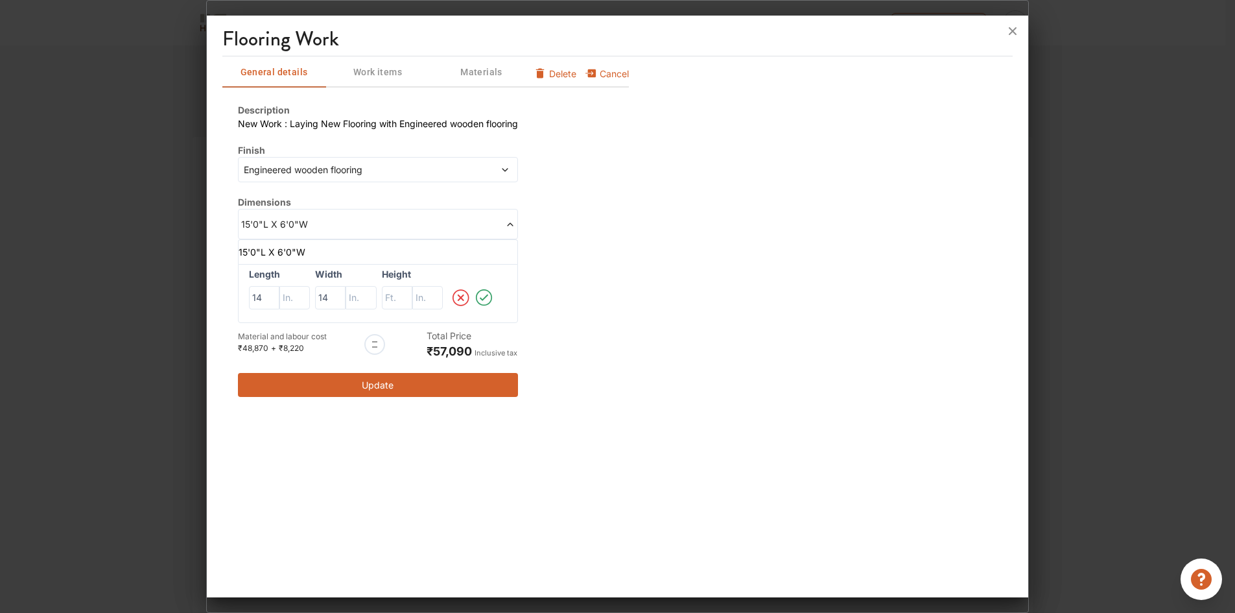
click at [394, 384] on button "Update" at bounding box center [378, 385] width 280 height 24
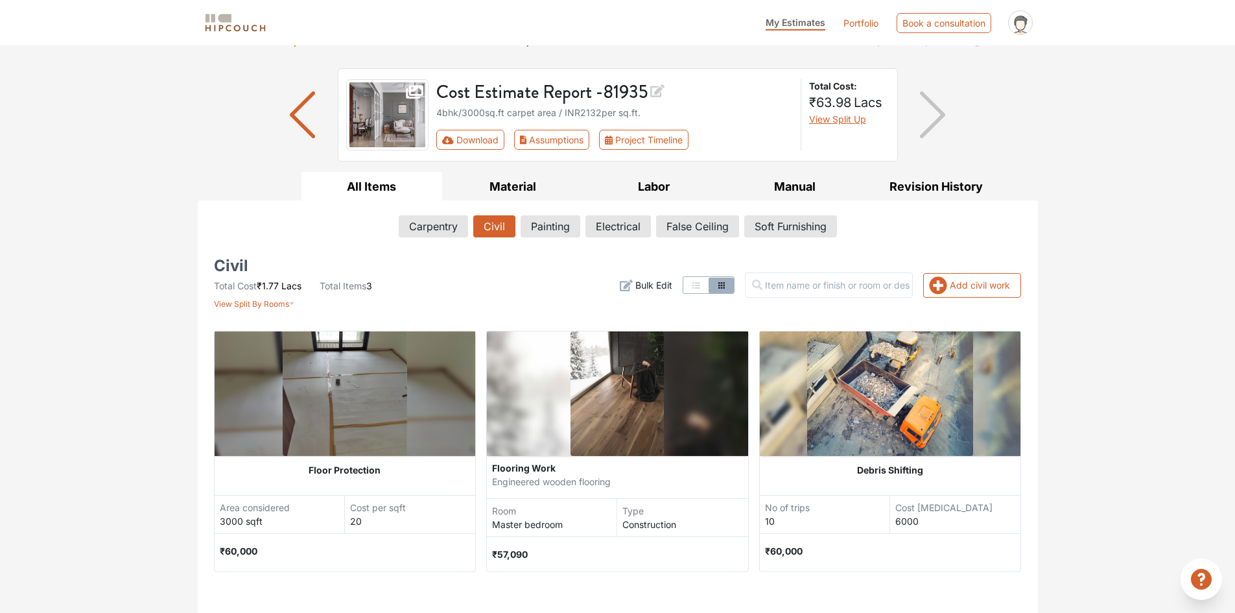
scroll to position [65, 0]
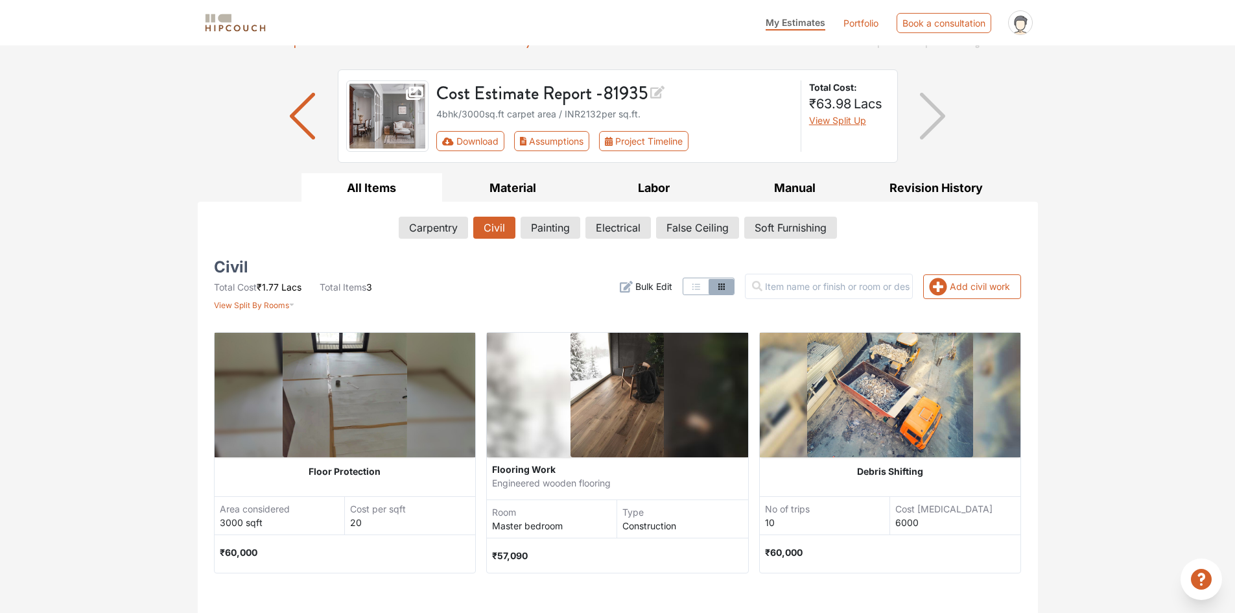
click at [546, 466] on div "Flooring Work" at bounding box center [617, 469] width 251 height 14
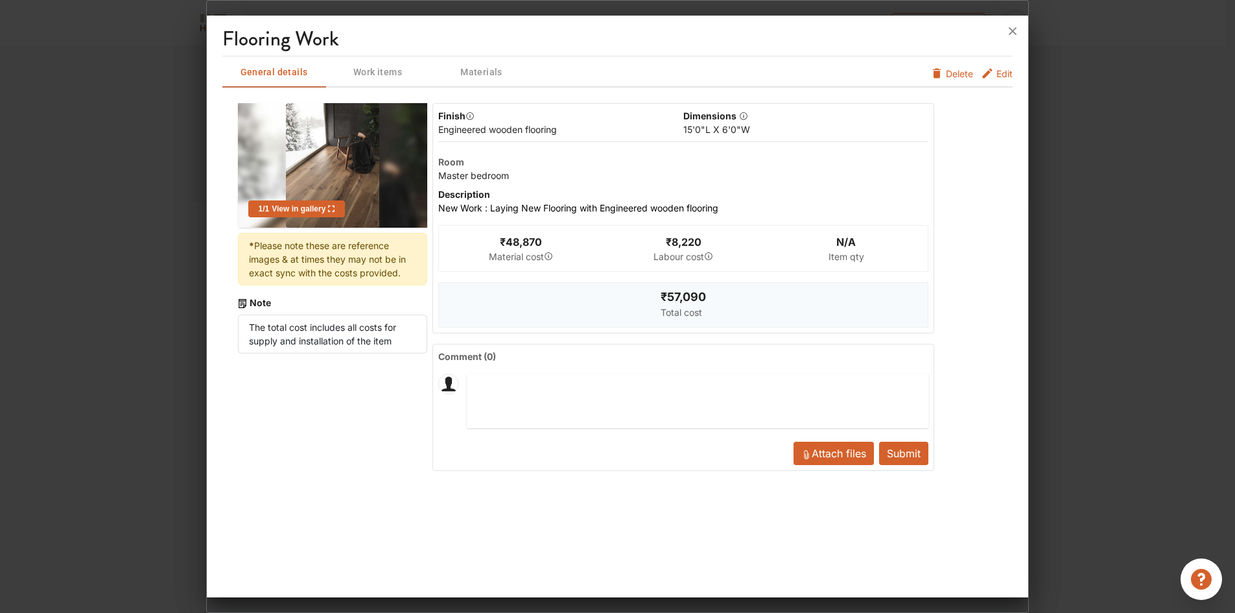
click at [750, 132] on div "15'0"L X 6'0"W" at bounding box center [805, 130] width 245 height 14
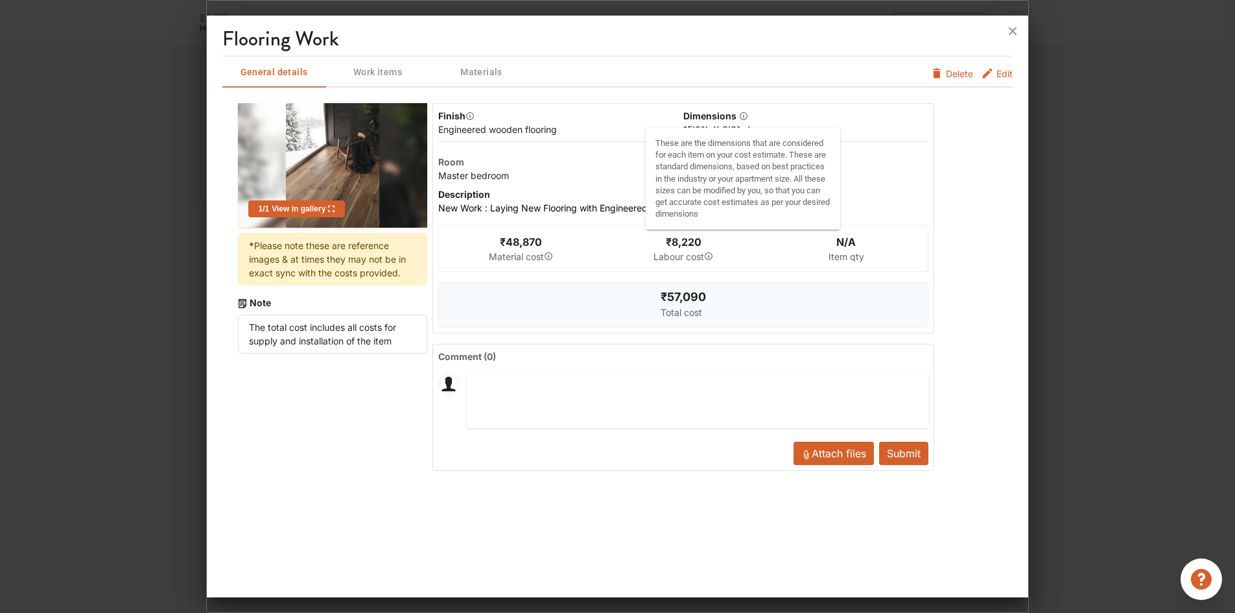
click at [740, 116] on icon "button" at bounding box center [743, 116] width 9 height 9
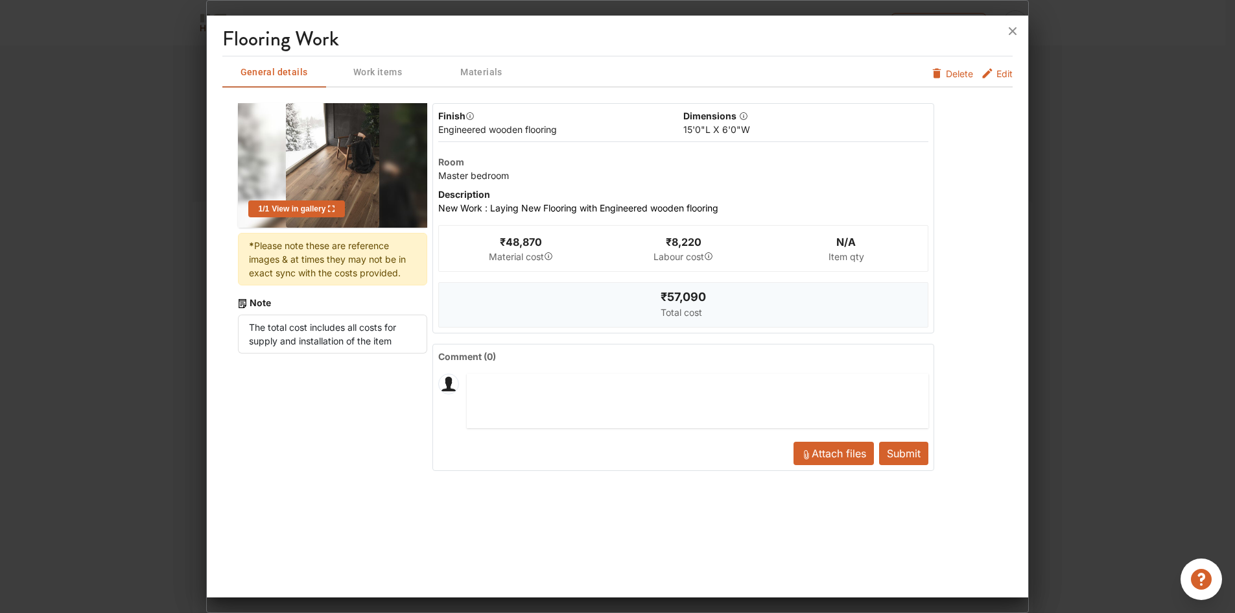
click at [1000, 69] on span "Edit" at bounding box center [1004, 77] width 16 height 21
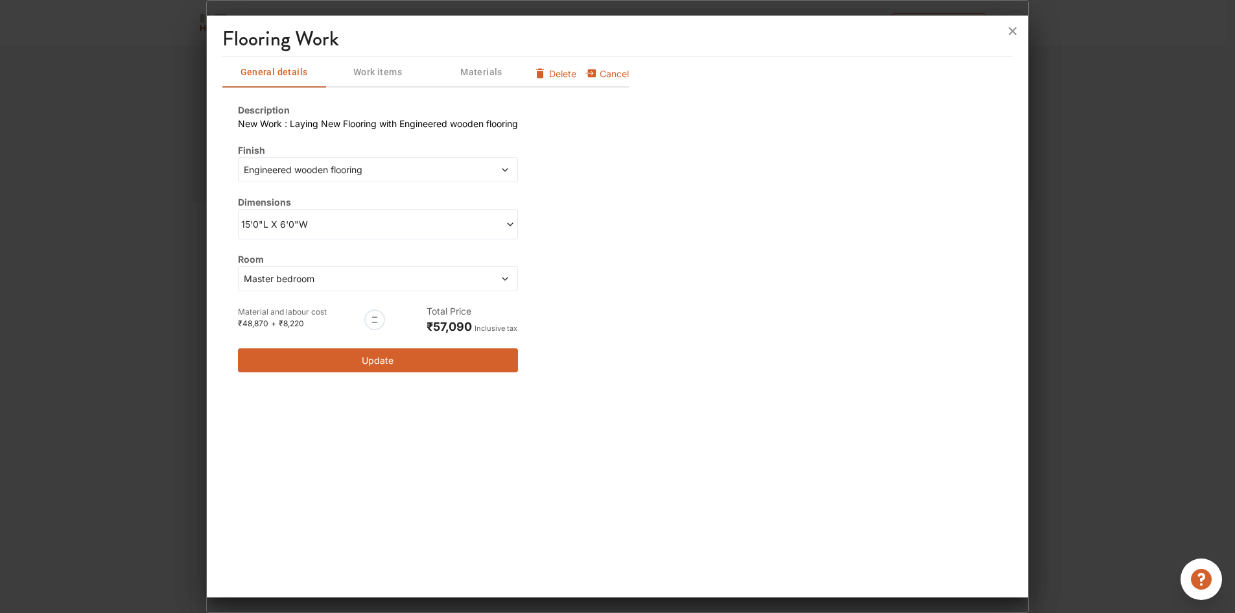
click at [334, 225] on span "15'0"L X 6'0"W" at bounding box center [309, 224] width 137 height 14
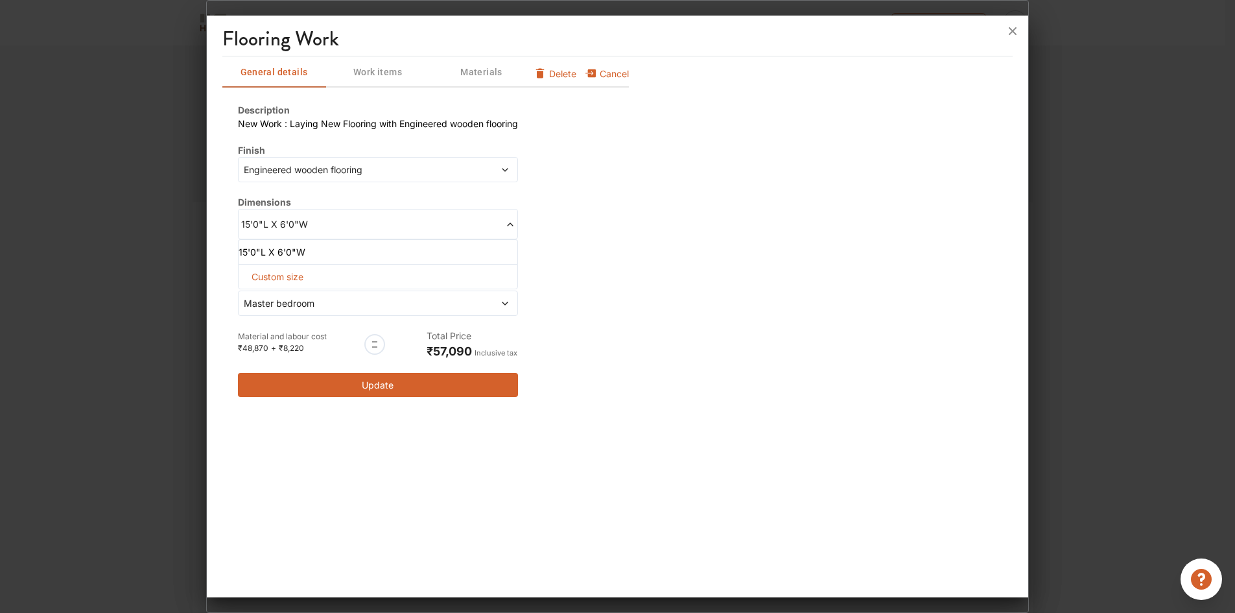
click at [300, 281] on span "Custom size" at bounding box center [277, 277] width 62 height 24
click at [265, 302] on input "text" at bounding box center [264, 297] width 30 height 23
type input "16"
click at [327, 294] on input "text" at bounding box center [330, 297] width 30 height 23
type input "16"
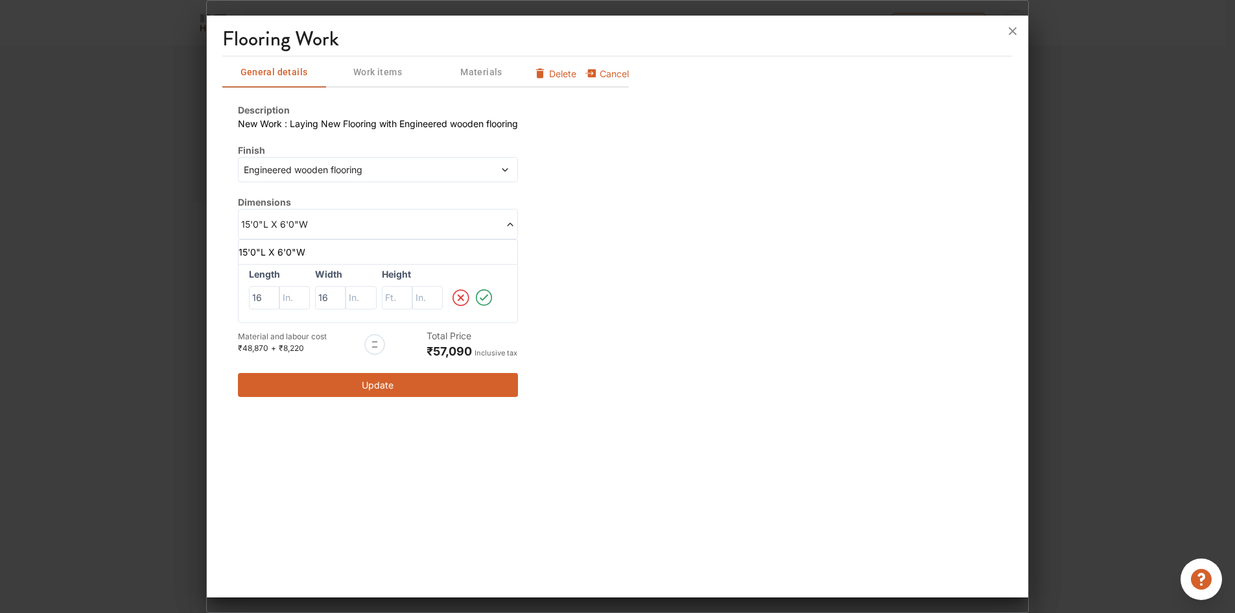
click at [488, 300] on icon at bounding box center [484, 298] width 21 height 26
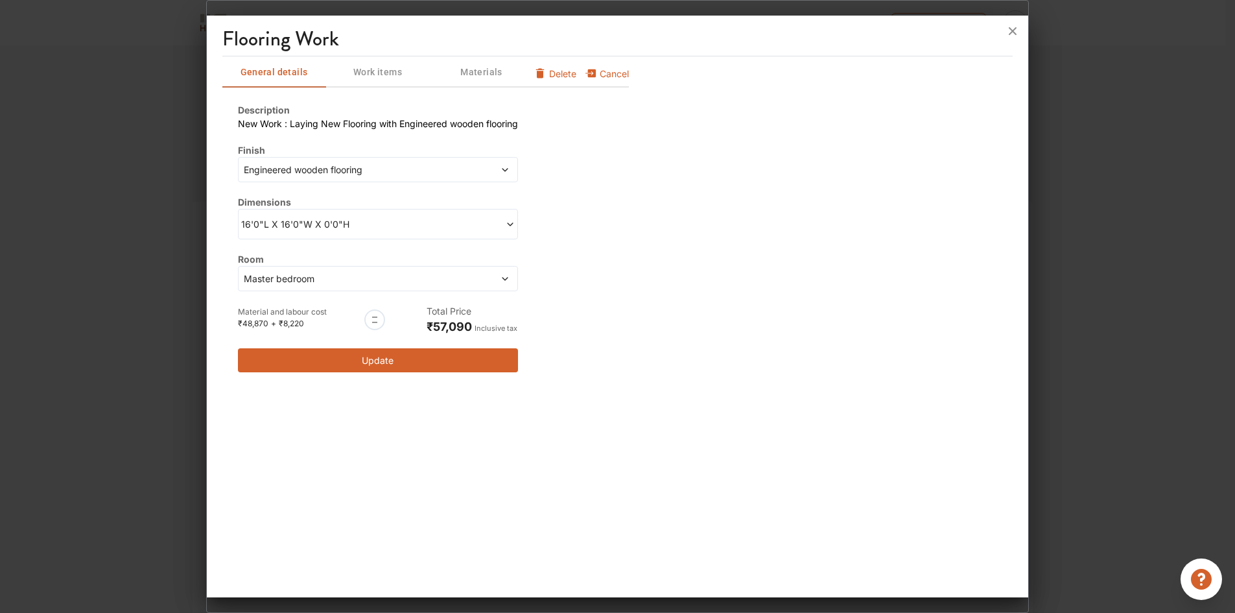
click at [366, 359] on button "Update" at bounding box center [378, 360] width 280 height 24
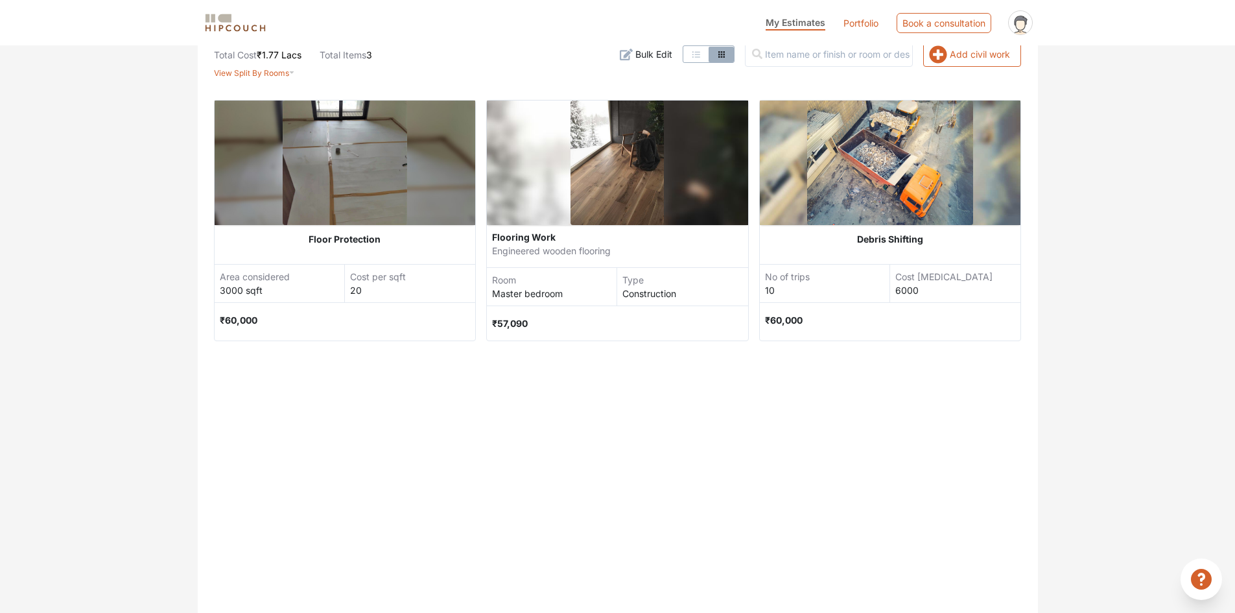
scroll to position [324, 0]
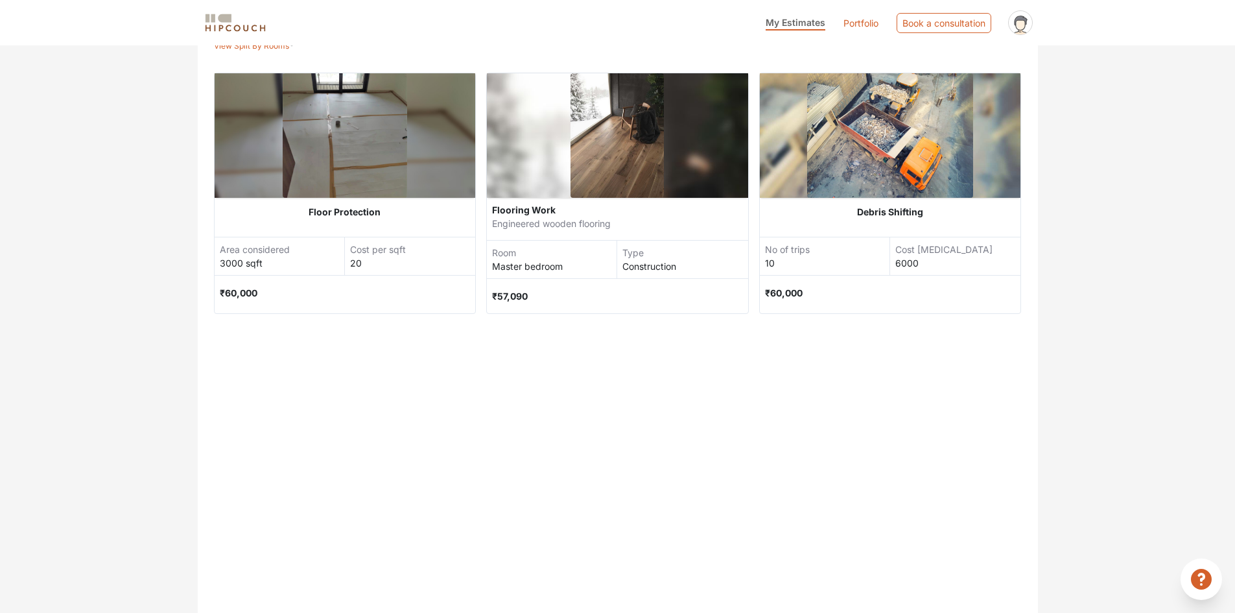
click at [629, 222] on div "Engineered wooden flooring" at bounding box center [617, 223] width 251 height 13
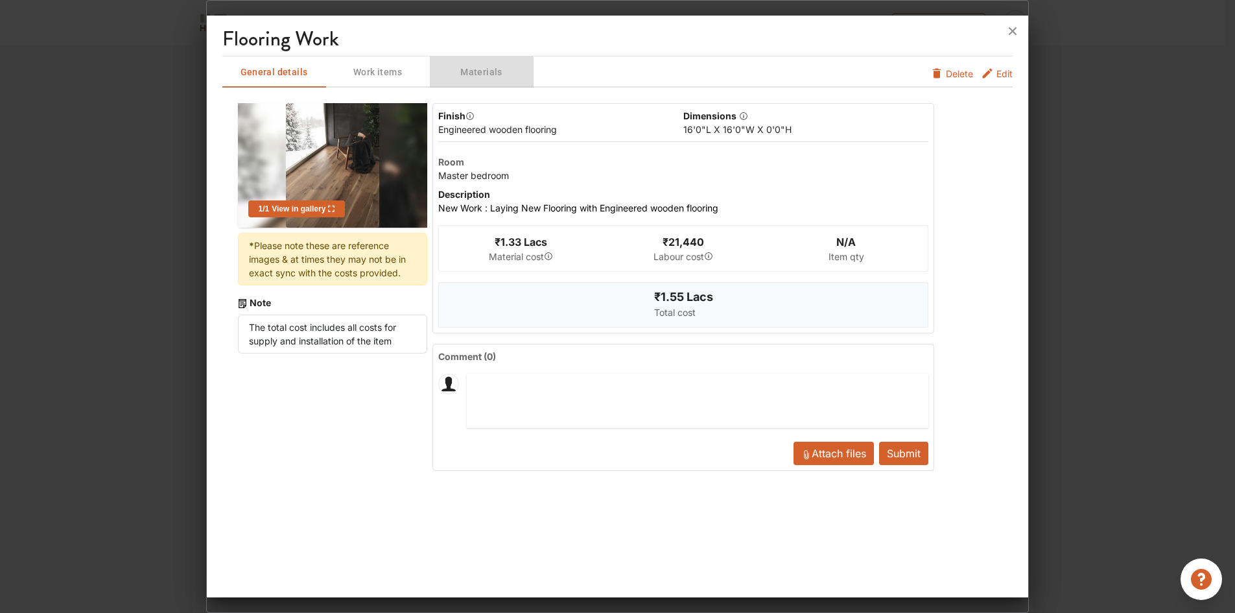
click at [471, 70] on span "Materials" at bounding box center [481, 72] width 101 height 16
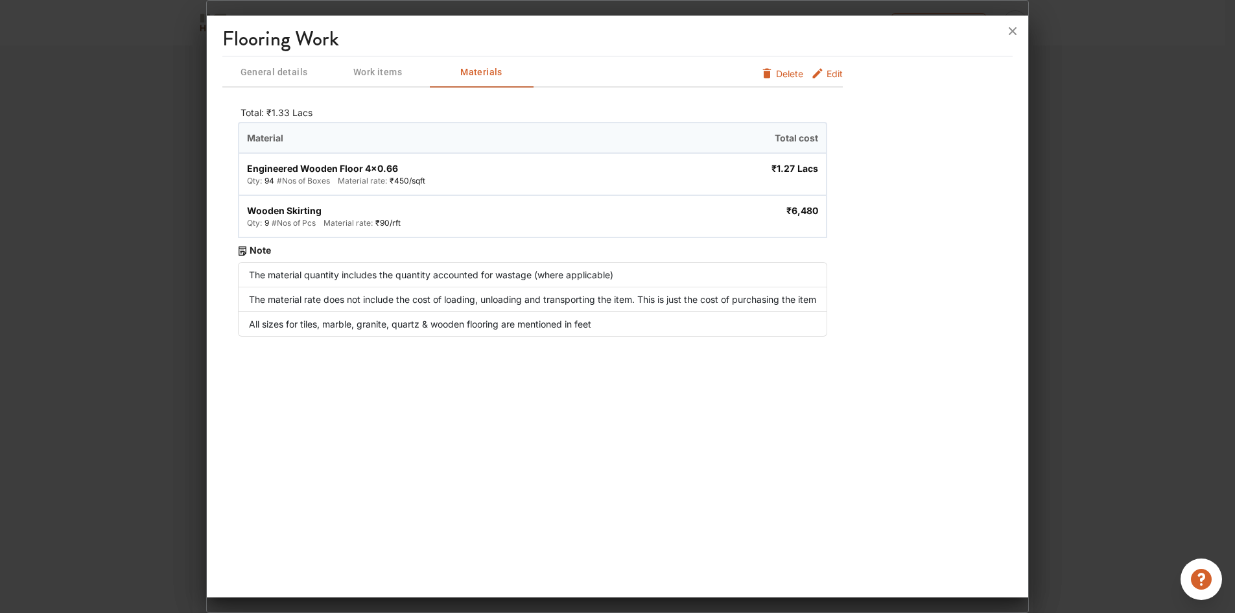
click at [1015, 32] on icon at bounding box center [1013, 31] width 8 height 8
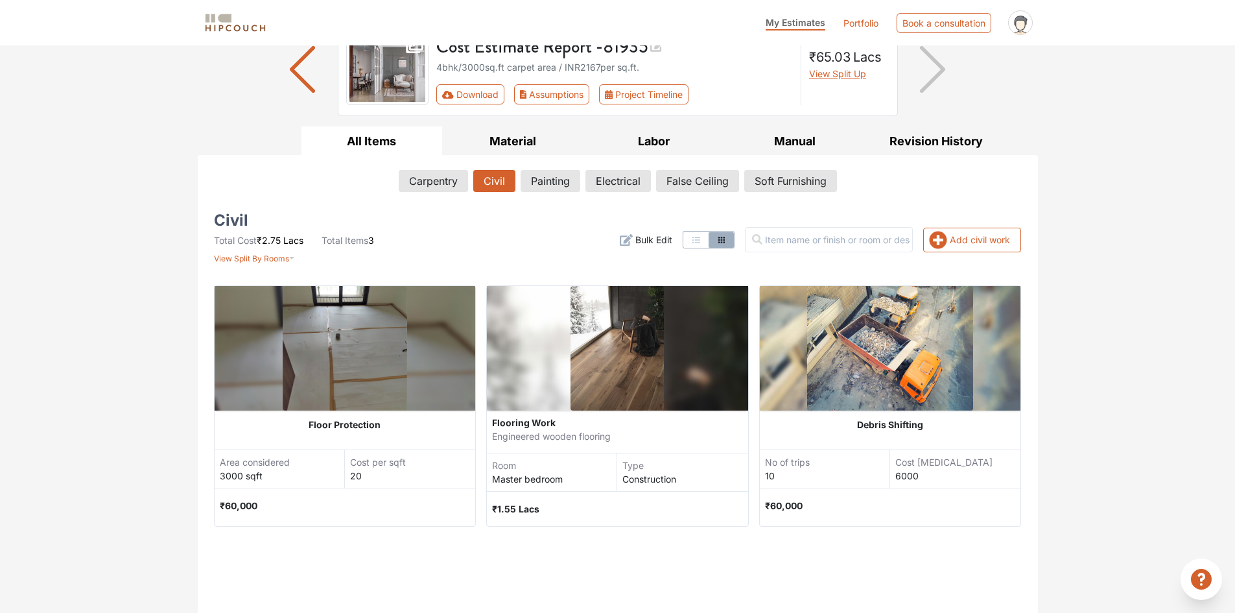
scroll to position [0, 0]
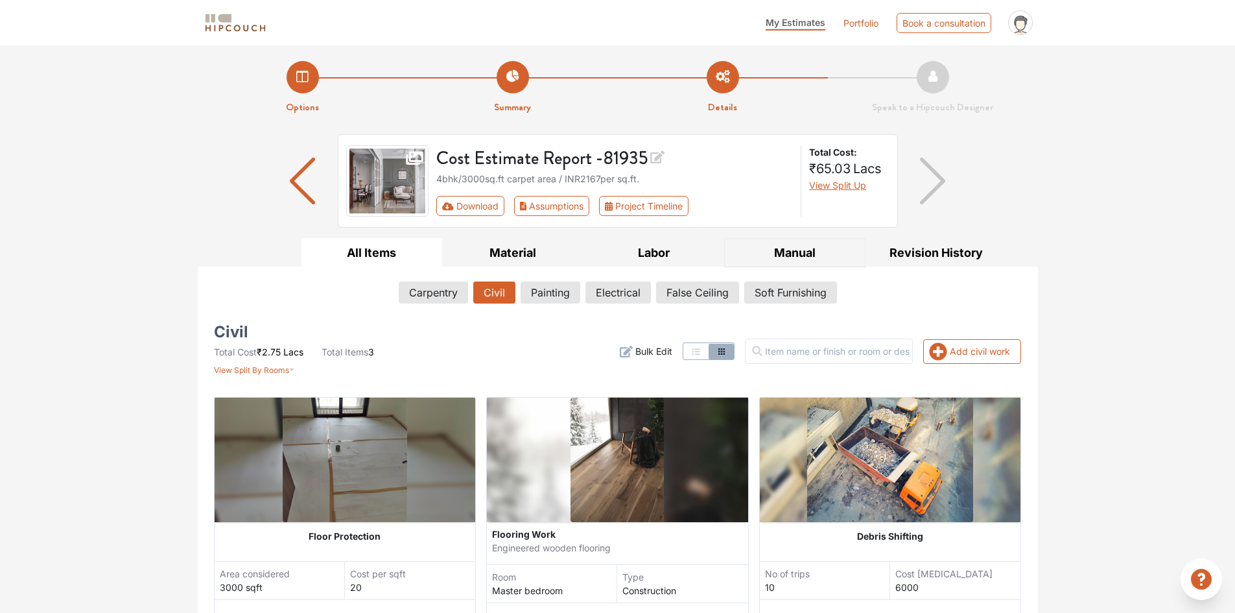
click at [796, 252] on button "Manual" at bounding box center [794, 252] width 141 height 29
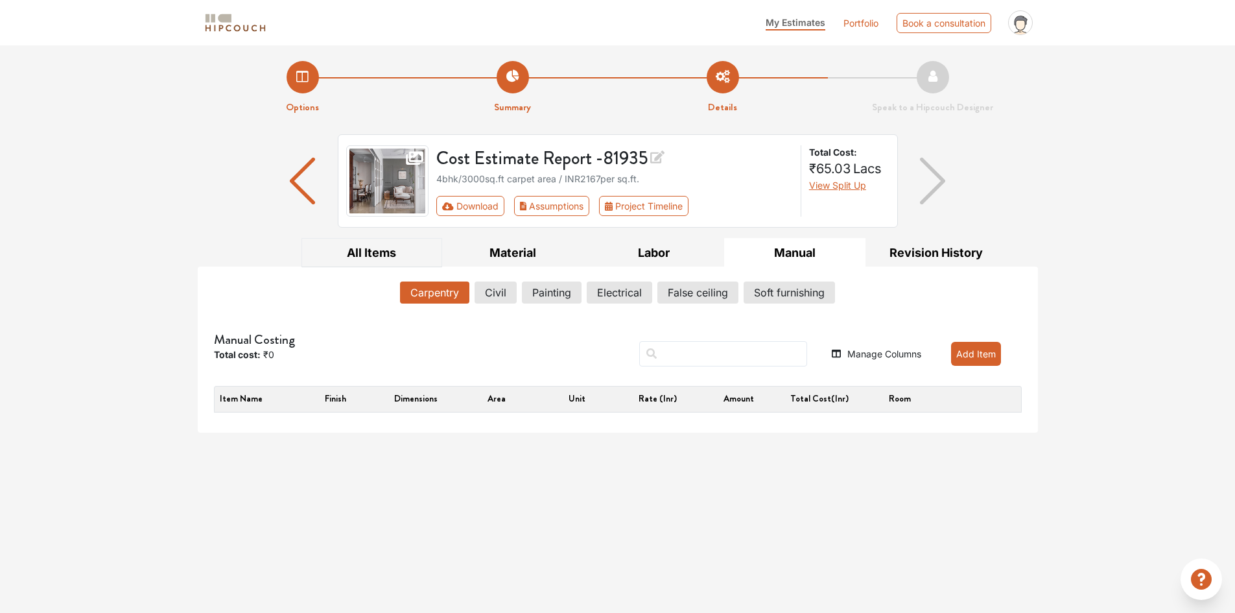
click at [373, 252] on button "All Items" at bounding box center [371, 252] width 141 height 29
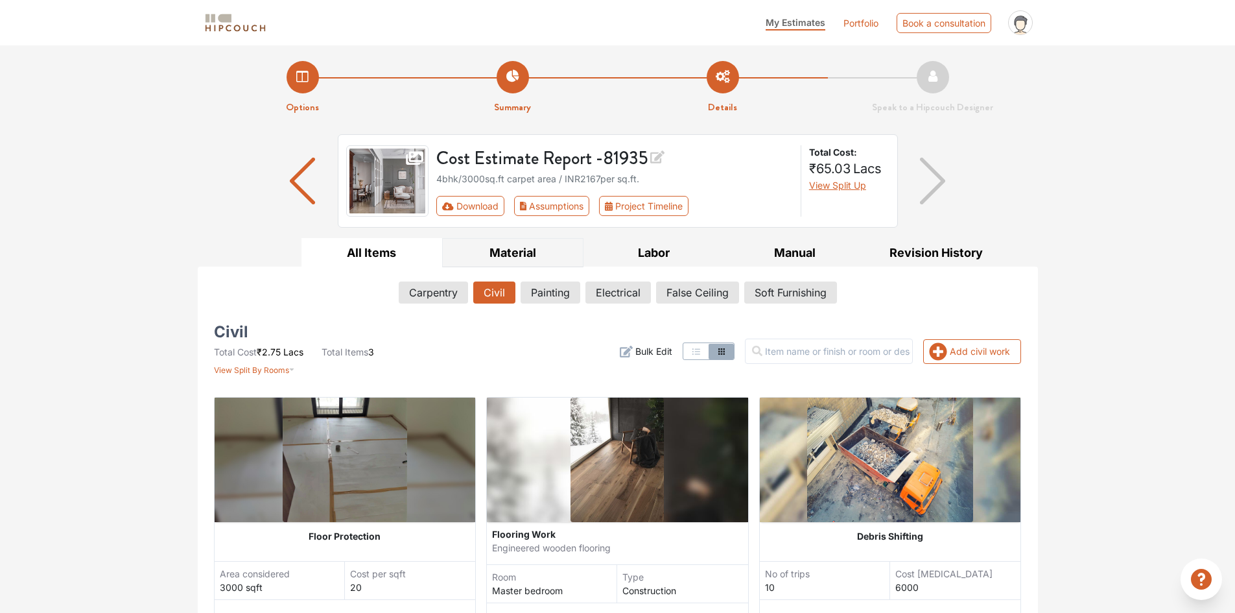
click at [517, 251] on button "Material" at bounding box center [512, 252] width 141 height 29
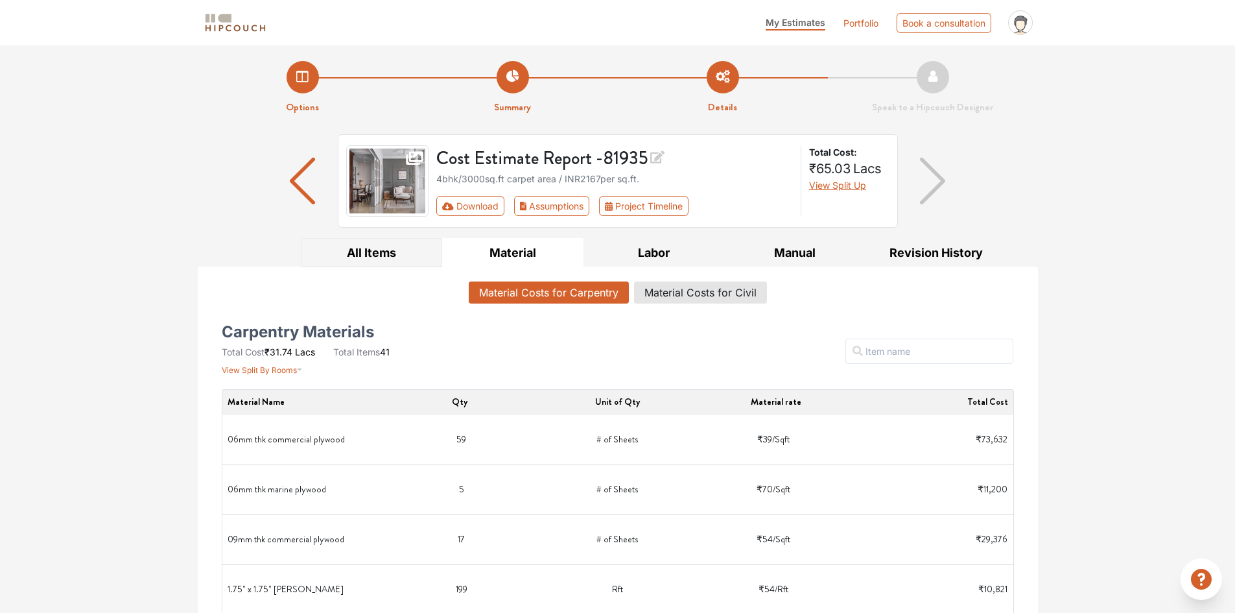
click at [405, 253] on button "All Items" at bounding box center [371, 252] width 141 height 29
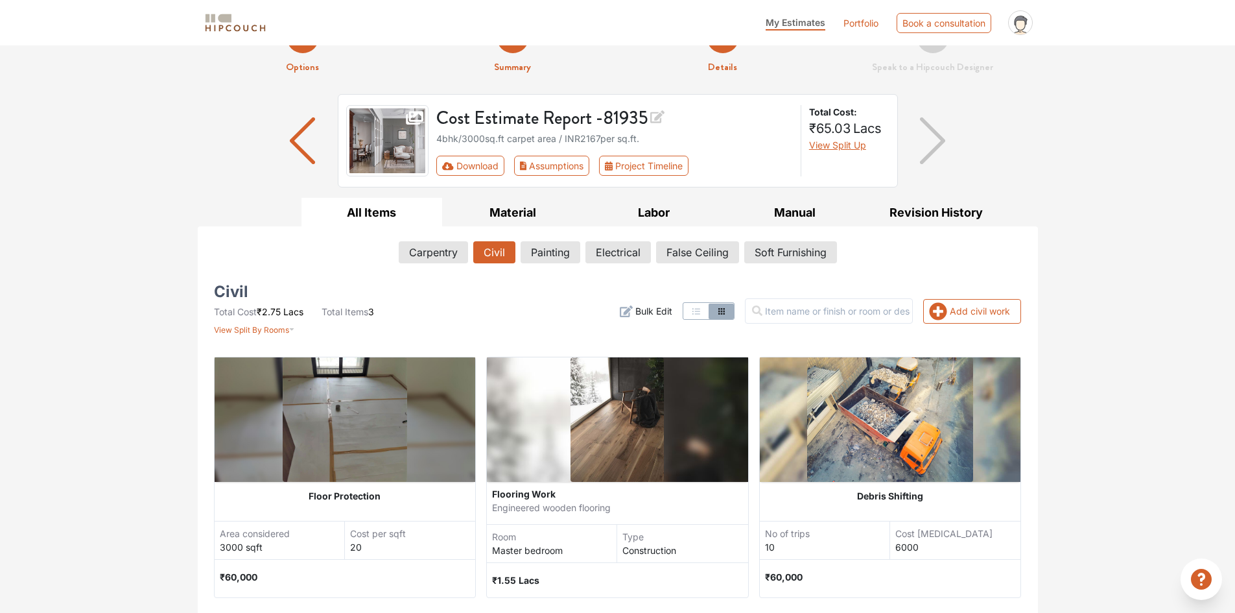
scroll to position [259, 0]
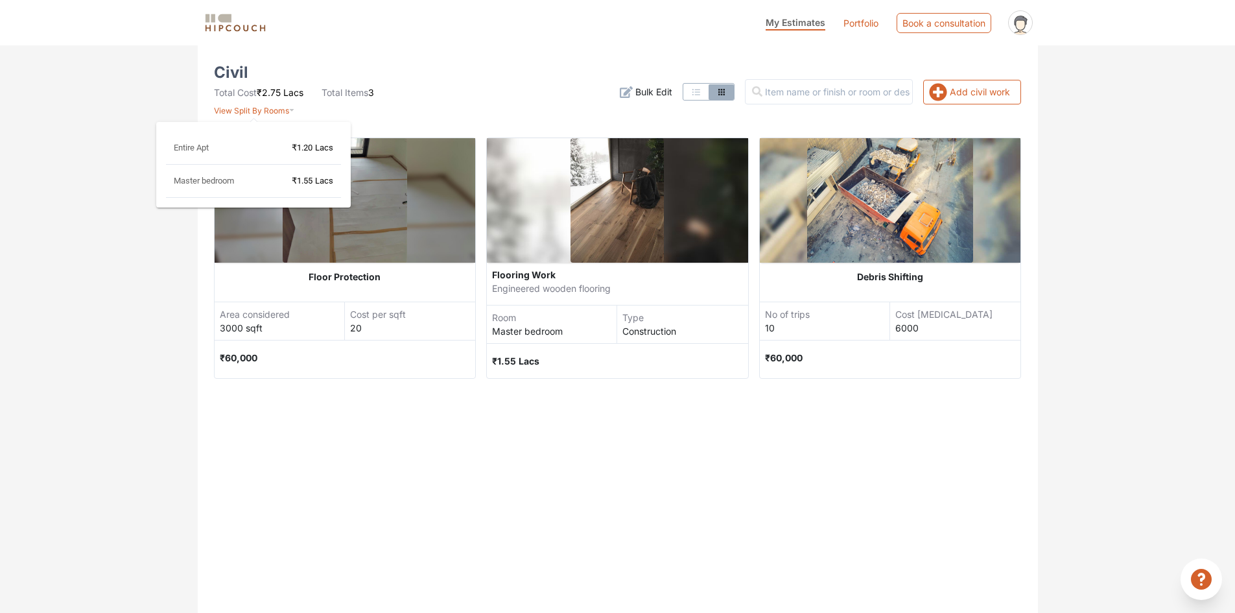
click at [284, 110] on span "View Split By Rooms" at bounding box center [251, 111] width 75 height 10
click at [257, 148] on div "Entire Apt ₹1.20 Lacs" at bounding box center [253, 153] width 175 height 23
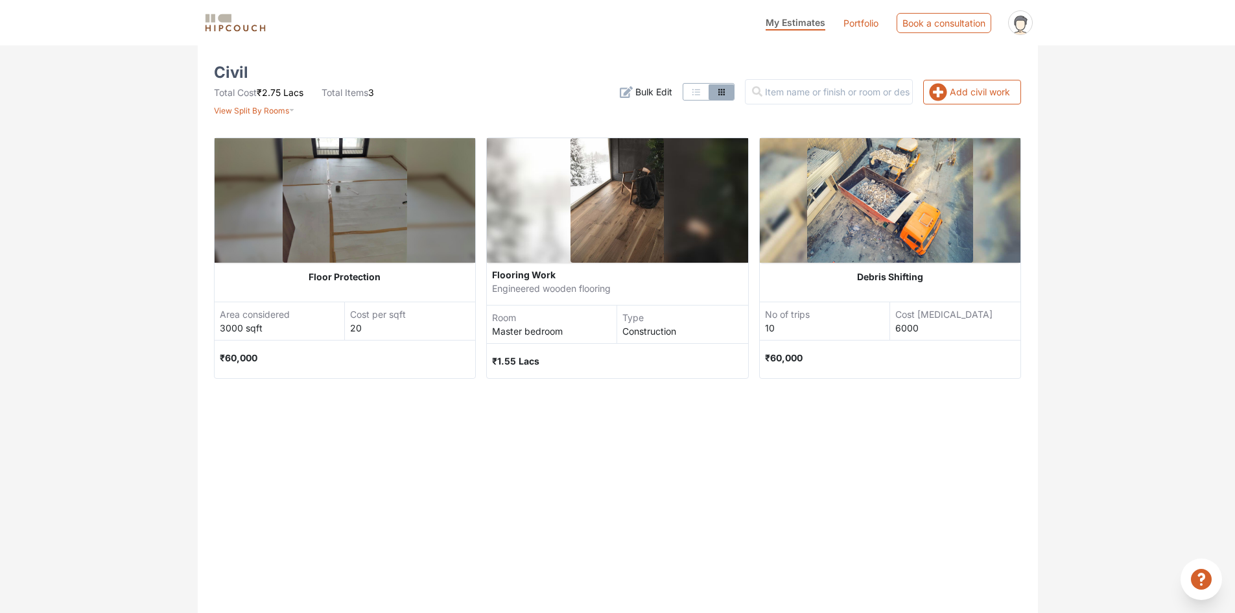
click at [601, 332] on div "Master bedroom" at bounding box center [554, 331] width 124 height 14
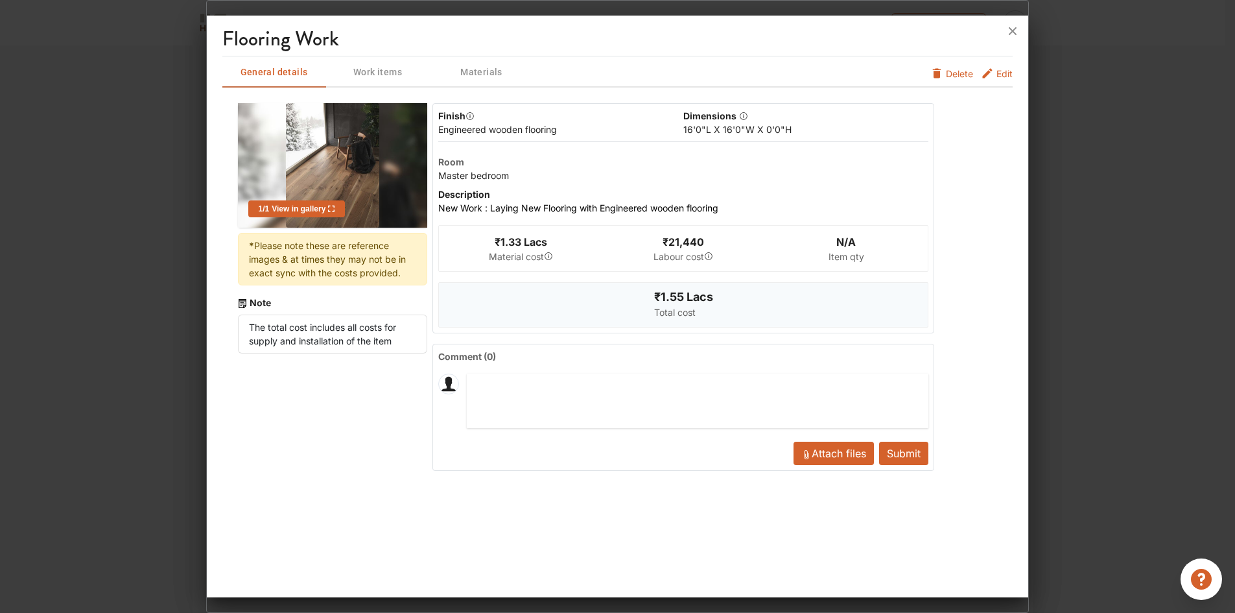
click at [462, 181] on div "Master bedroom" at bounding box center [473, 176] width 71 height 14
click at [469, 206] on li "New Work : Laying New Flooring with Engineered wooden flooring" at bounding box center [578, 208] width 280 height 14
click at [996, 73] on span "Edit" at bounding box center [1004, 77] width 16 height 21
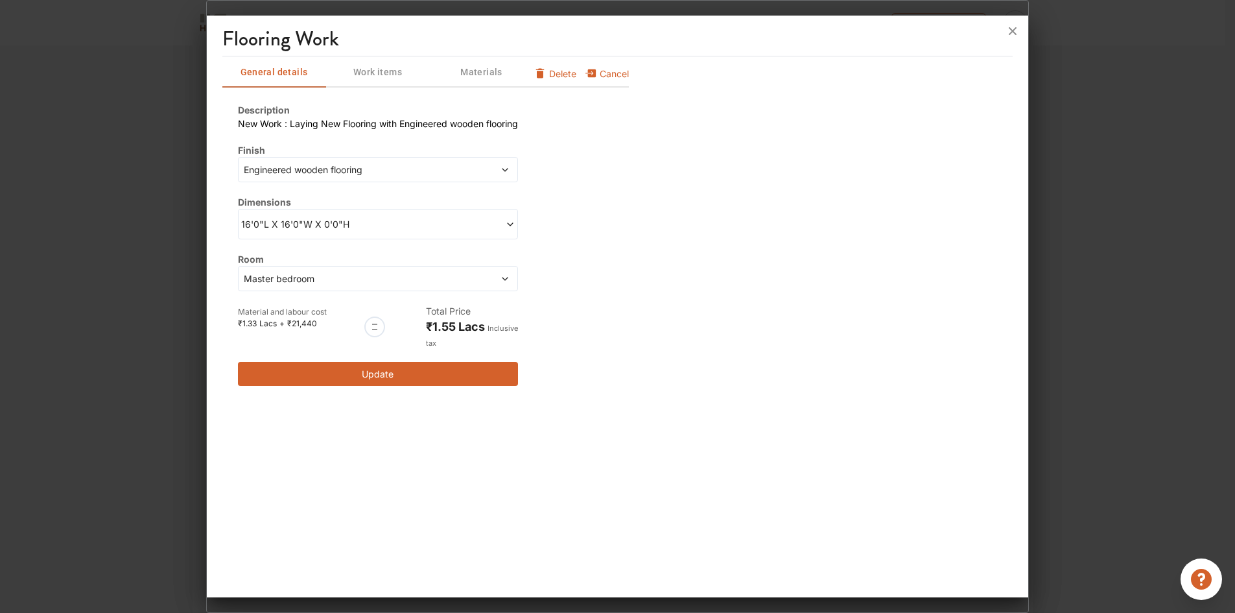
click at [510, 276] on icon at bounding box center [504, 278] width 9 height 9
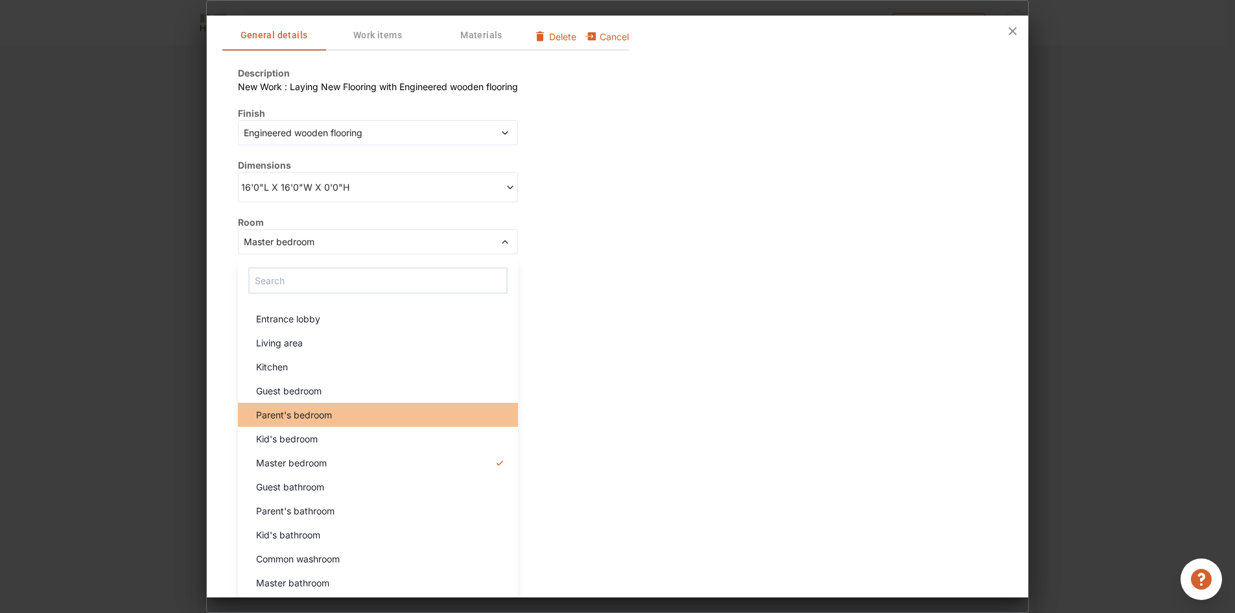
scroll to position [324, 0]
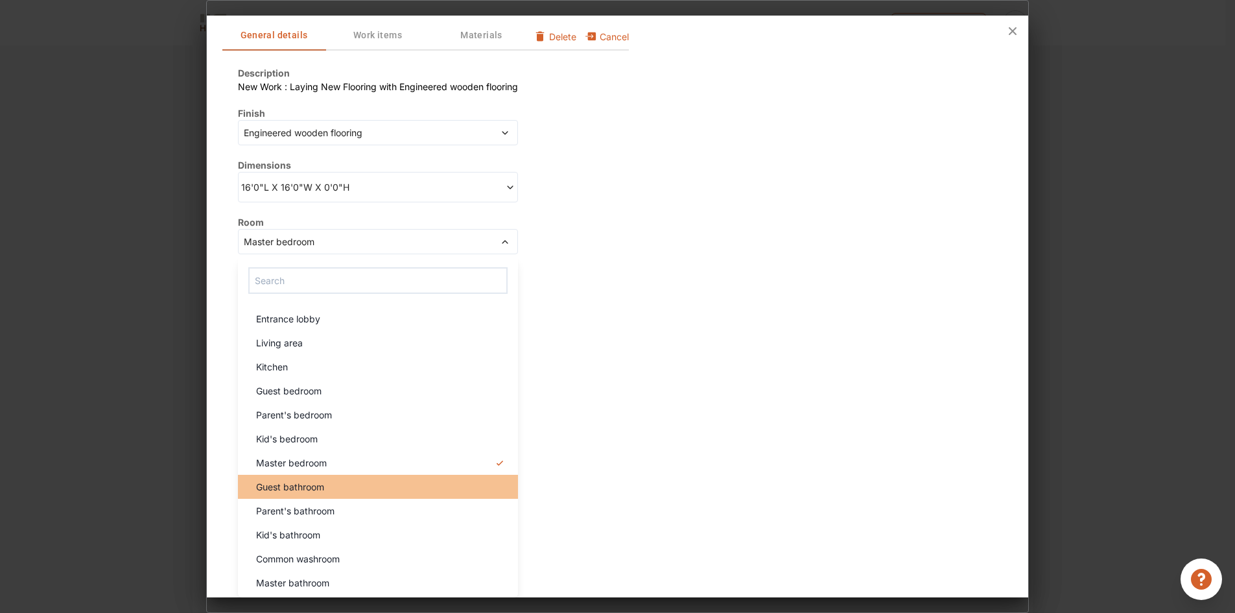
click at [322, 489] on span "Guest bathroom" at bounding box center [290, 487] width 68 height 14
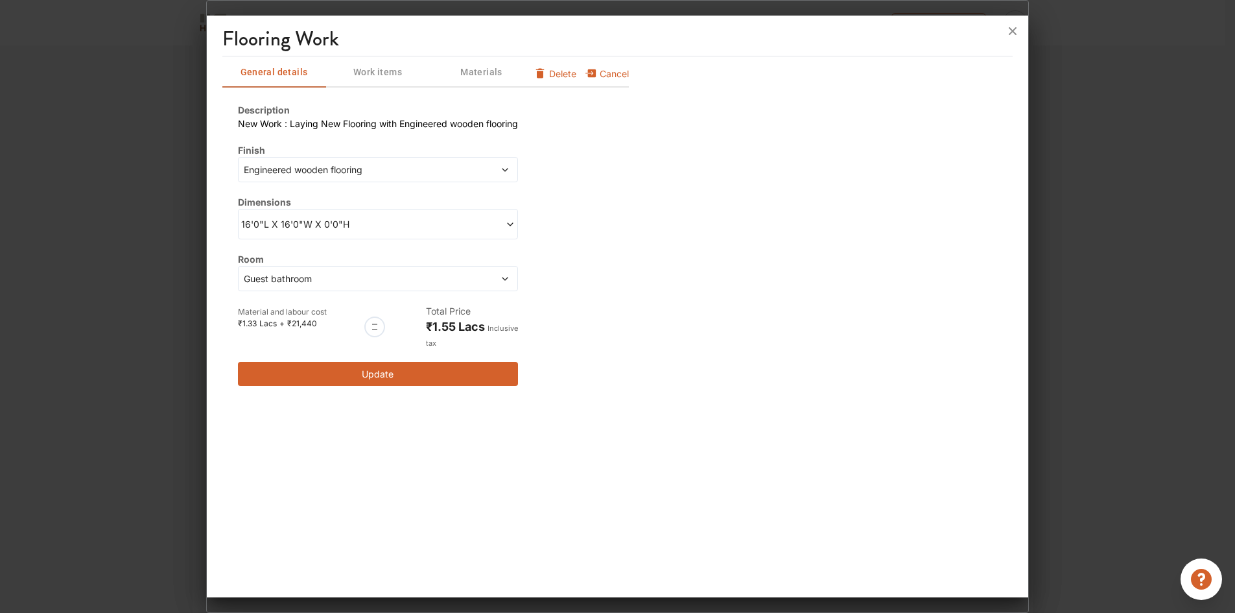
drag, startPoint x: 366, startPoint y: 378, endPoint x: 397, endPoint y: 368, distance: 32.8
click at [366, 377] on button "Update" at bounding box center [378, 374] width 280 height 24
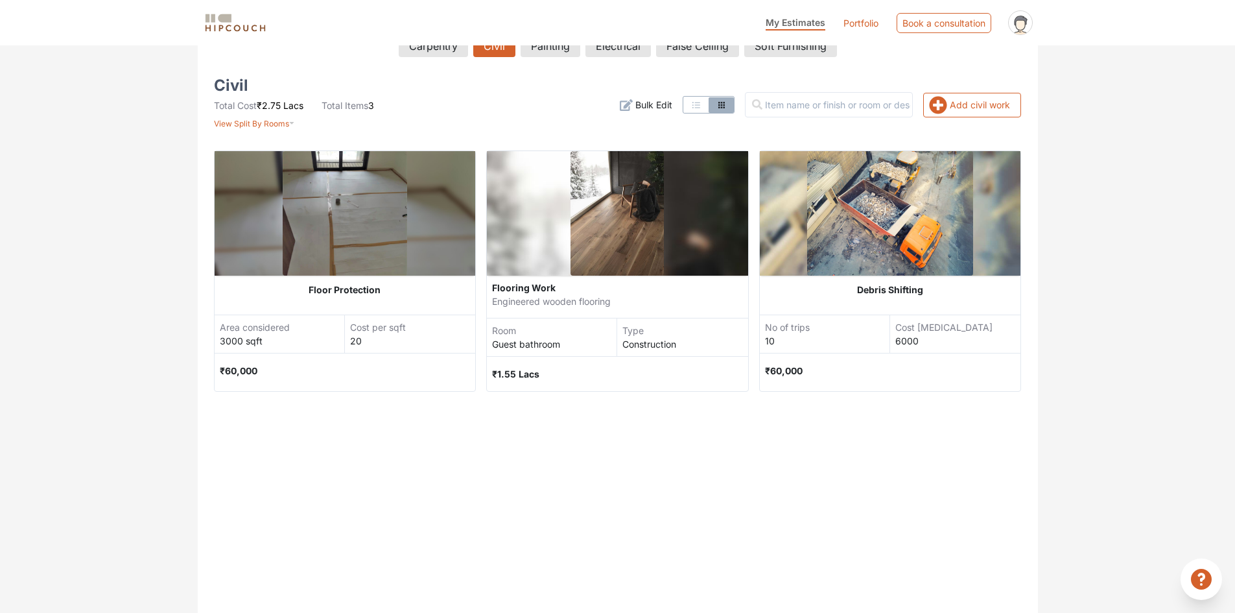
scroll to position [65, 0]
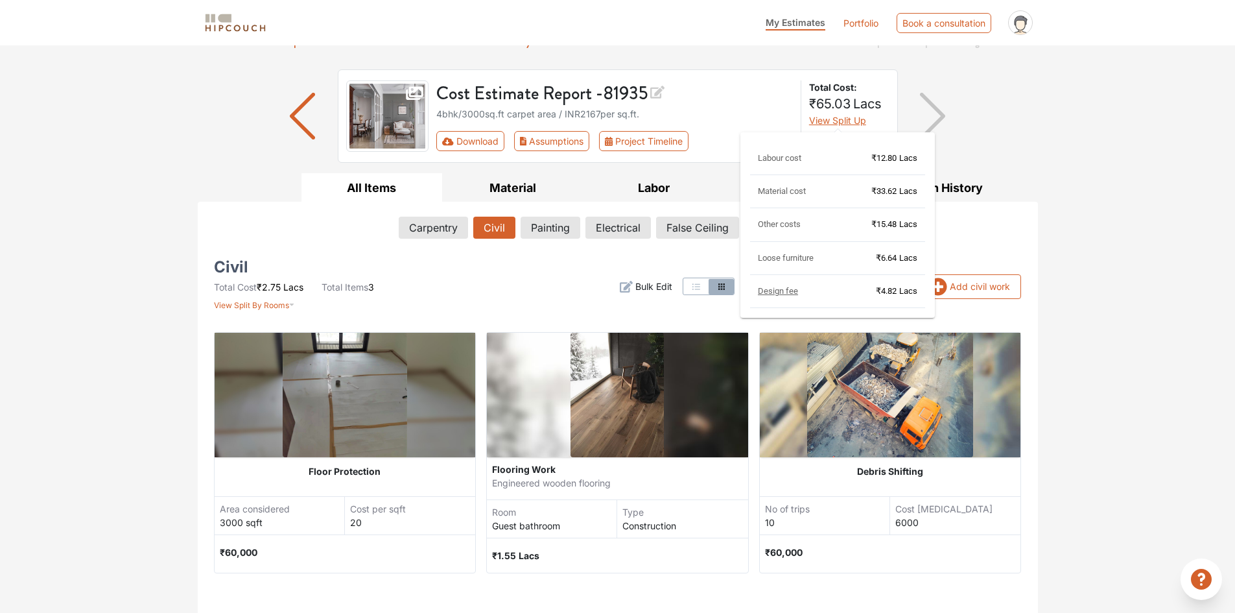
click at [846, 120] on span "View Split Up" at bounding box center [837, 120] width 57 height 11
click at [783, 159] on span "Labour cost" at bounding box center [779, 158] width 43 height 10
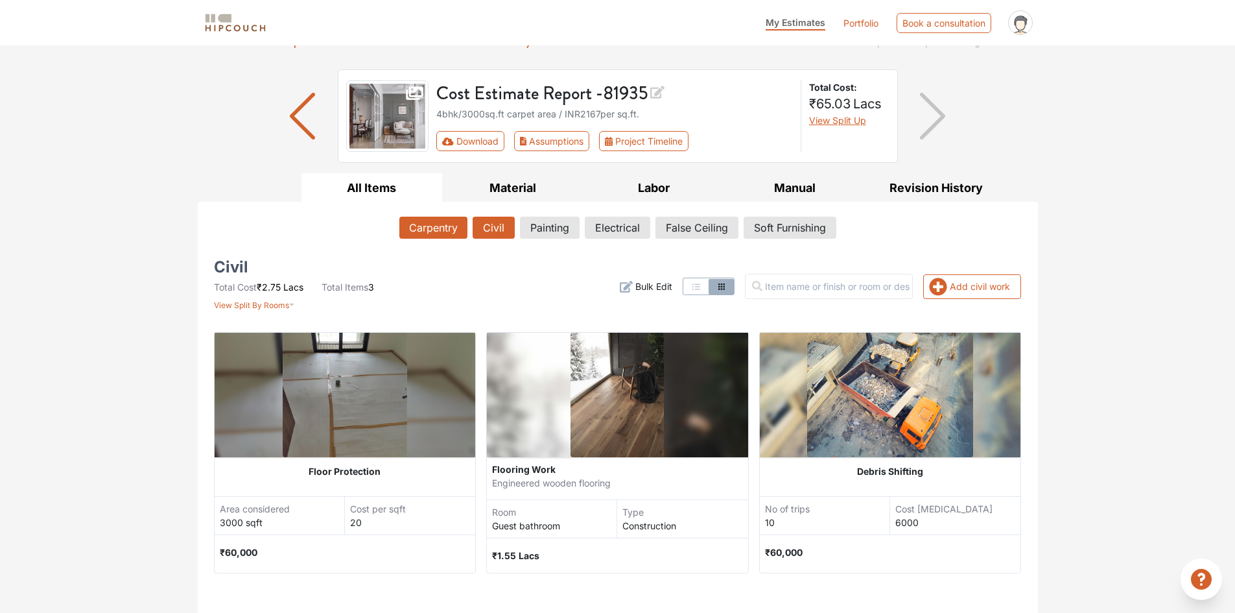
click at [445, 233] on button "Carpentry" at bounding box center [433, 228] width 68 height 22
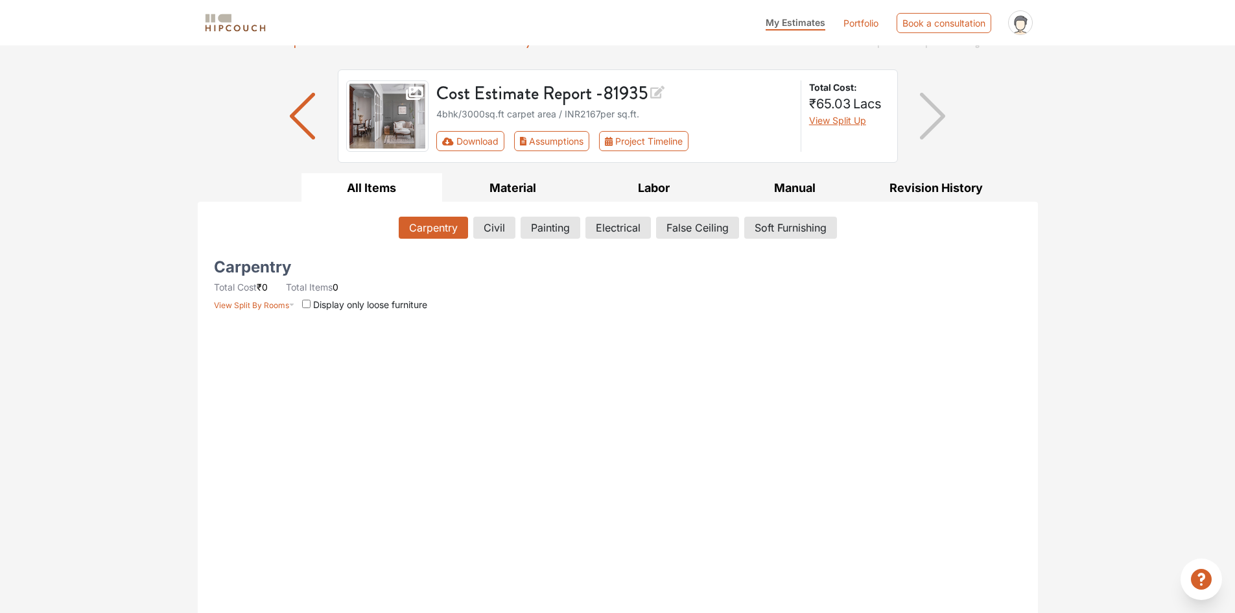
click at [863, 29] on link "Portfolio" at bounding box center [860, 23] width 35 height 14
